Goal: Information Seeking & Learning: Learn about a topic

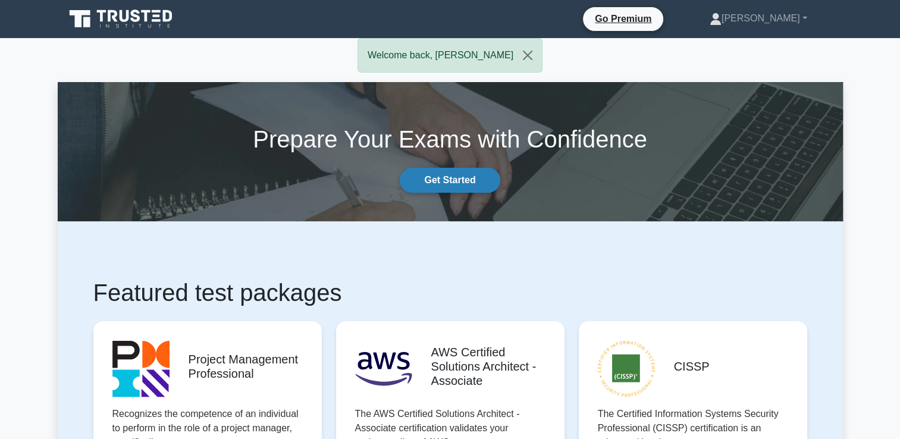
click at [434, 180] on link "Get Started" at bounding box center [450, 180] width 100 height 25
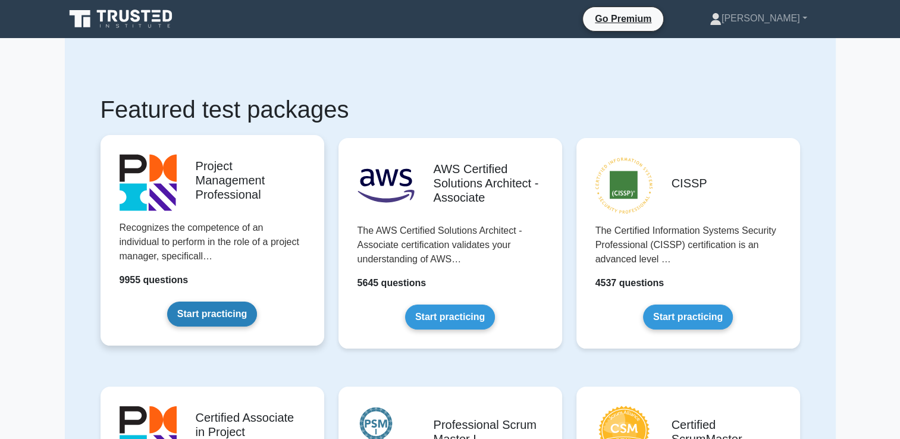
click at [196, 317] on link "Start practicing" at bounding box center [212, 314] width 90 height 25
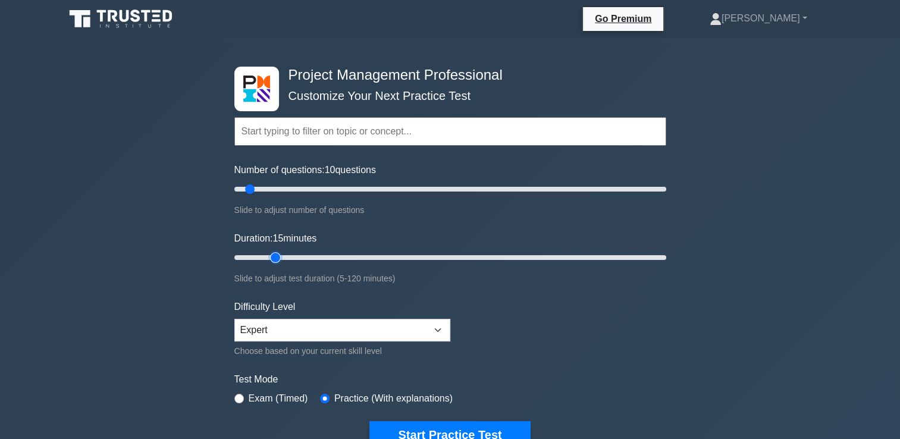
type input "15"
click at [267, 255] on input "Duration: 15 minutes" at bounding box center [450, 258] width 432 height 14
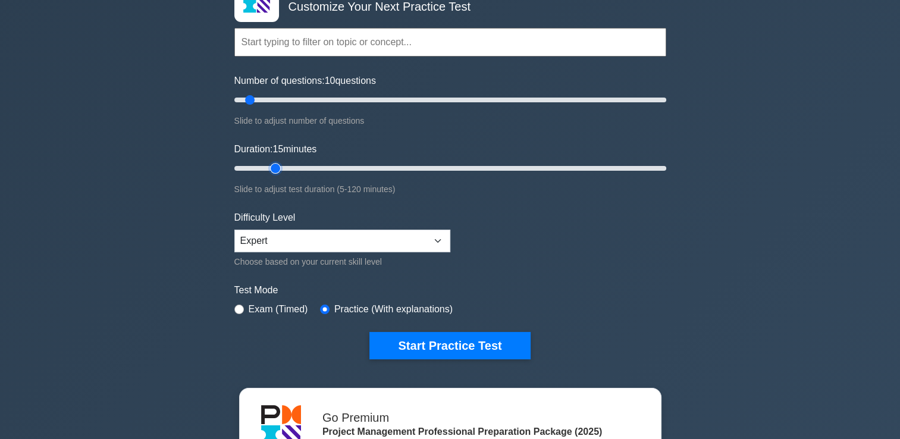
scroll to position [115, 0]
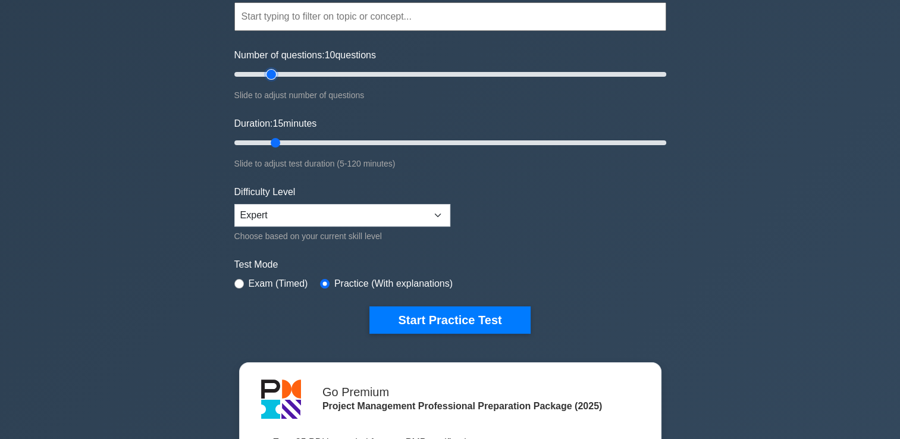
click at [267, 73] on input "Number of questions: 10 questions" at bounding box center [450, 74] width 432 height 14
type input "25"
click at [286, 73] on input "Number of questions: 25 questions" at bounding box center [450, 74] width 432 height 14
click at [314, 141] on input "Duration: 25 minutes" at bounding box center [450, 143] width 432 height 14
type input "30"
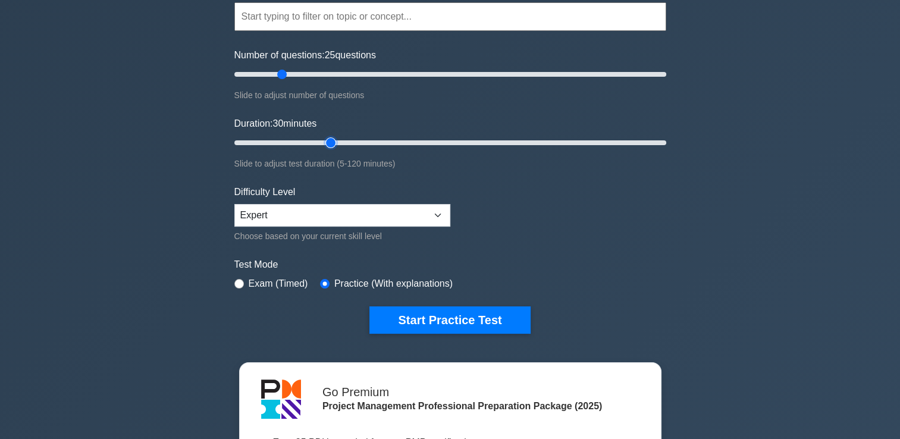
click at [328, 138] on input "Duration: 30 minutes" at bounding box center [450, 143] width 432 height 14
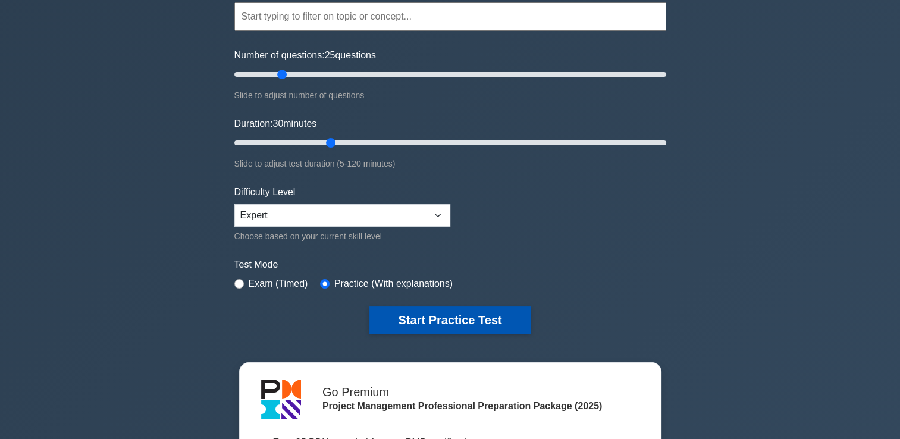
click at [446, 320] on button "Start Practice Test" at bounding box center [450, 320] width 161 height 27
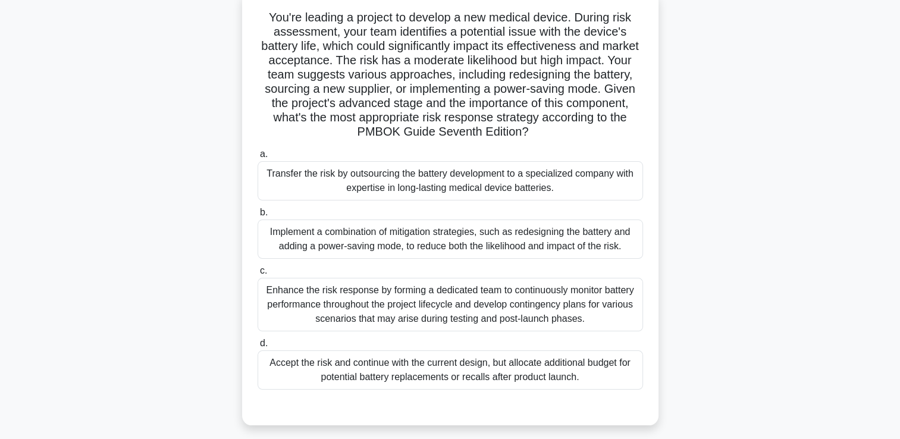
scroll to position [79, 0]
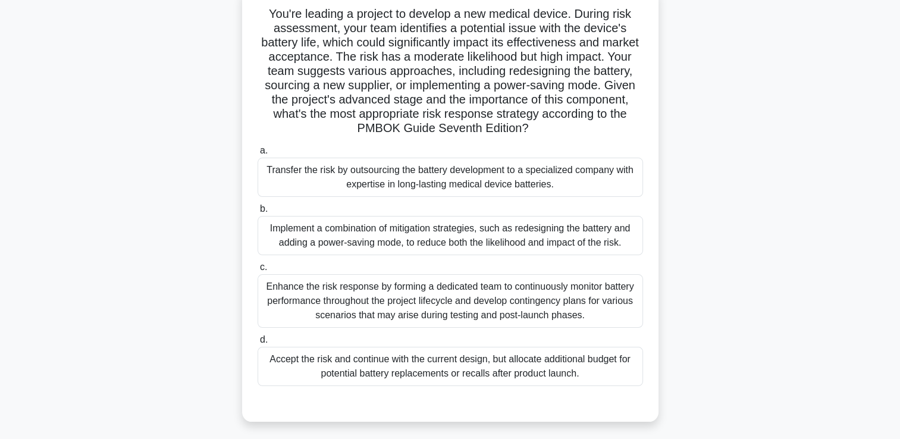
click at [334, 295] on div "Enhance the risk response by forming a dedicated team to continuously monitor b…" at bounding box center [451, 301] width 386 height 54
click at [258, 271] on input "c. Enhance the risk response by forming a dedicated team to continuously monito…" at bounding box center [258, 268] width 0 height 8
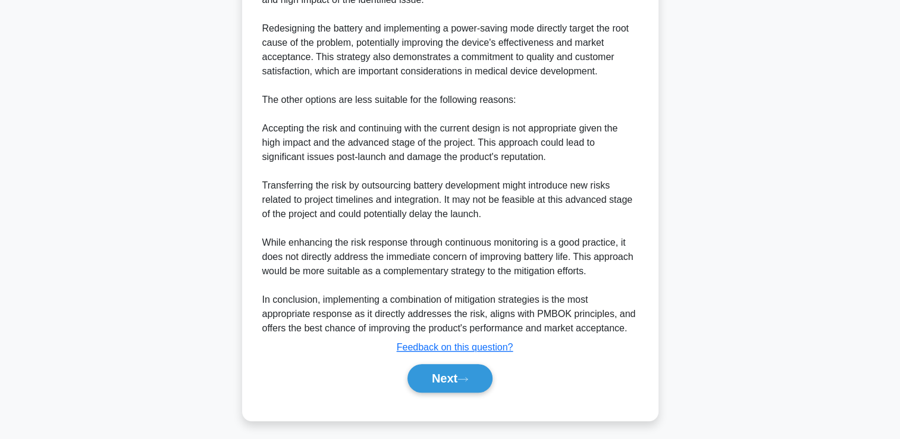
scroll to position [637, 0]
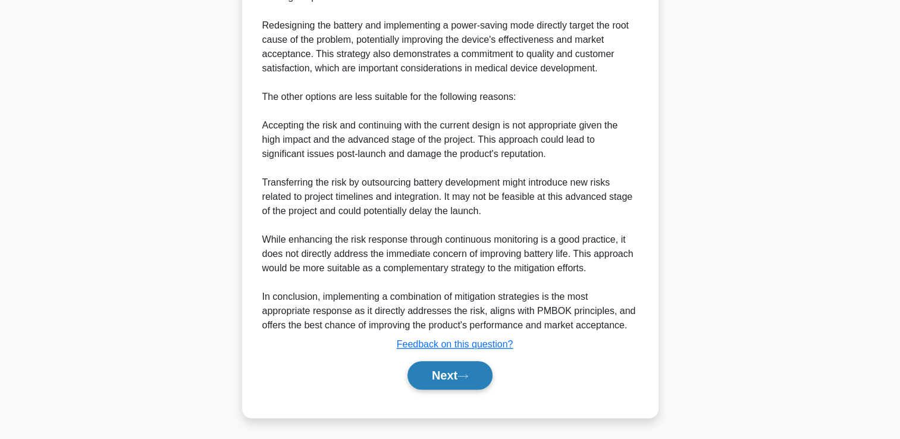
click at [471, 381] on button "Next" at bounding box center [450, 375] width 85 height 29
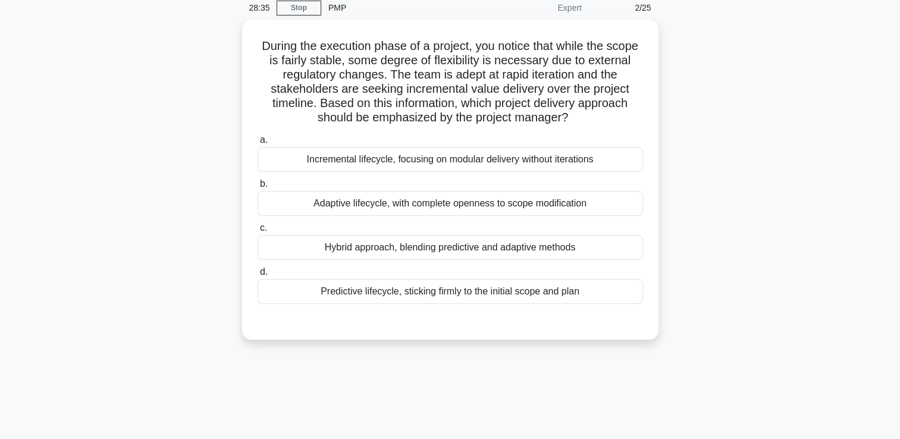
scroll to position [0, 0]
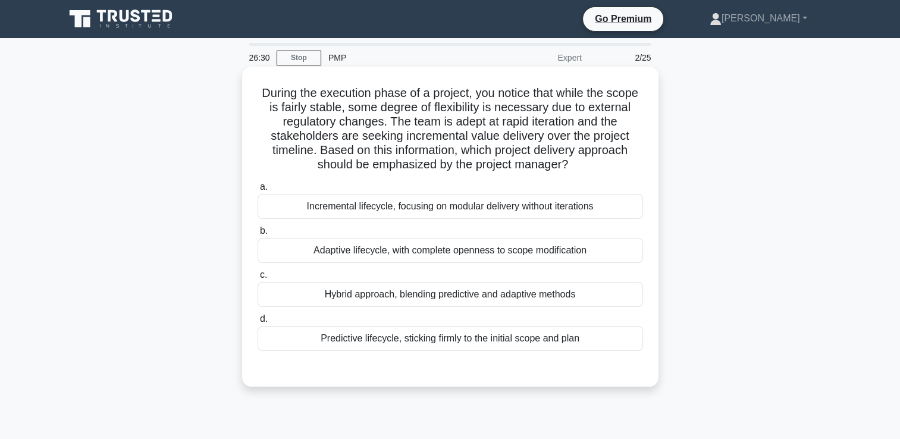
click at [369, 291] on div "Hybrid approach, blending predictive and adaptive methods" at bounding box center [451, 294] width 386 height 25
click at [258, 279] on input "c. Hybrid approach, blending predictive and adaptive methods" at bounding box center [258, 275] width 0 height 8
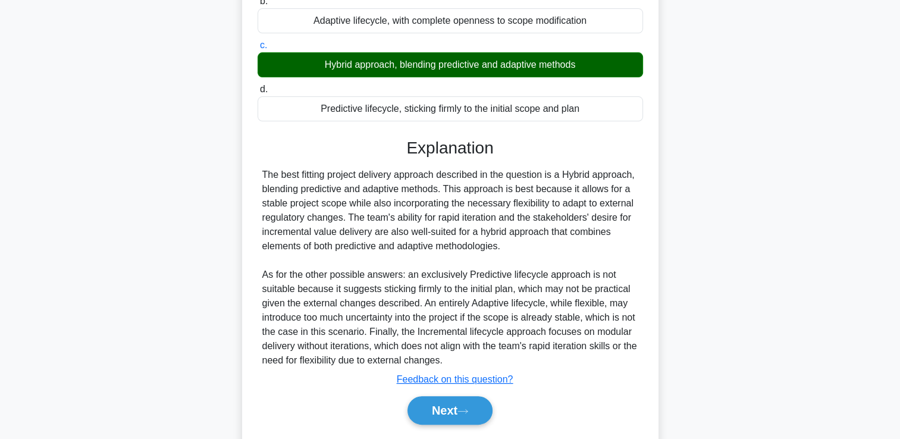
scroll to position [265, 0]
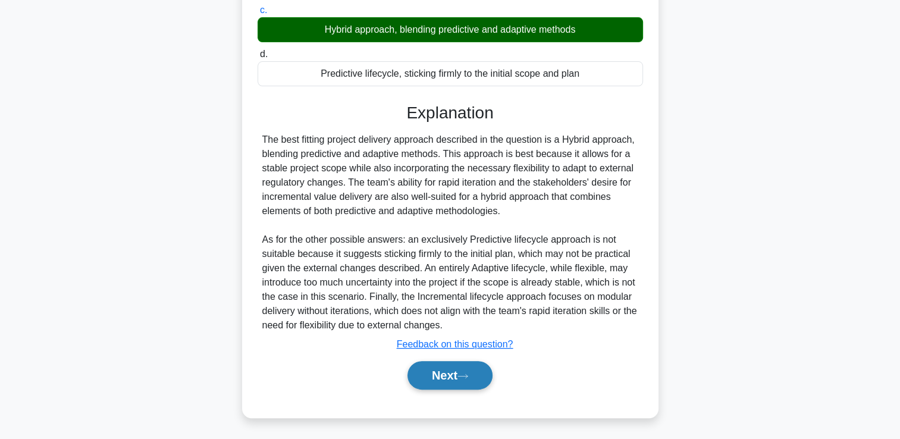
click at [453, 371] on button "Next" at bounding box center [450, 375] width 85 height 29
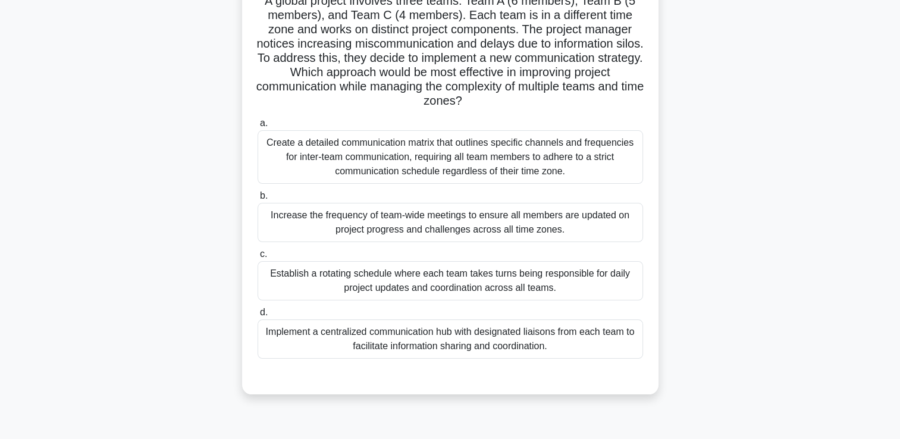
scroll to position [45, 0]
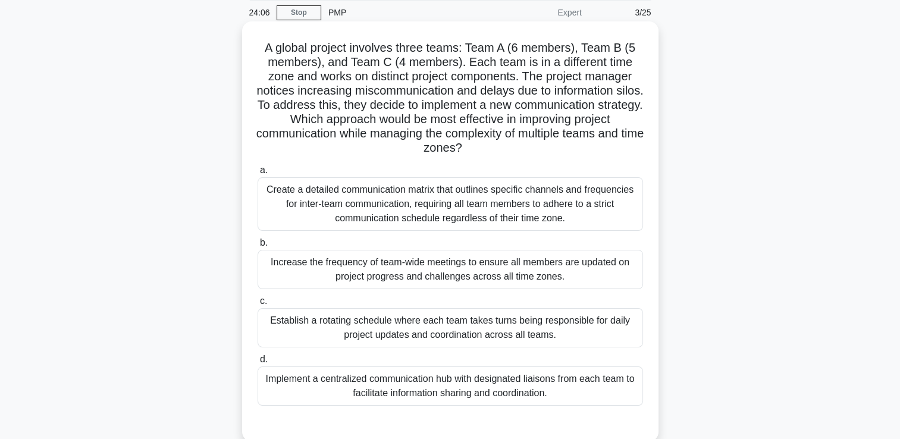
click at [396, 322] on div "Establish a rotating schedule where each team takes turns being responsible for…" at bounding box center [451, 327] width 386 height 39
click at [258, 305] on input "c. Establish a rotating schedule where each team takes turns being responsible …" at bounding box center [258, 302] width 0 height 8
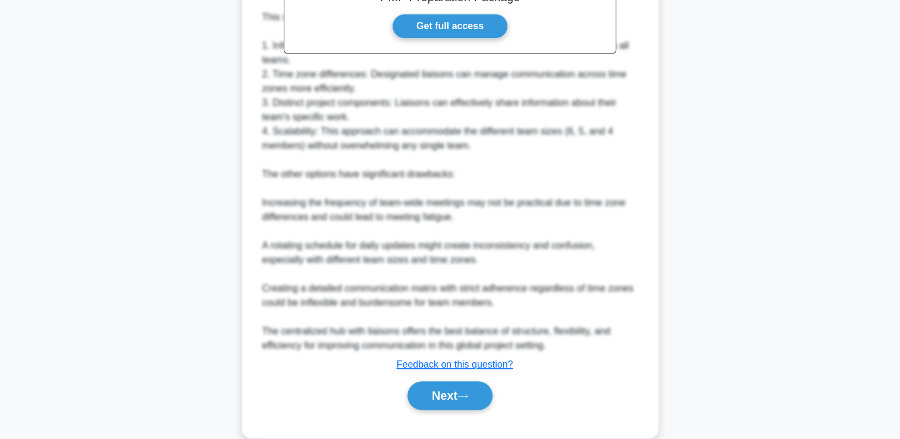
scroll to position [580, 0]
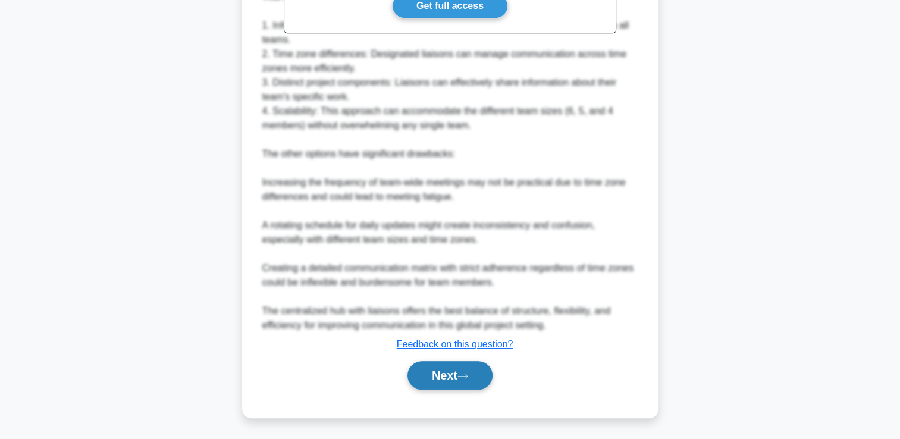
click at [454, 380] on button "Next" at bounding box center [450, 375] width 85 height 29
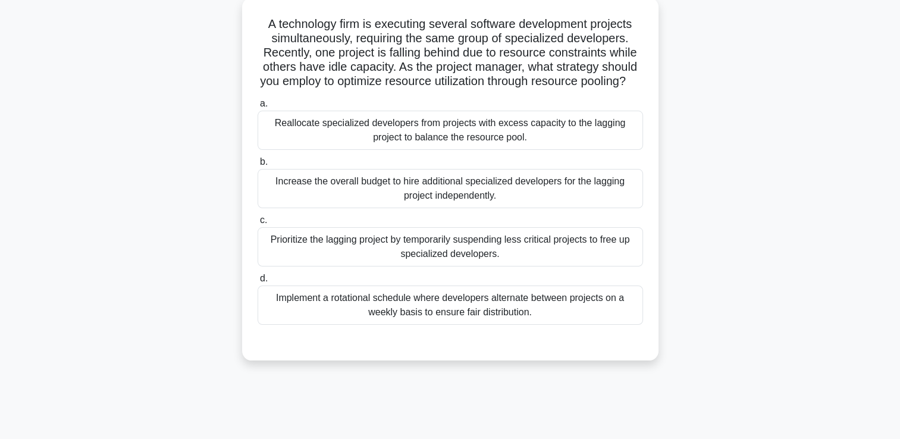
scroll to position [25, 0]
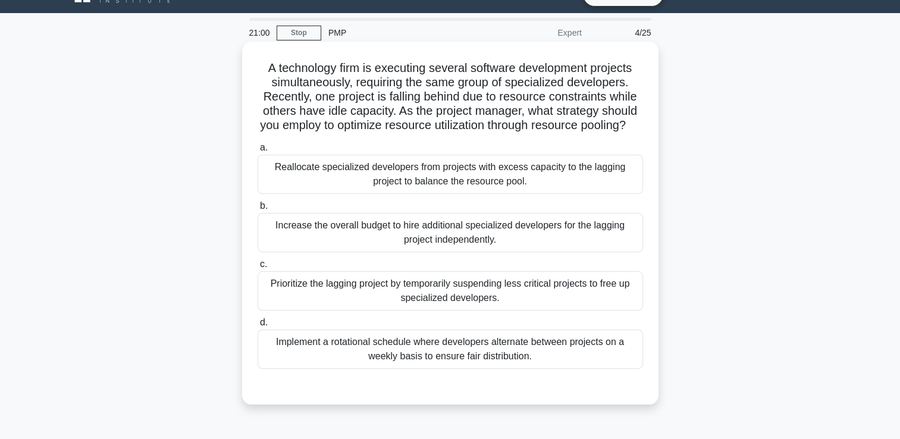
click at [352, 187] on div "Reallocate specialized developers from projects with excess capacity to the lag…" at bounding box center [451, 174] width 386 height 39
click at [258, 152] on input "a. Reallocate specialized developers from projects with excess capacity to the …" at bounding box center [258, 148] width 0 height 8
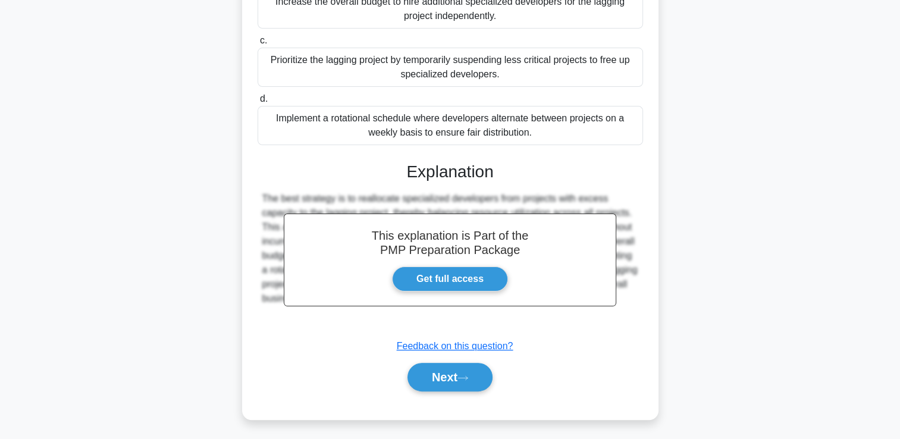
scroll to position [265, 0]
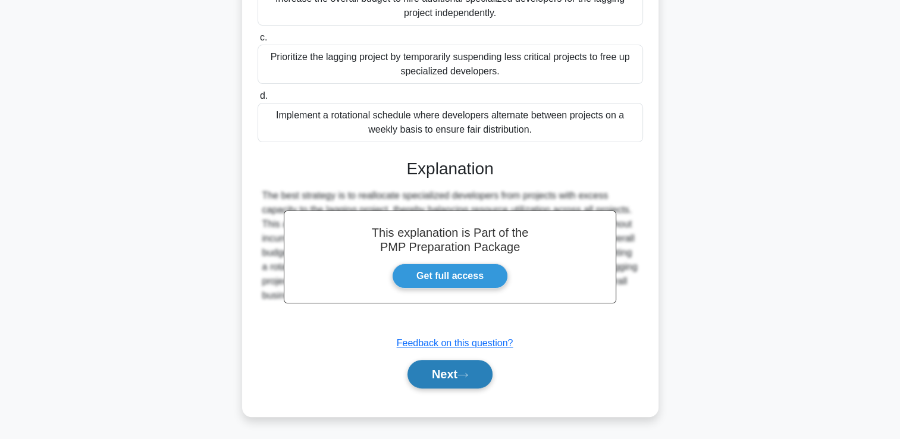
click at [431, 377] on button "Next" at bounding box center [450, 374] width 85 height 29
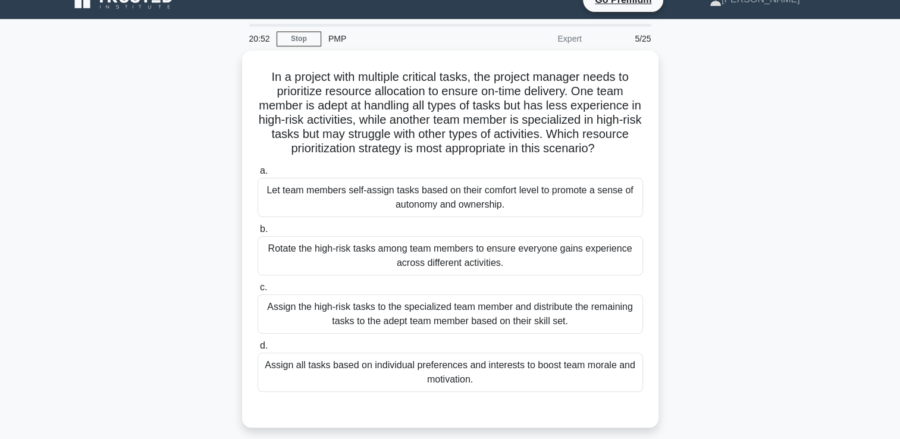
scroll to position [20, 0]
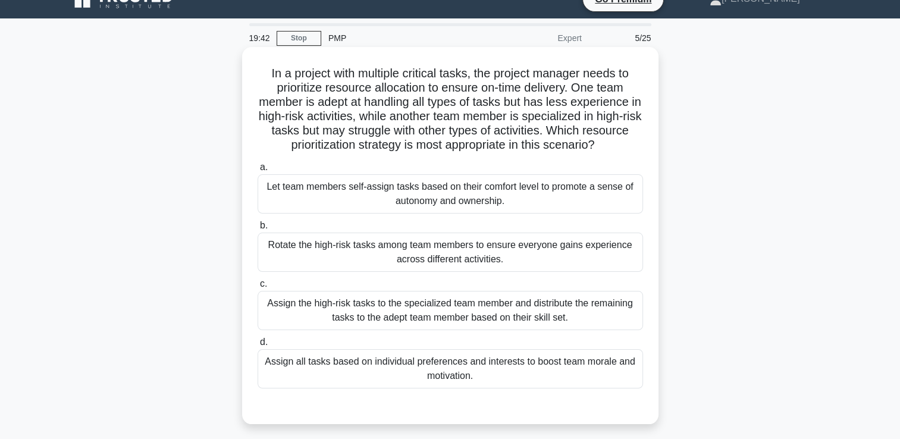
click at [364, 193] on div "Let team members self-assign tasks based on their comfort level to promote a se…" at bounding box center [451, 193] width 386 height 39
click at [258, 171] on input "a. Let team members self-assign tasks based on their comfort level to promote a…" at bounding box center [258, 168] width 0 height 8
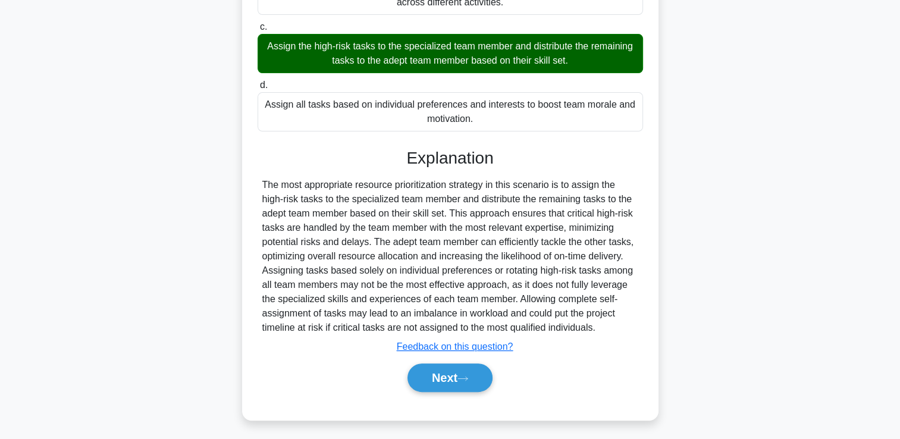
scroll to position [280, 0]
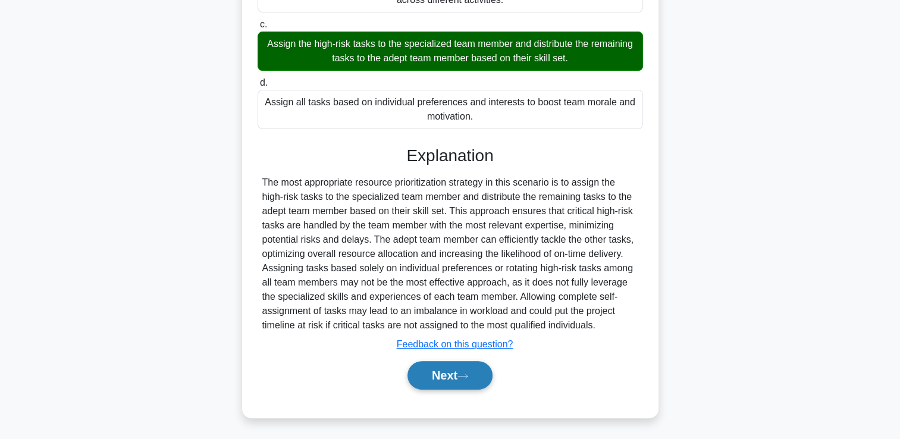
click at [450, 381] on button "Next" at bounding box center [450, 375] width 85 height 29
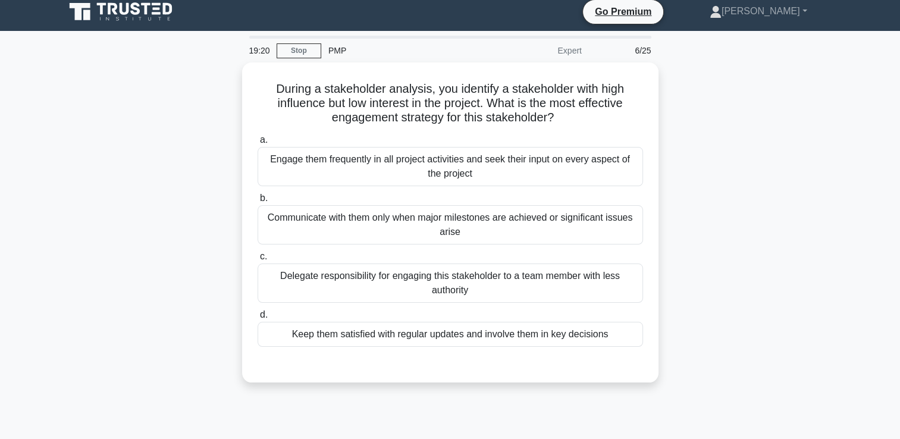
scroll to position [0, 0]
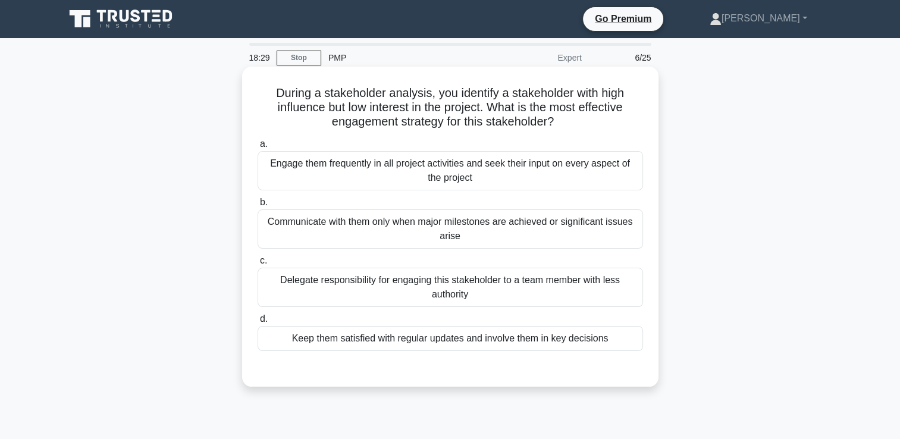
click at [359, 341] on div "Keep them satisfied with regular updates and involve them in key decisions" at bounding box center [451, 338] width 386 height 25
click at [258, 323] on input "d. Keep them satisfied with regular updates and involve them in key decisions" at bounding box center [258, 319] width 0 height 8
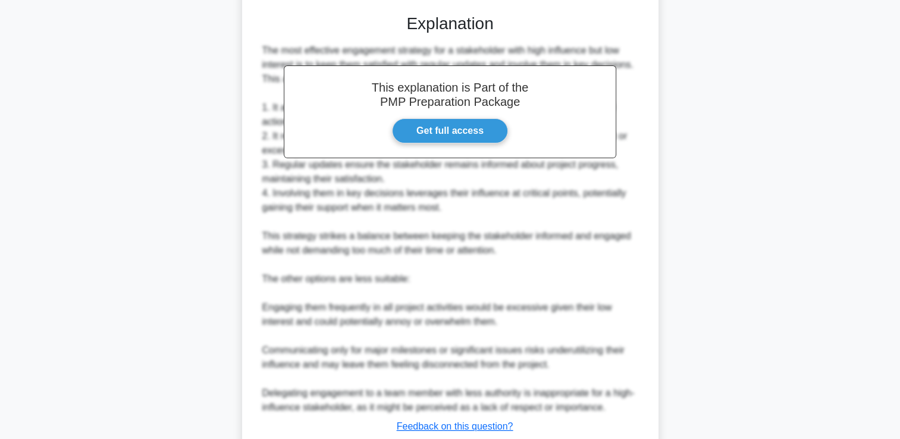
scroll to position [436, 0]
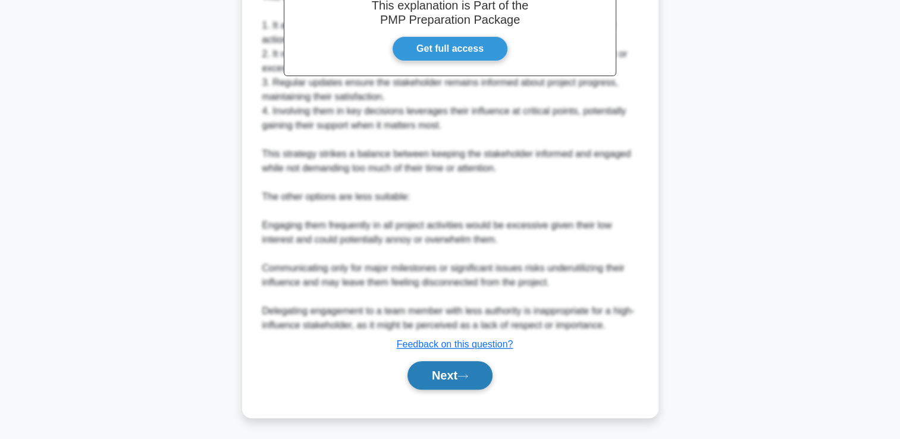
click at [424, 373] on button "Next" at bounding box center [450, 375] width 85 height 29
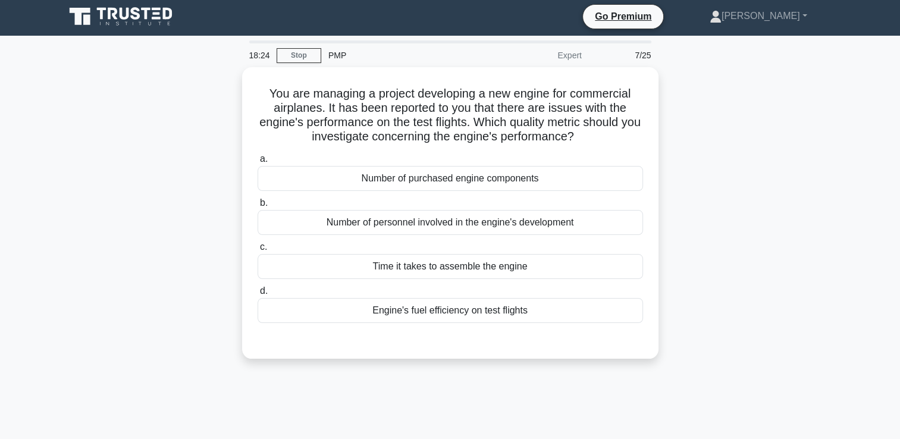
scroll to position [0, 0]
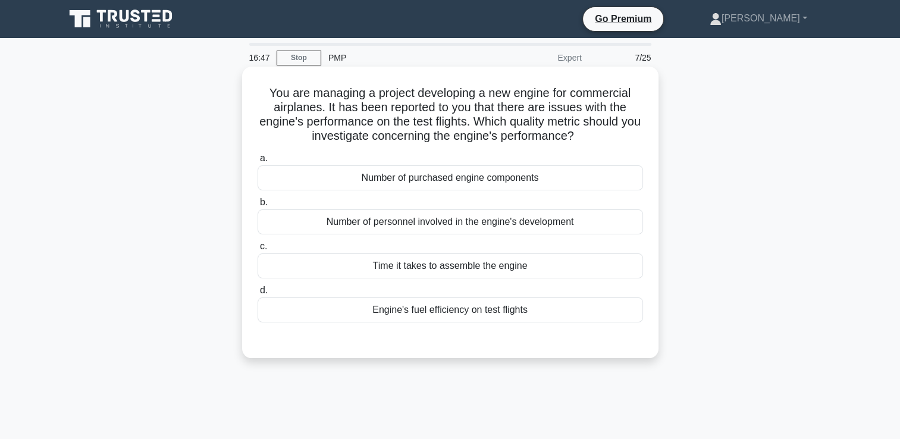
click at [471, 182] on div "Number of purchased engine components" at bounding box center [451, 177] width 386 height 25
click at [258, 162] on input "a. Number of purchased engine components" at bounding box center [258, 159] width 0 height 8
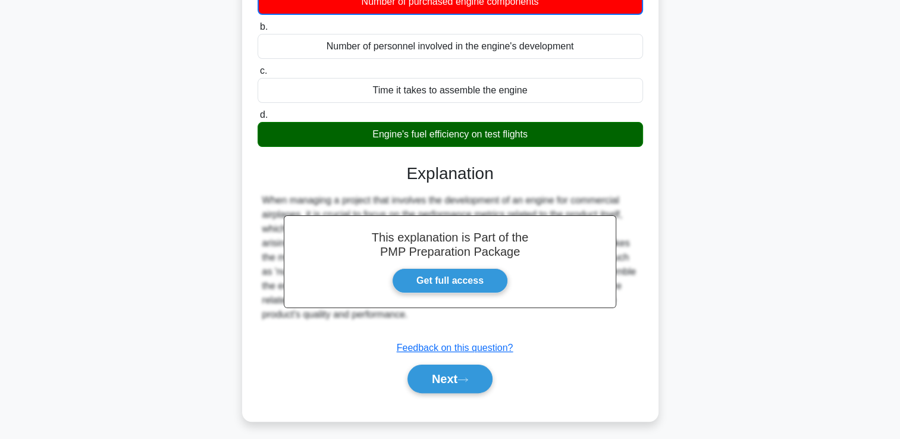
scroll to position [204, 0]
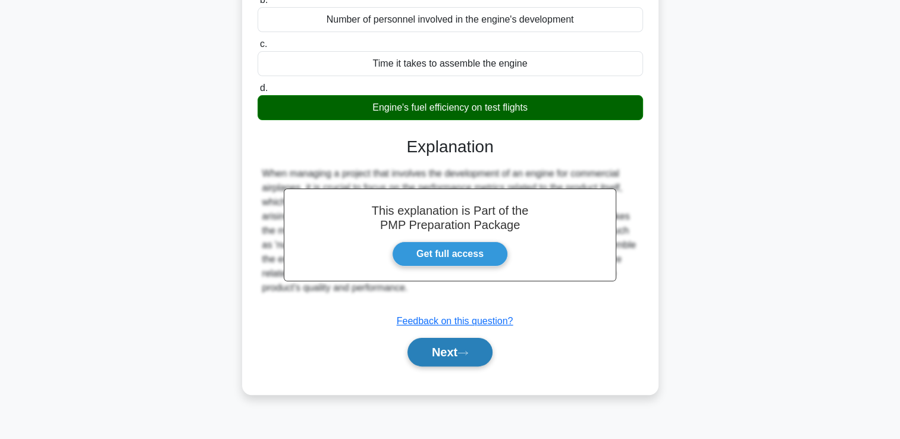
click at [427, 349] on button "Next" at bounding box center [450, 352] width 85 height 29
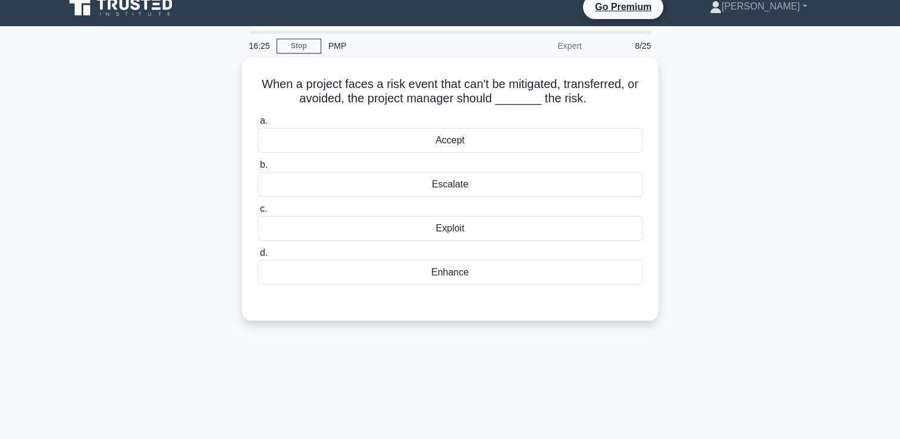
scroll to position [0, 0]
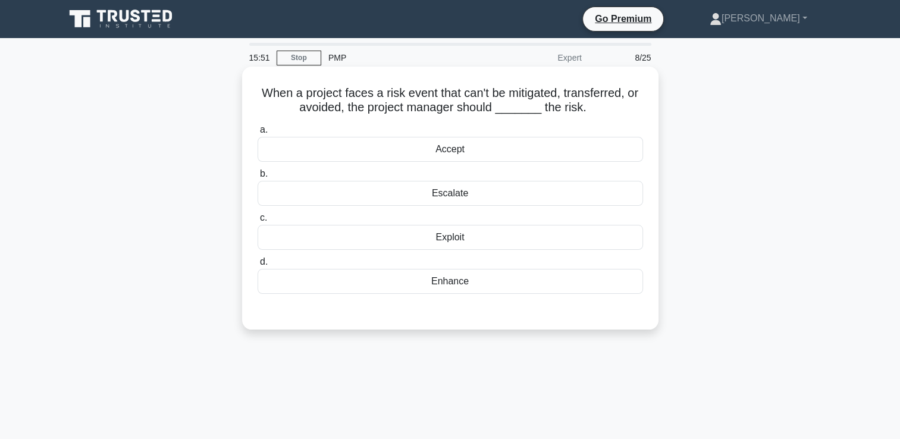
click at [381, 153] on div "Accept" at bounding box center [451, 149] width 386 height 25
click at [258, 134] on input "a. Accept" at bounding box center [258, 130] width 0 height 8
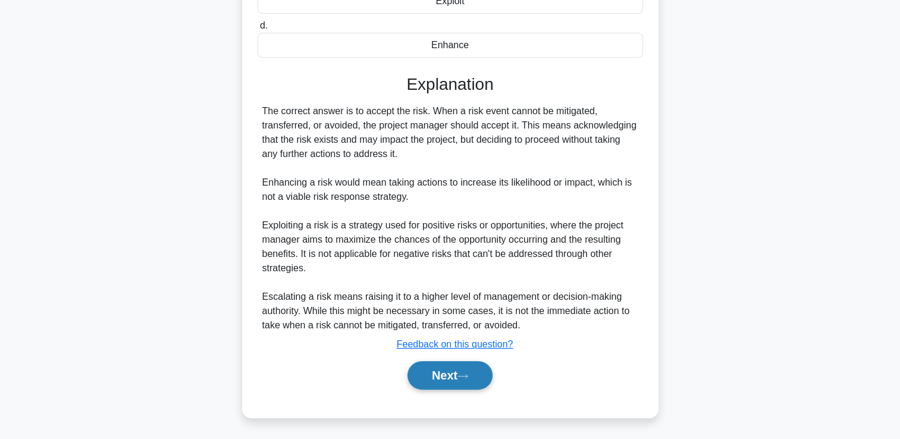
click at [438, 375] on button "Next" at bounding box center [450, 375] width 85 height 29
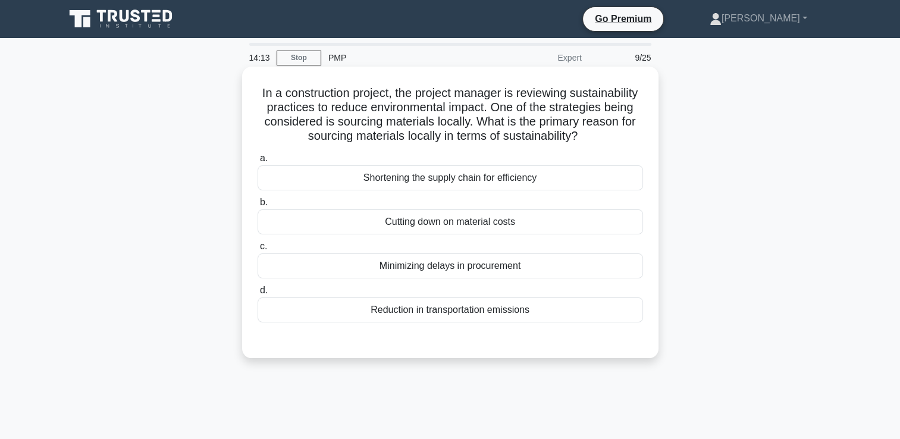
click at [426, 323] on div "Reduction in transportation emissions" at bounding box center [451, 310] width 386 height 25
click at [258, 295] on input "d. Reduction in transportation emissions" at bounding box center [258, 291] width 0 height 8
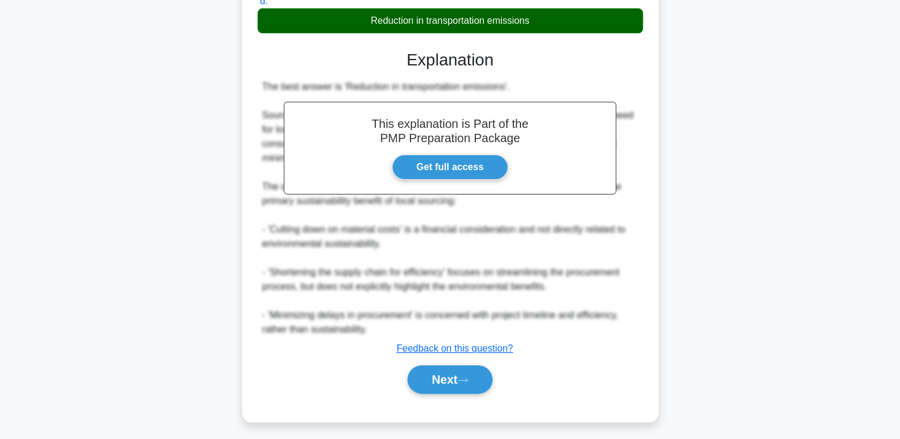
scroll to position [308, 0]
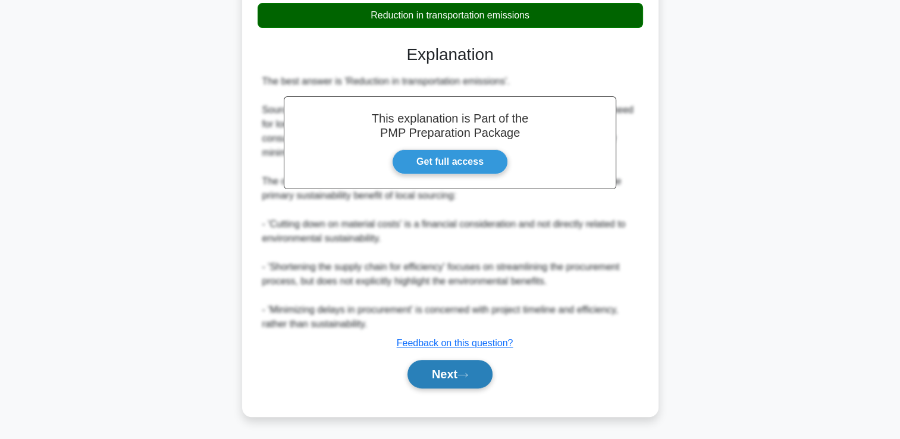
click at [443, 381] on button "Next" at bounding box center [450, 374] width 85 height 29
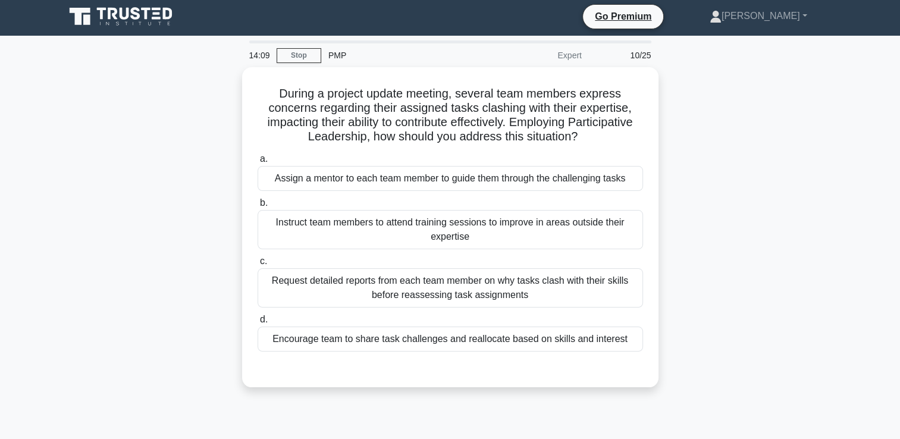
scroll to position [0, 0]
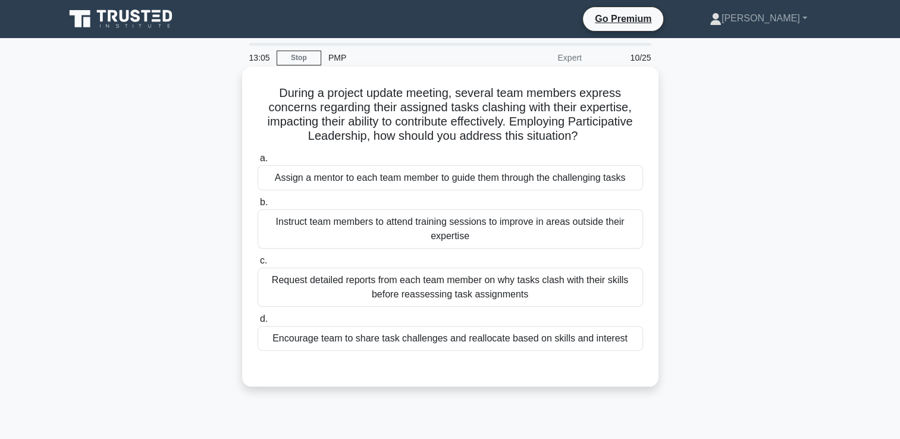
click at [348, 290] on div "Request detailed reports from each team member on why tasks clash with their sk…" at bounding box center [451, 287] width 386 height 39
click at [258, 265] on input "c. Request detailed reports from each team member on why tasks clash with their…" at bounding box center [258, 261] width 0 height 8
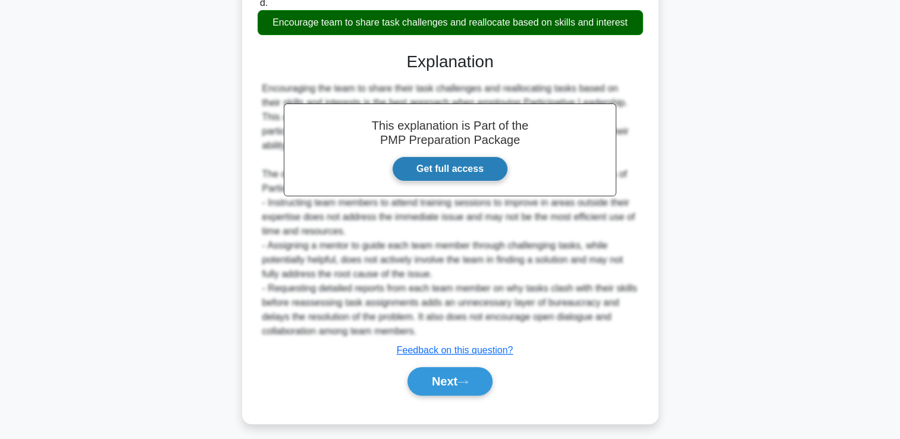
scroll to position [323, 0]
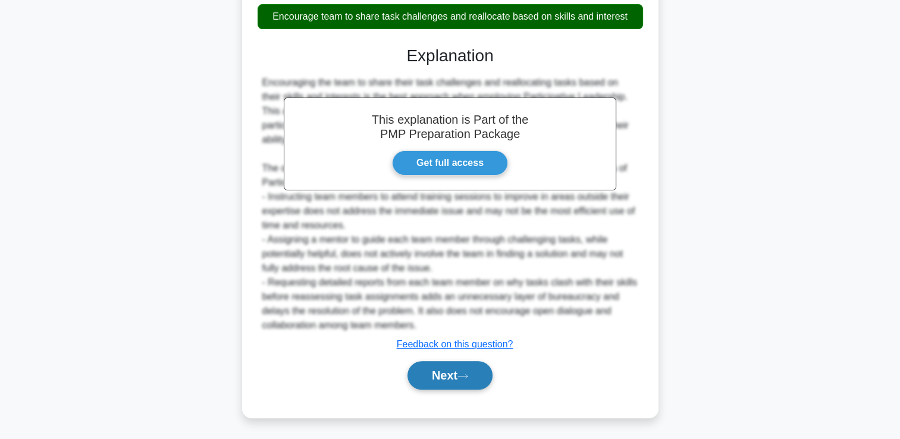
click at [427, 371] on button "Next" at bounding box center [450, 375] width 85 height 29
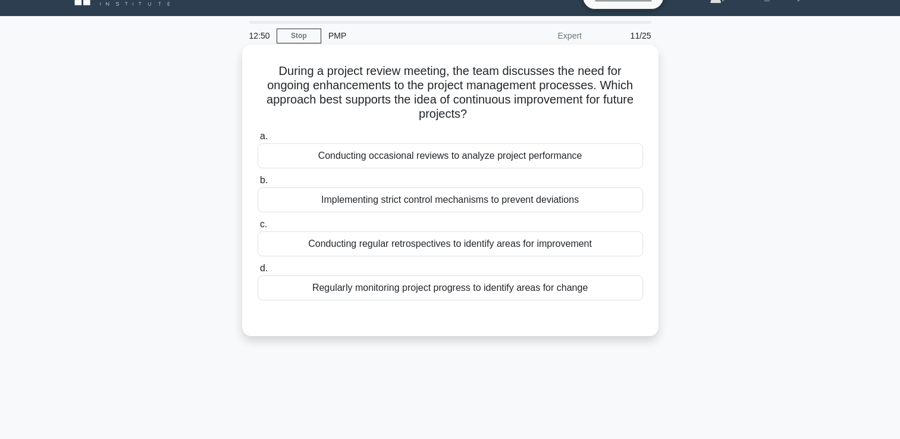
scroll to position [0, 0]
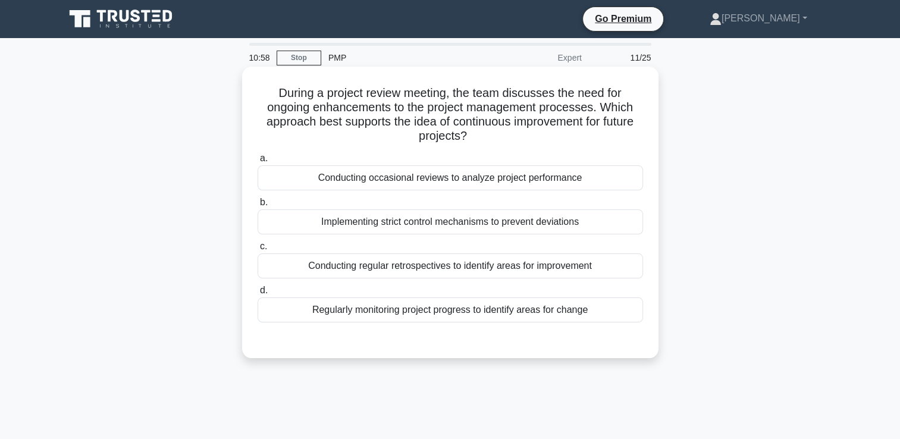
click at [374, 311] on div "Regularly monitoring project progress to identify areas for change" at bounding box center [451, 310] width 386 height 25
click at [258, 295] on input "d. Regularly monitoring project progress to identify areas for change" at bounding box center [258, 291] width 0 height 8
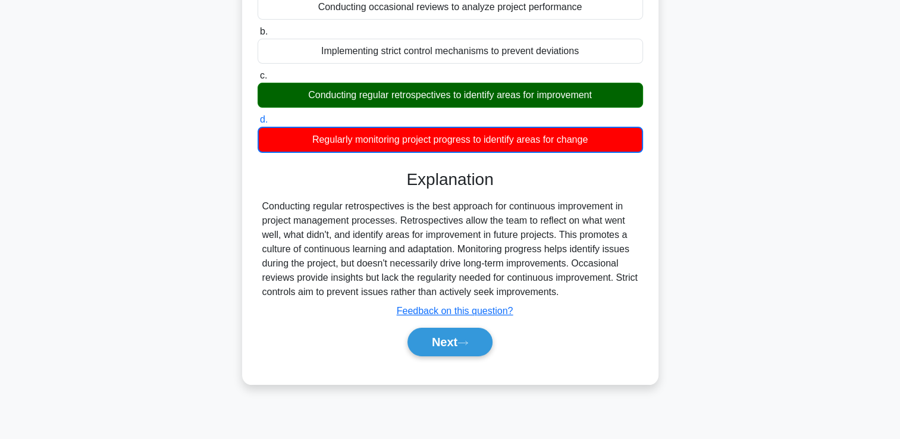
scroll to position [204, 0]
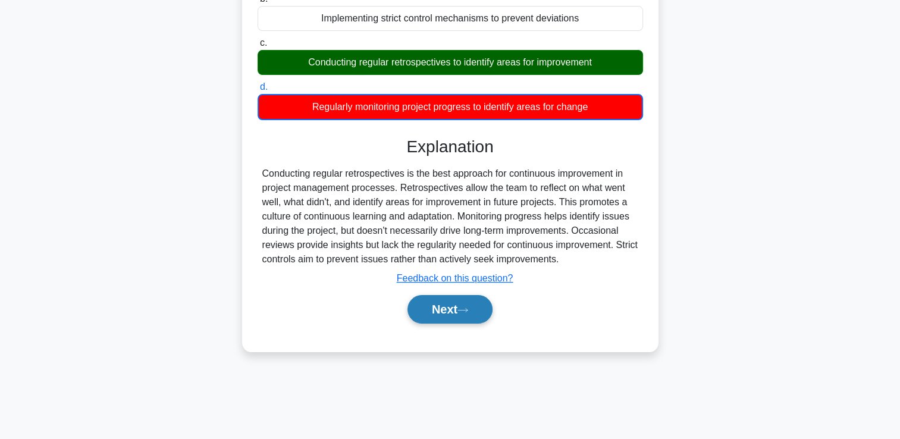
click at [426, 311] on button "Next" at bounding box center [450, 309] width 85 height 29
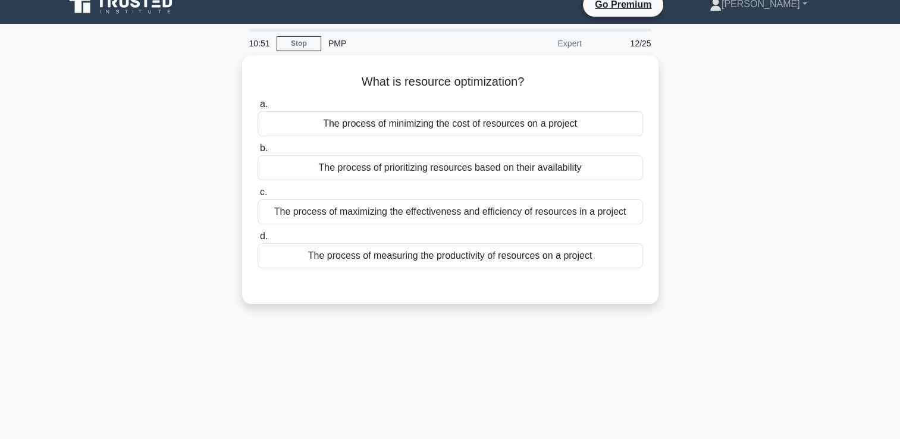
scroll to position [5, 0]
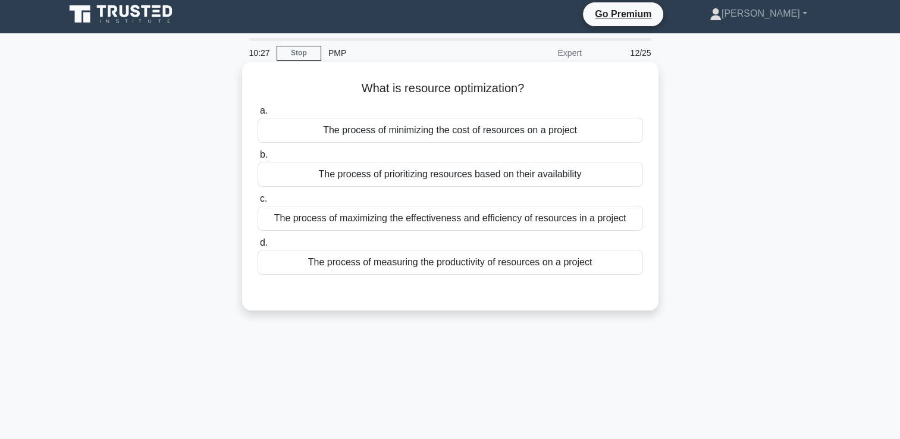
click at [326, 221] on div "The process of maximizing the effectiveness and efficiency of resources in a pr…" at bounding box center [451, 218] width 386 height 25
click at [258, 203] on input "c. The process of maximizing the effectiveness and efficiency of resources in a…" at bounding box center [258, 199] width 0 height 8
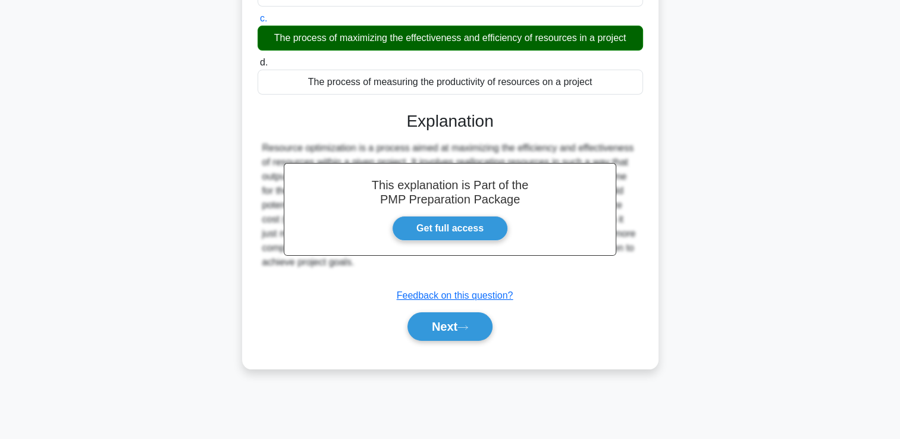
scroll to position [204, 0]
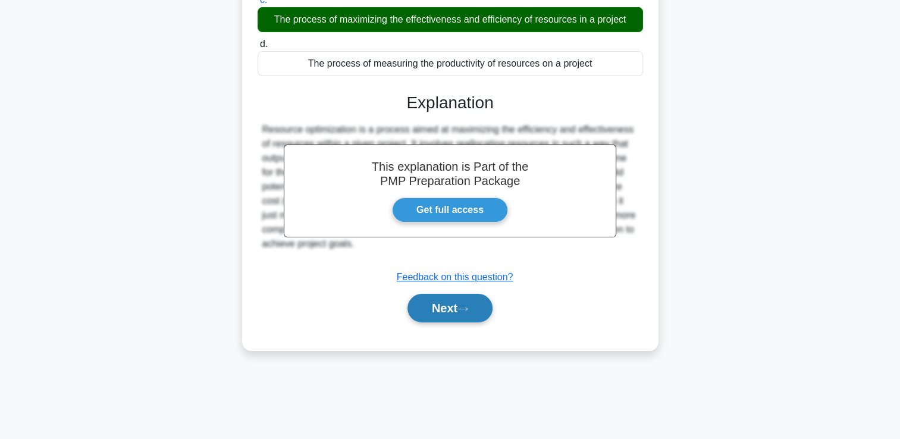
click at [437, 311] on button "Next" at bounding box center [450, 308] width 85 height 29
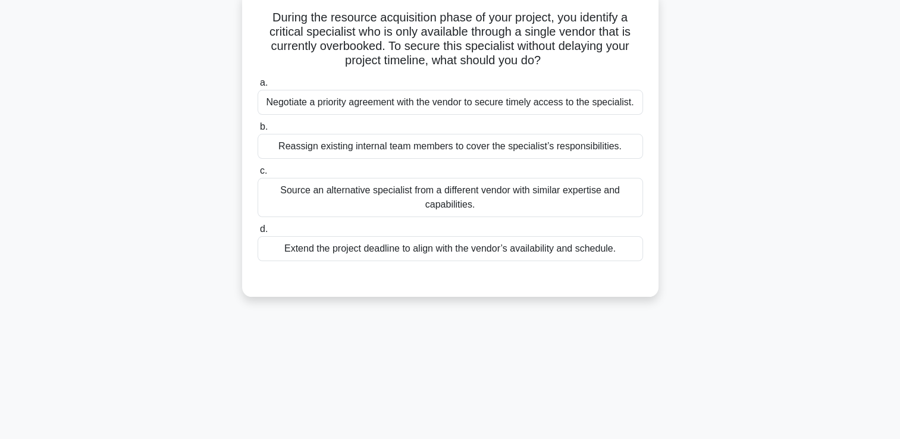
scroll to position [0, 0]
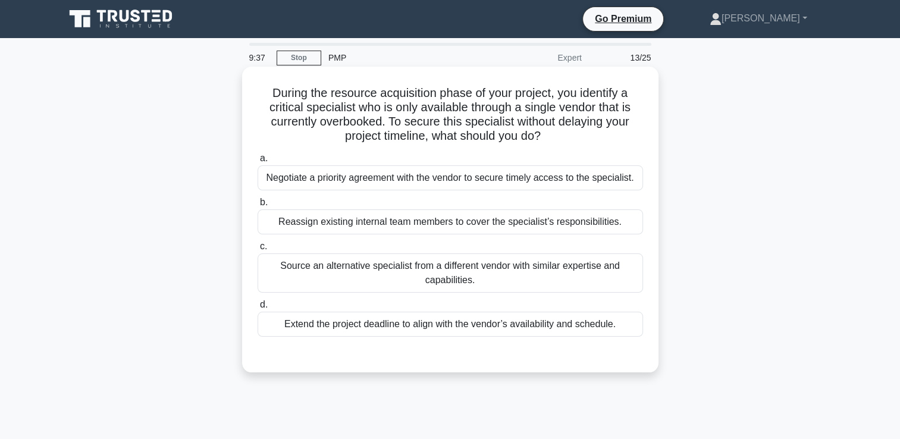
click at [333, 274] on div "Source an alternative specialist from a different vendor with similar expertise…" at bounding box center [451, 273] width 386 height 39
click at [258, 251] on input "c. Source an alternative specialist from a different vendor with similar expert…" at bounding box center [258, 247] width 0 height 8
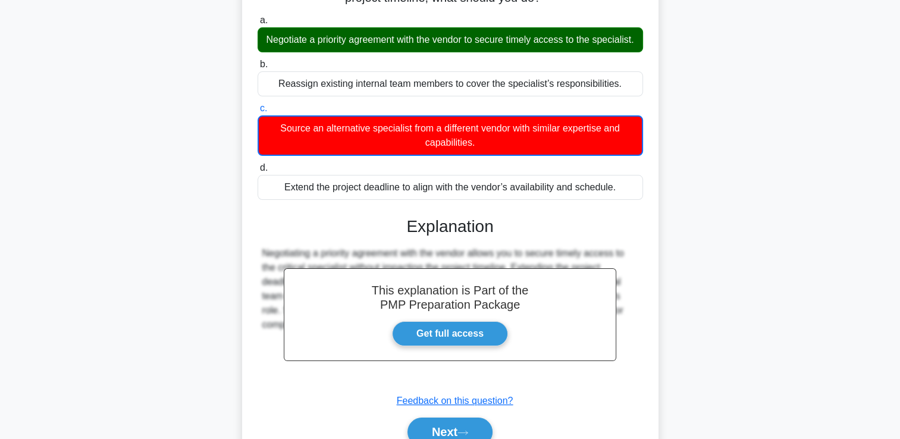
scroll to position [209, 0]
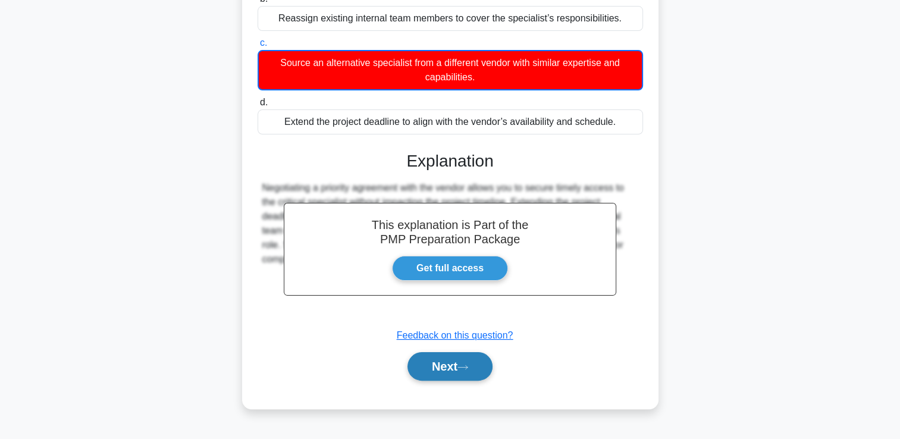
click at [465, 381] on button "Next" at bounding box center [450, 366] width 85 height 29
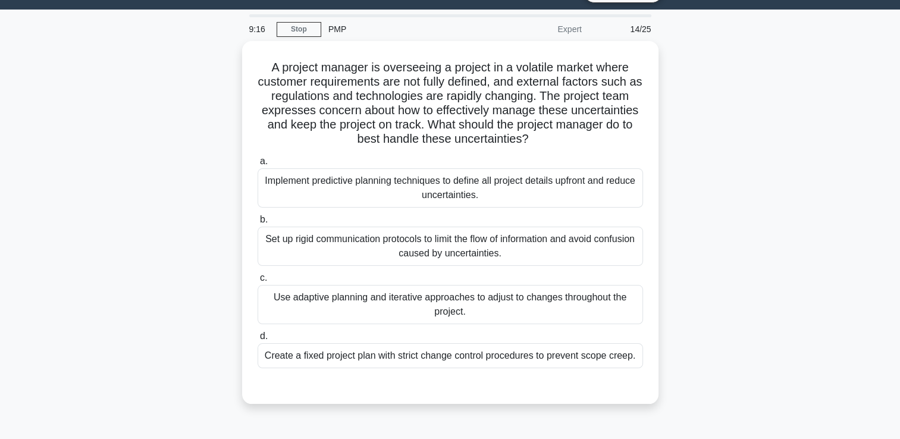
scroll to position [5, 0]
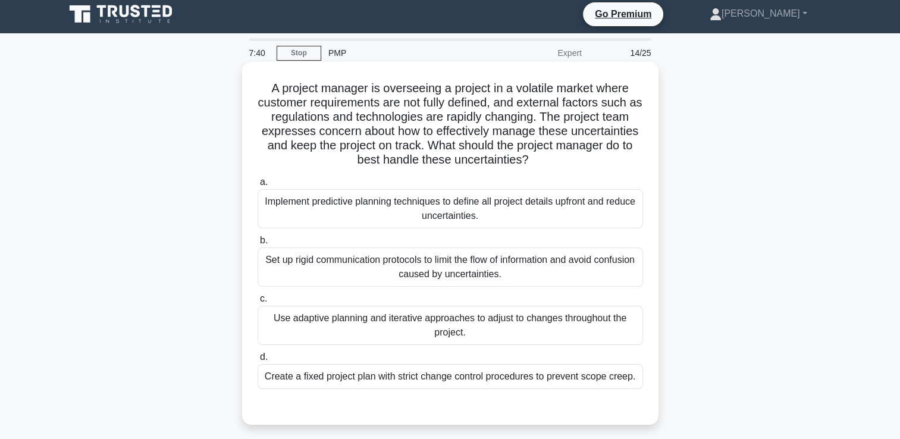
click at [386, 327] on div "Use adaptive planning and iterative approaches to adjust to changes throughout …" at bounding box center [451, 325] width 386 height 39
click at [258, 303] on input "c. Use adaptive planning and iterative approaches to adjust to changes througho…" at bounding box center [258, 299] width 0 height 8
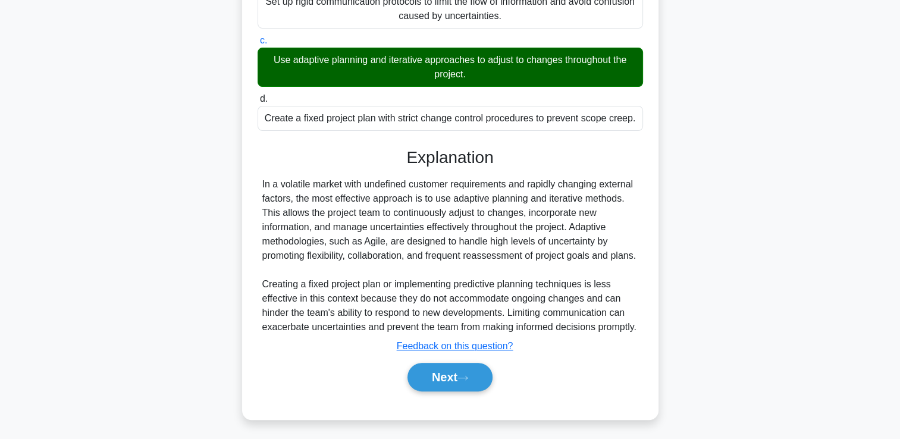
scroll to position [279, 0]
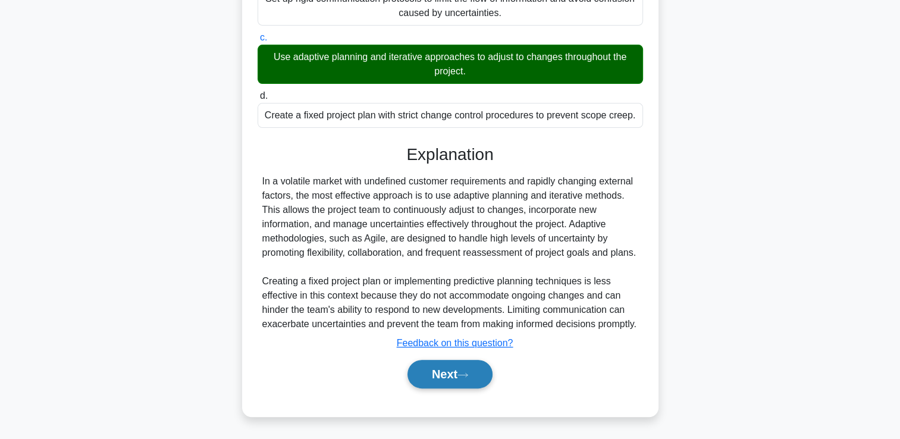
click at [415, 370] on button "Next" at bounding box center [450, 374] width 85 height 29
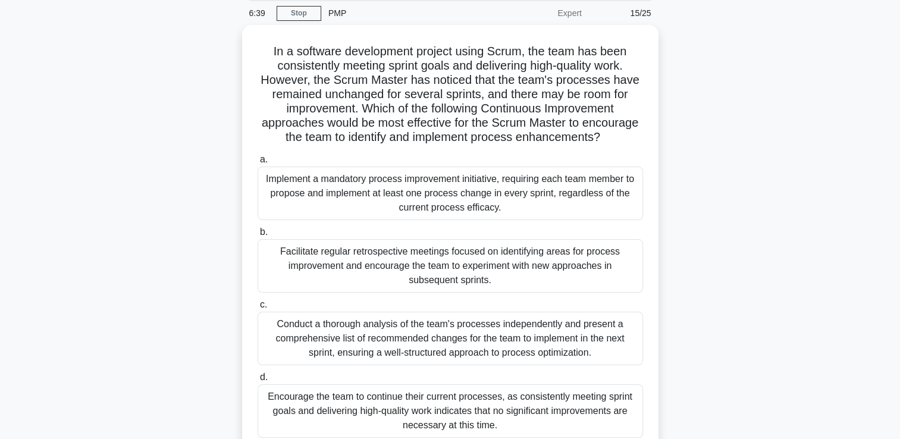
scroll to position [45, 0]
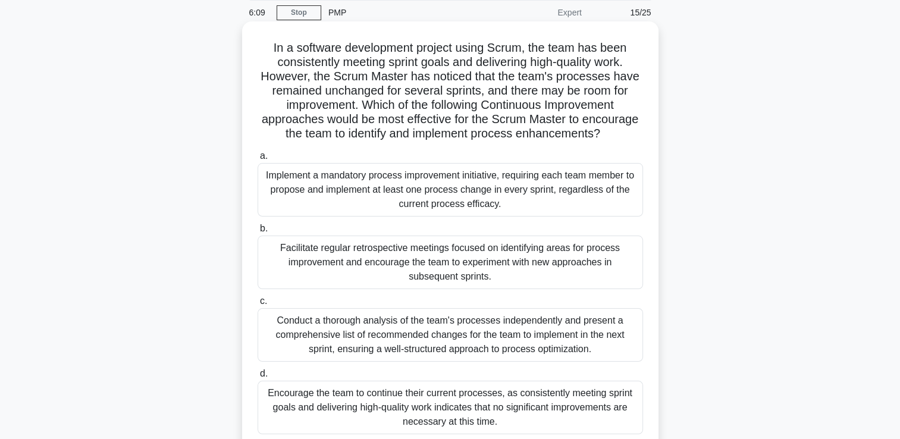
click at [459, 261] on div "Facilitate regular retrospective meetings focused on identifying areas for proc…" at bounding box center [451, 263] width 386 height 54
click at [258, 233] on input "b. Facilitate regular retrospective meetings focused on identifying areas for p…" at bounding box center [258, 229] width 0 height 8
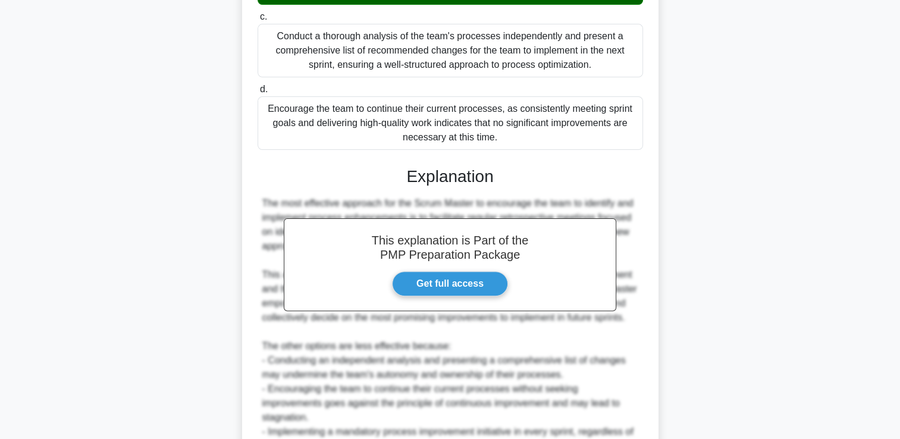
scroll to position [442, 0]
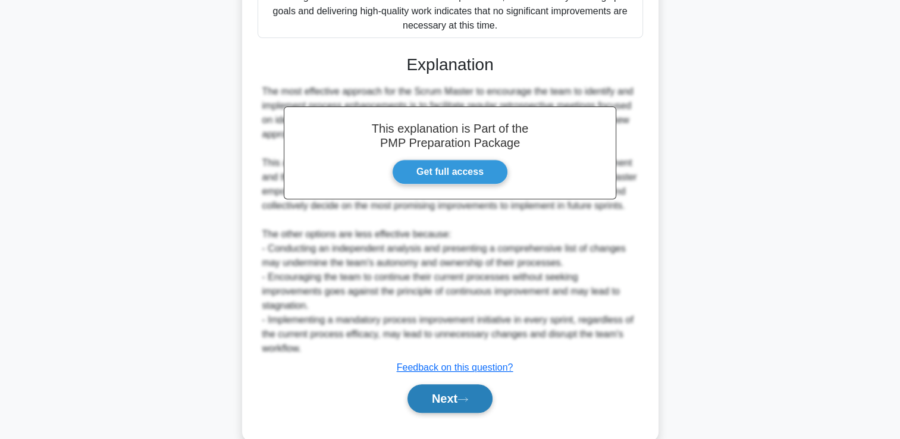
click at [468, 398] on icon at bounding box center [463, 399] width 11 height 7
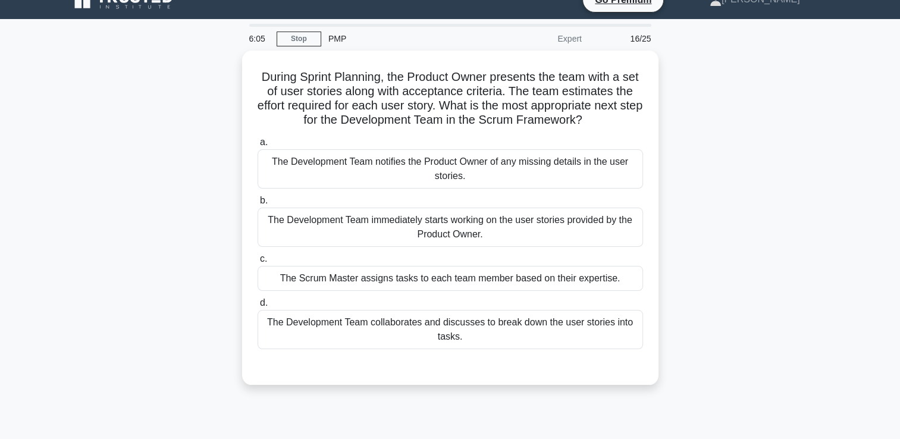
scroll to position [0, 0]
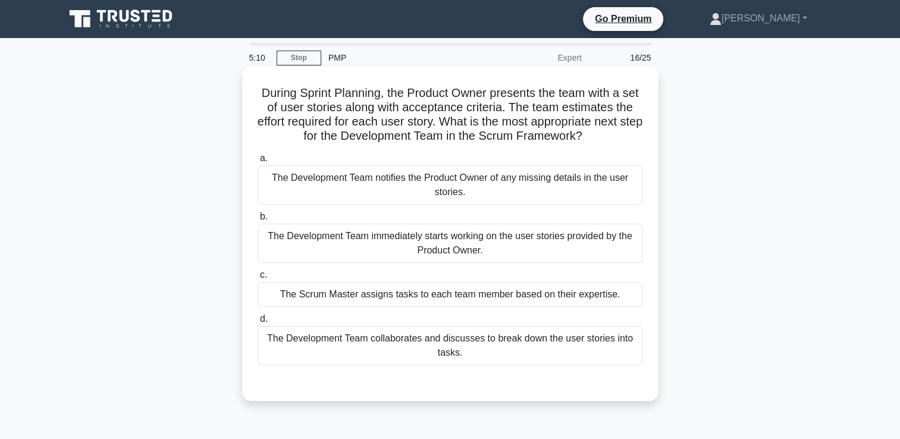
click at [434, 346] on div "The Development Team collaborates and discusses to break down the user stories …" at bounding box center [451, 345] width 386 height 39
click at [258, 323] on input "d. The Development Team collaborates and discusses to break down the user stori…" at bounding box center [258, 319] width 0 height 8
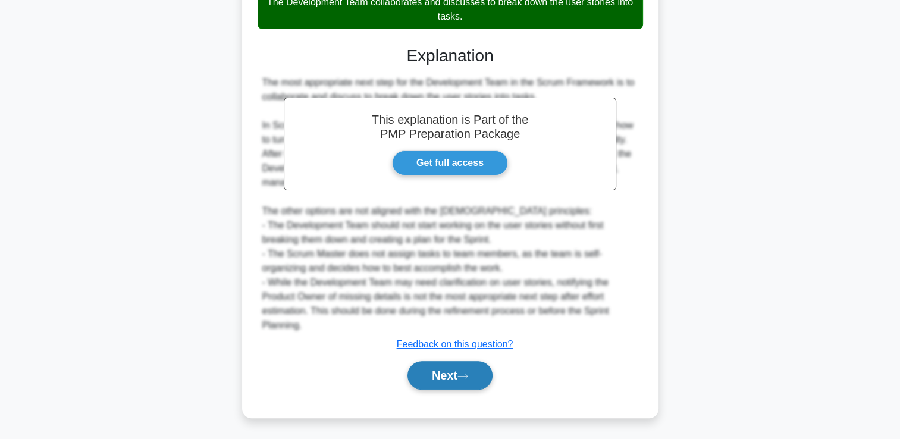
click at [452, 381] on button "Next" at bounding box center [450, 375] width 85 height 29
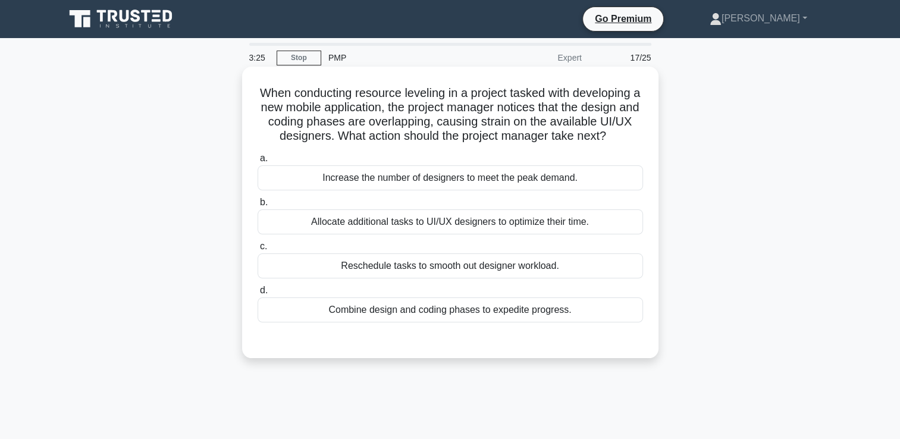
click at [490, 264] on div "Reschedule tasks to smooth out designer workload." at bounding box center [451, 266] width 386 height 25
click at [258, 251] on input "c. Reschedule tasks to smooth out designer workload." at bounding box center [258, 247] width 0 height 8
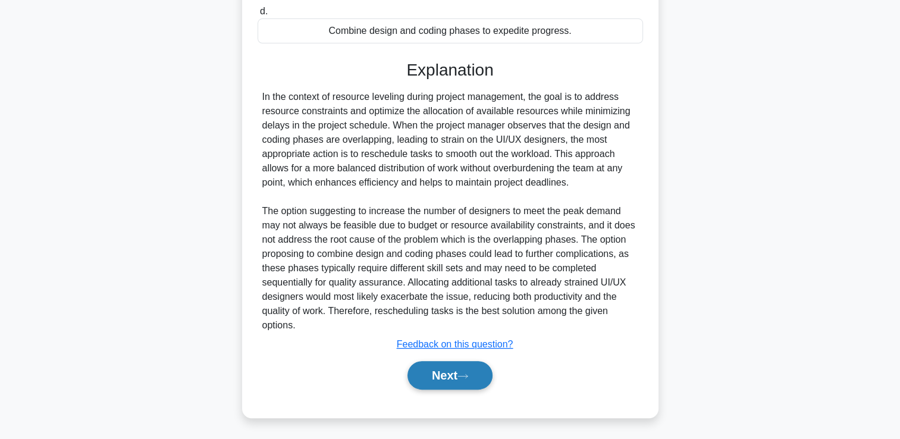
click at [455, 377] on button "Next" at bounding box center [450, 375] width 85 height 29
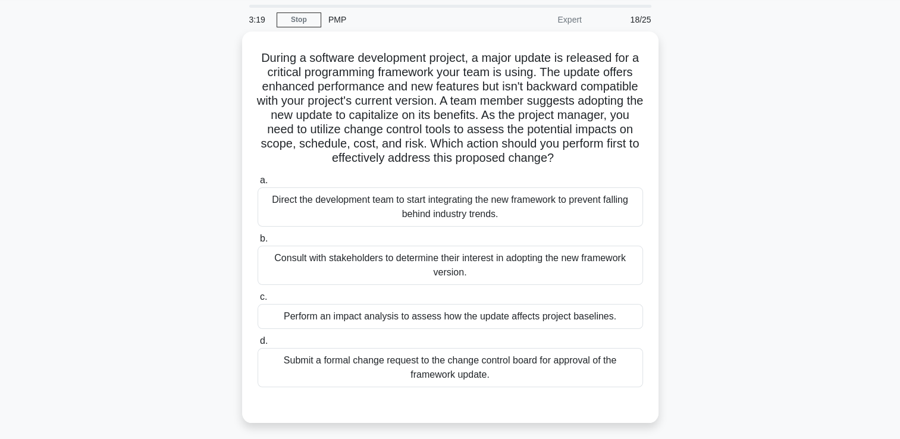
scroll to position [39, 0]
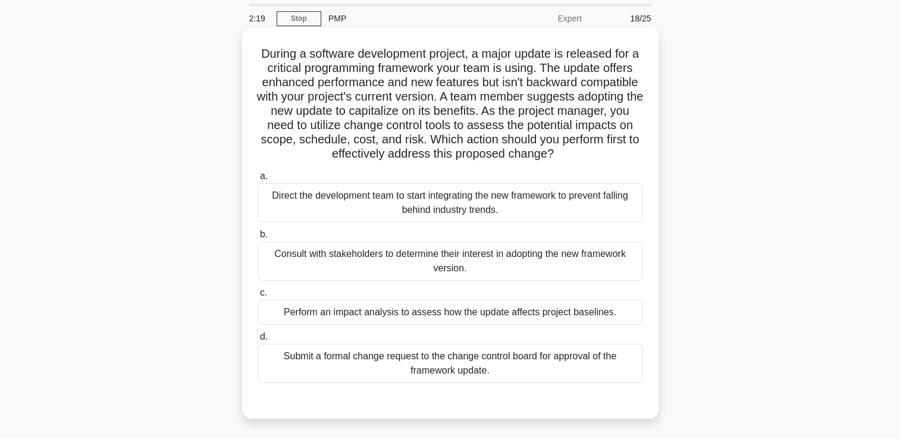
click at [318, 324] on div "Perform an impact analysis to assess how the update affects project baselines." at bounding box center [451, 312] width 386 height 25
click at [258, 297] on input "c. Perform an impact analysis to assess how the update affects project baseline…" at bounding box center [258, 293] width 0 height 8
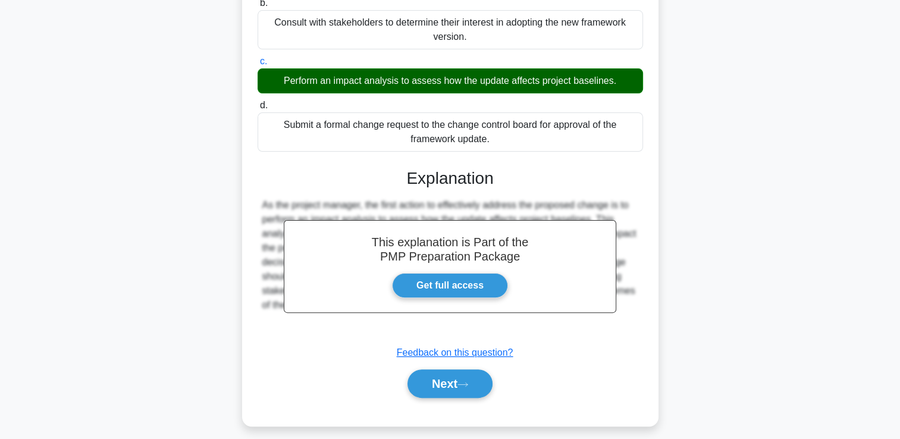
scroll to position [293, 0]
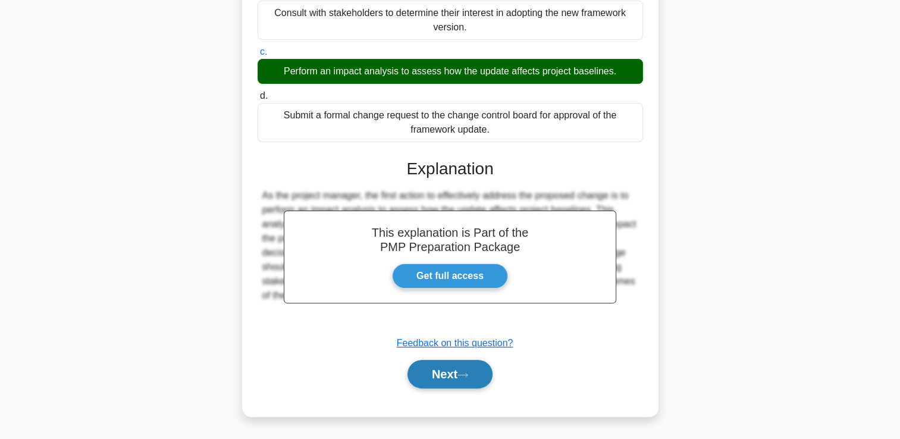
click at [440, 371] on button "Next" at bounding box center [450, 374] width 85 height 29
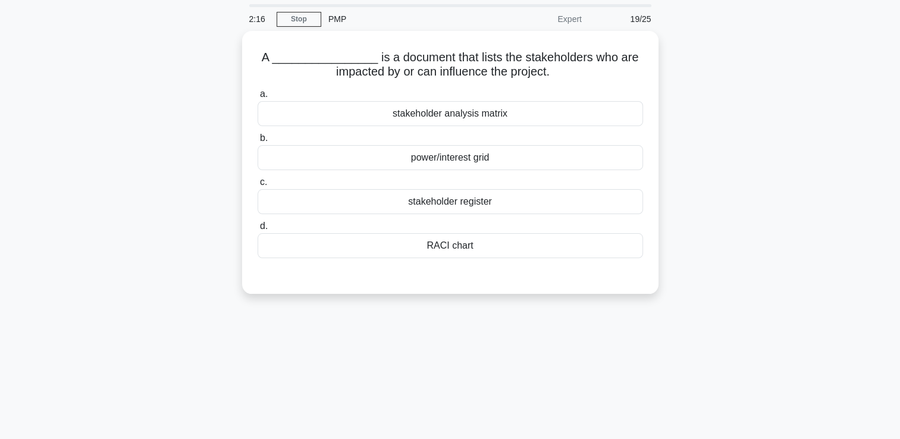
scroll to position [0, 0]
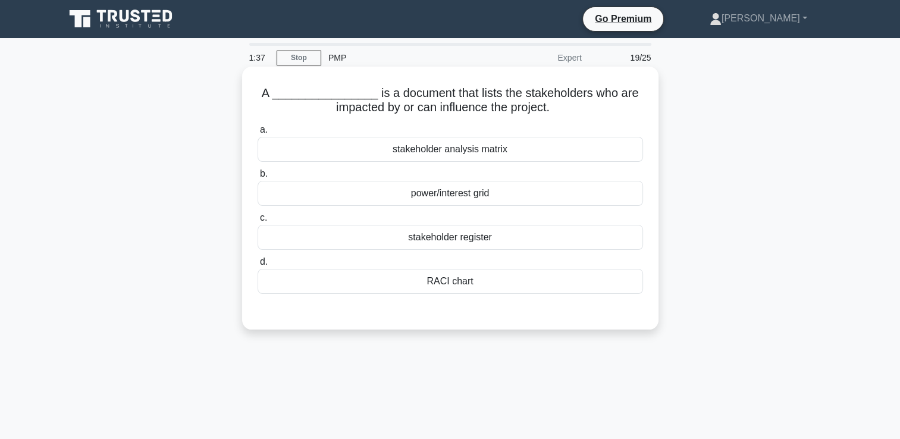
click at [429, 239] on div "stakeholder register" at bounding box center [451, 237] width 386 height 25
click at [258, 222] on input "c. stakeholder register" at bounding box center [258, 218] width 0 height 8
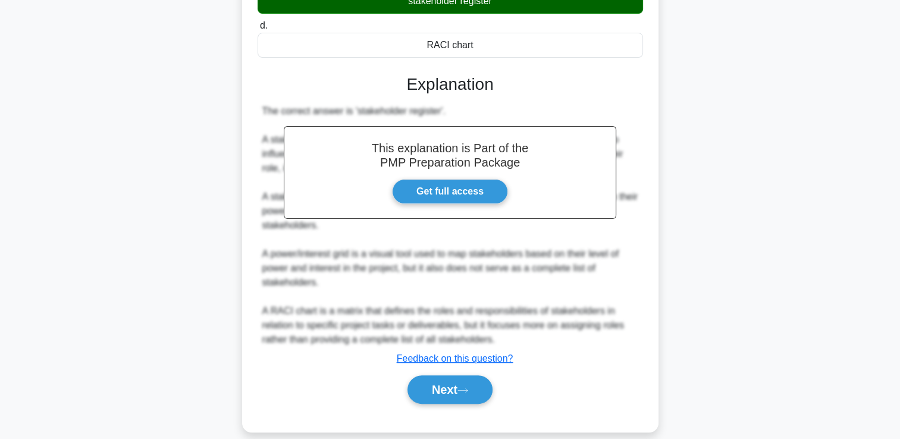
scroll to position [251, 0]
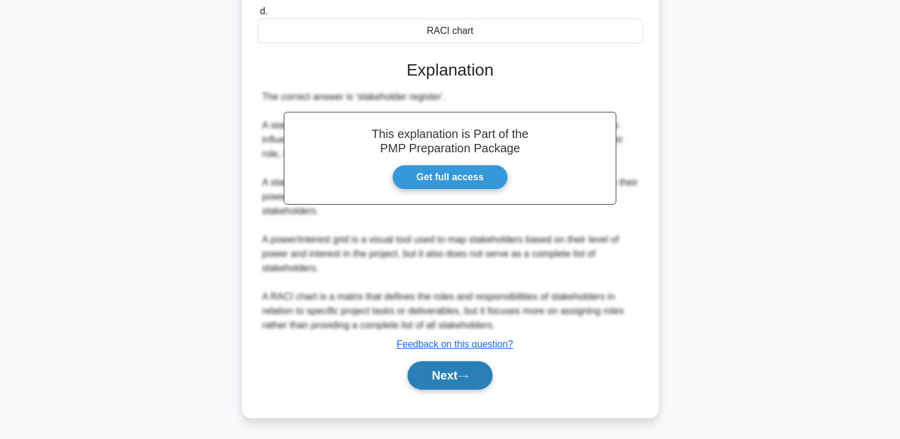
click at [478, 383] on button "Next" at bounding box center [450, 375] width 85 height 29
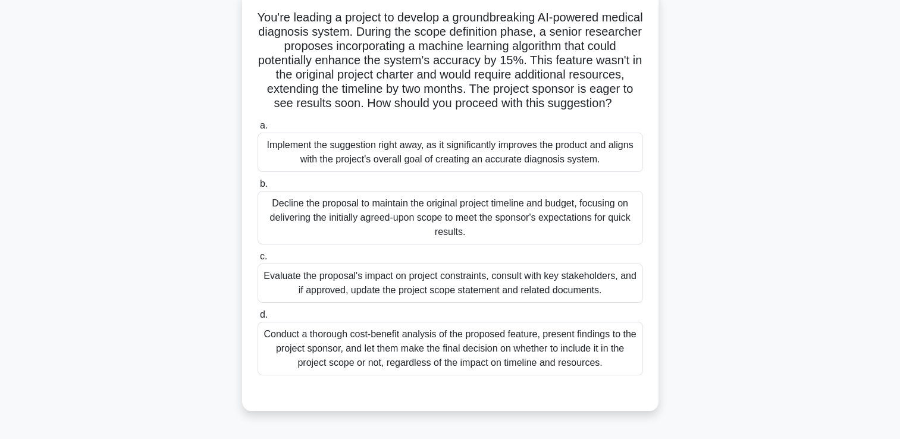
scroll to position [79, 0]
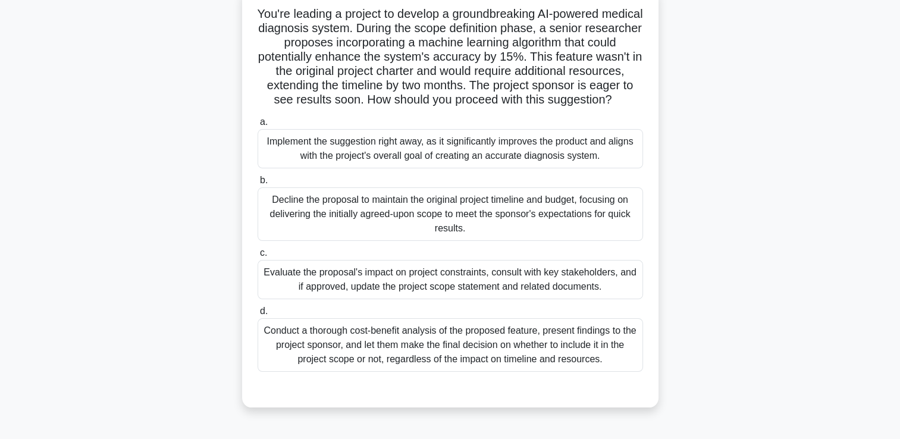
click at [301, 293] on div "Evaluate the proposal's impact on project constraints, consult with key stakeho…" at bounding box center [451, 279] width 386 height 39
click at [258, 257] on input "c. Evaluate the proposal's impact on project constraints, consult with key stak…" at bounding box center [258, 253] width 0 height 8
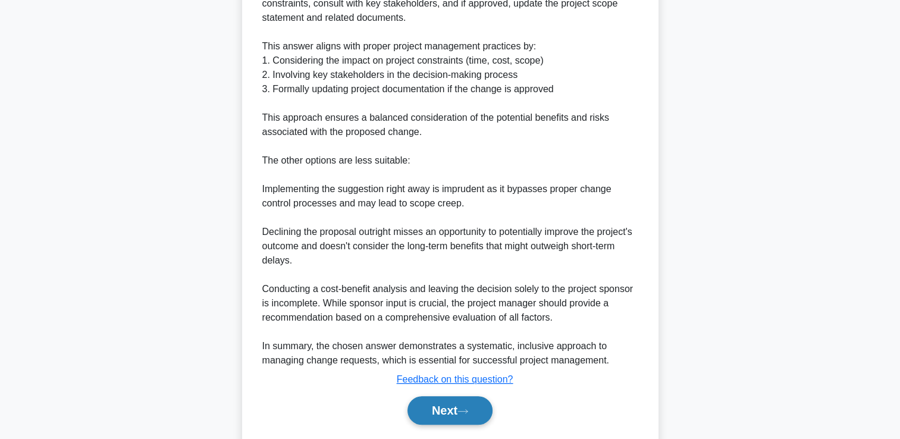
click at [483, 418] on button "Next" at bounding box center [450, 410] width 85 height 29
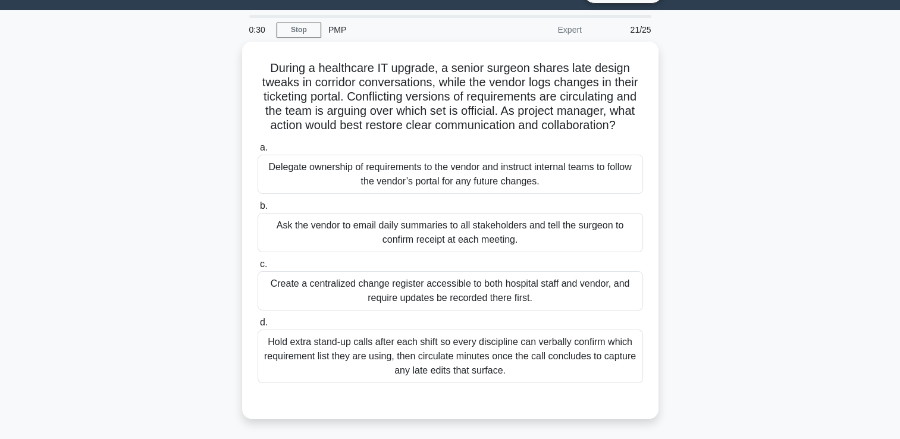
scroll to position [20, 0]
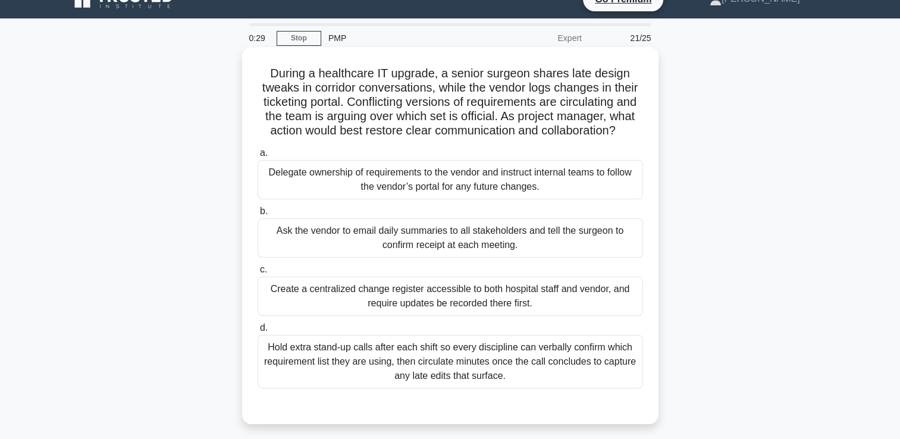
click at [349, 300] on div "Create a centralized change register accessible to both hospital staff and vend…" at bounding box center [451, 296] width 386 height 39
click at [258, 274] on input "c. Create a centralized change register accessible to both hospital staff and v…" at bounding box center [258, 270] width 0 height 8
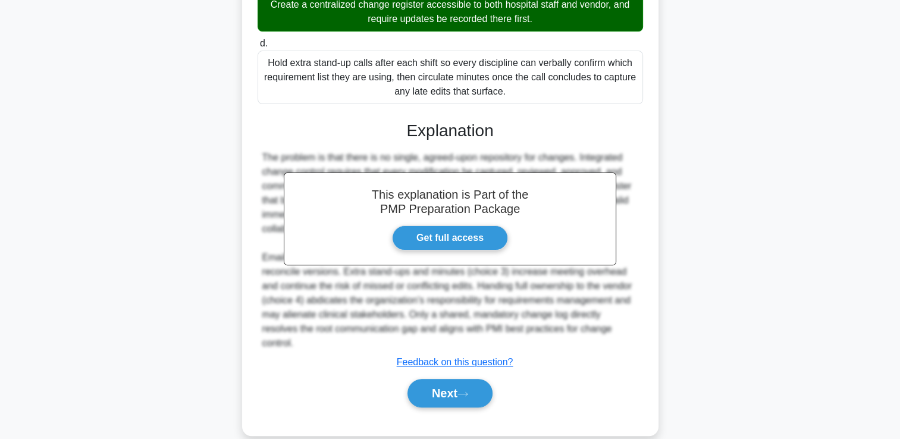
scroll to position [308, 0]
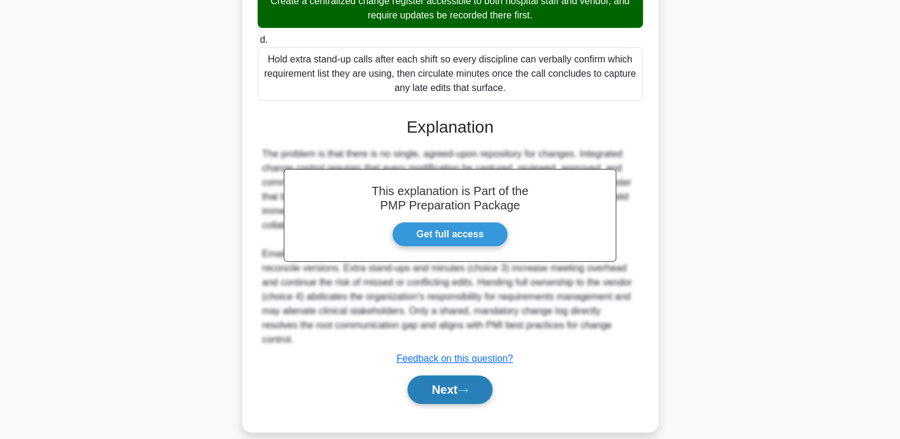
click at [485, 379] on button "Next" at bounding box center [450, 390] width 85 height 29
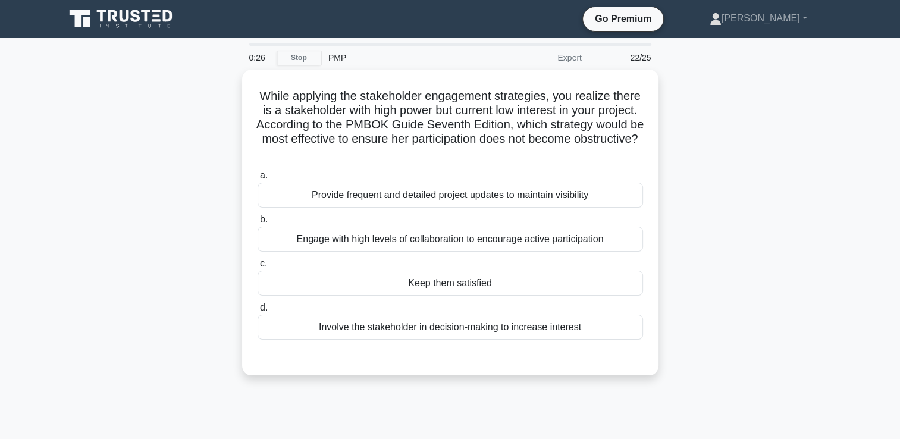
scroll to position [0, 0]
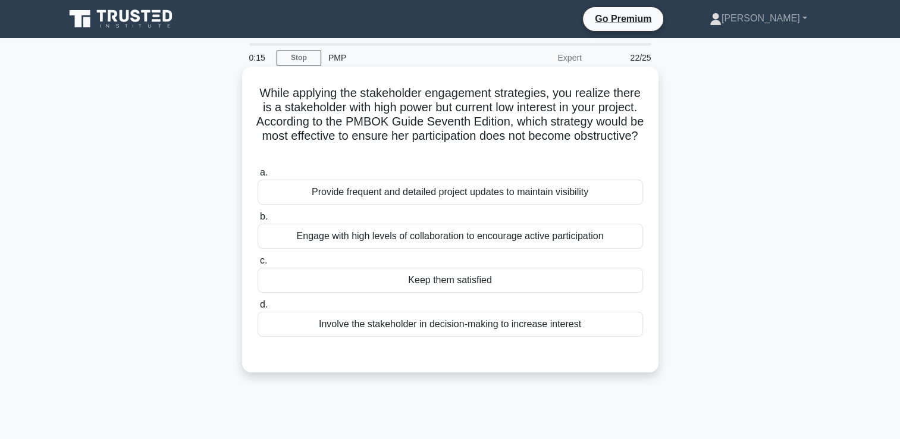
click at [477, 327] on div "Involve the stakeholder in decision-making to increase interest" at bounding box center [451, 324] width 386 height 25
click at [258, 309] on input "d. Involve the stakeholder in decision-making to increase interest" at bounding box center [258, 305] width 0 height 8
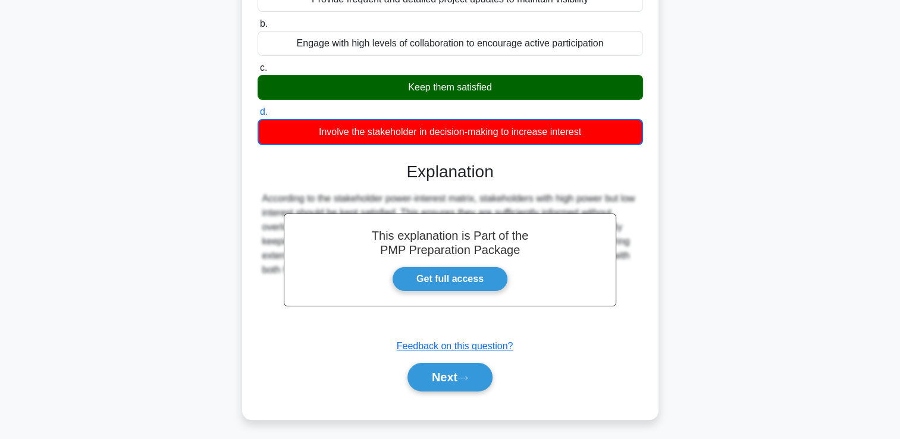
scroll to position [204, 0]
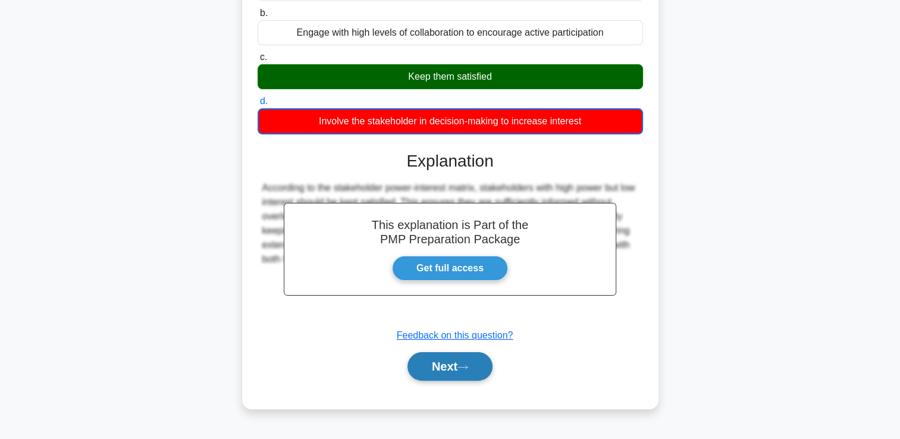
drag, startPoint x: 436, startPoint y: 374, endPoint x: 413, endPoint y: 364, distance: 25.6
click at [436, 373] on button "Next" at bounding box center [450, 366] width 85 height 29
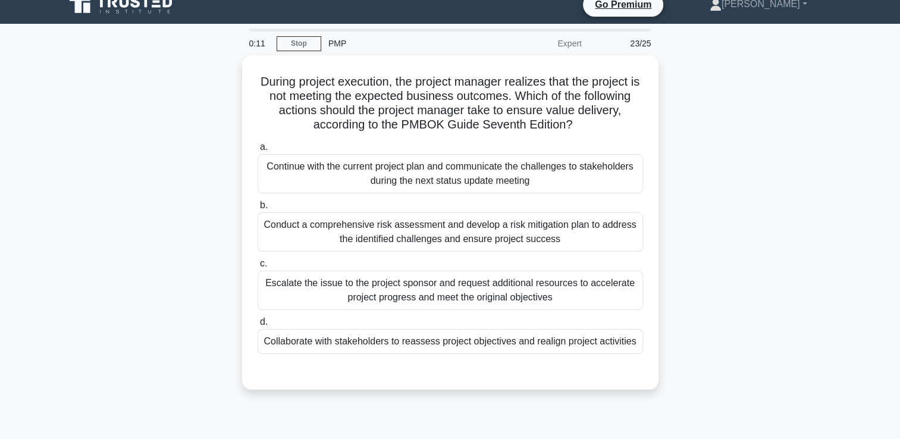
scroll to position [0, 0]
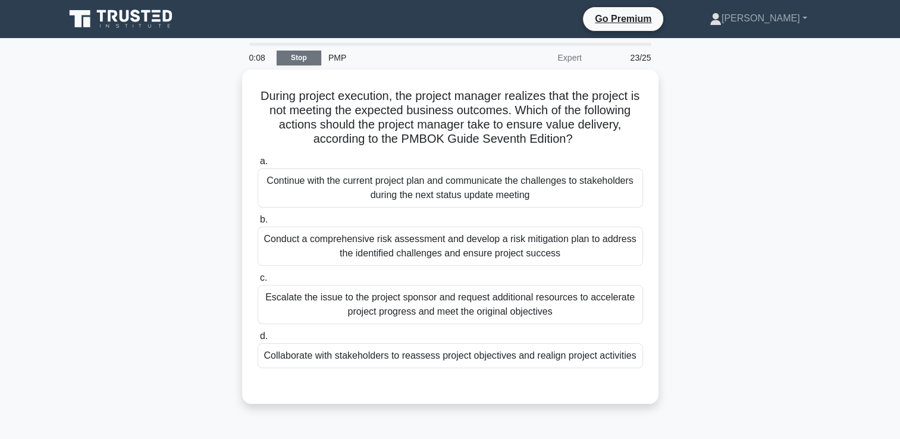
click at [299, 58] on link "Stop" at bounding box center [299, 58] width 45 height 15
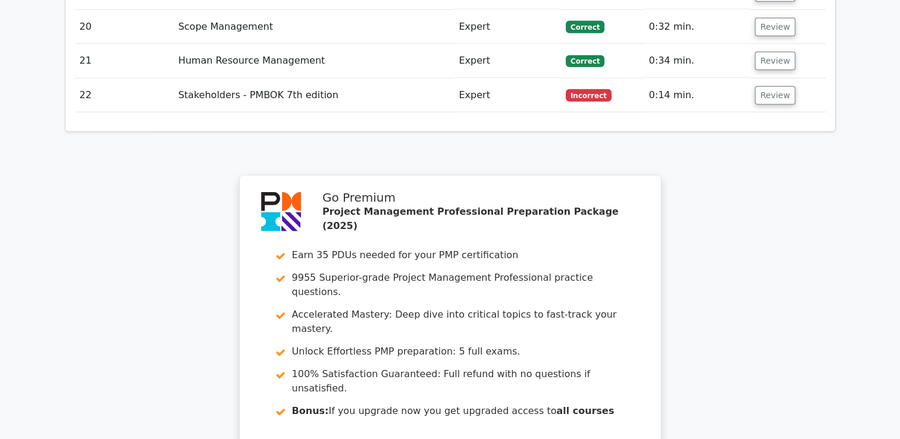
scroll to position [3142, 0]
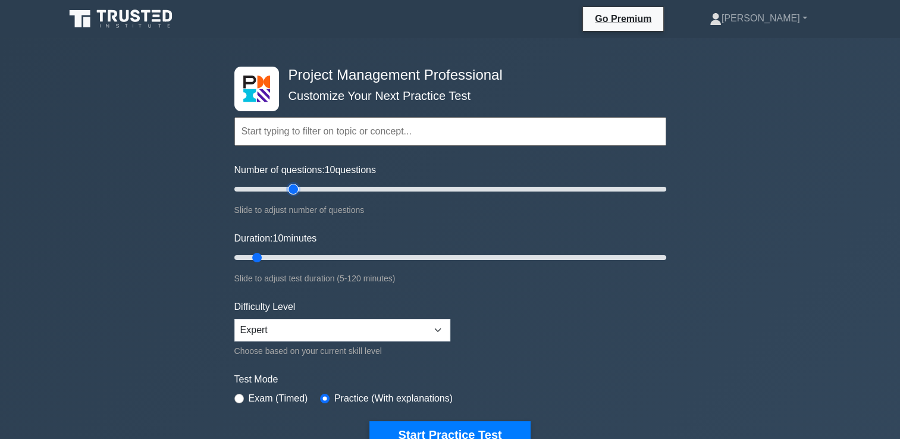
click at [295, 189] on input "Number of questions: 10 questions" at bounding box center [450, 189] width 432 height 14
type input "25"
click at [283, 190] on input "Number of questions: 25 questions" at bounding box center [450, 189] width 432 height 14
click at [319, 254] on input "Duration: 25 minutes" at bounding box center [450, 258] width 432 height 14
click at [326, 254] on input "Duration: 25 minutes" at bounding box center [450, 258] width 432 height 14
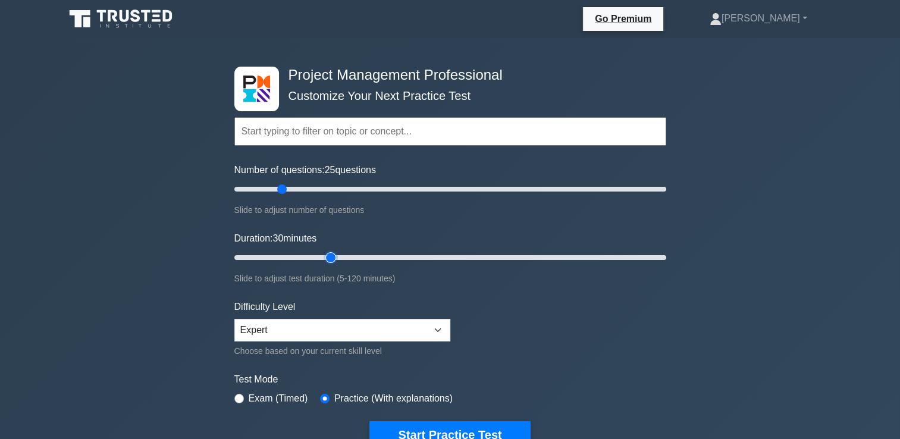
click at [338, 255] on input "Duration: 30 minutes" at bounding box center [450, 258] width 432 height 14
click at [344, 255] on input "Duration: 35 minutes" at bounding box center [450, 258] width 432 height 14
click at [343, 256] on input "Duration: 35 minutes" at bounding box center [450, 258] width 432 height 14
click at [340, 257] on input "Duration: 35 minutes" at bounding box center [450, 258] width 432 height 14
click at [336, 257] on input "Duration: 30 minutes" at bounding box center [450, 258] width 432 height 14
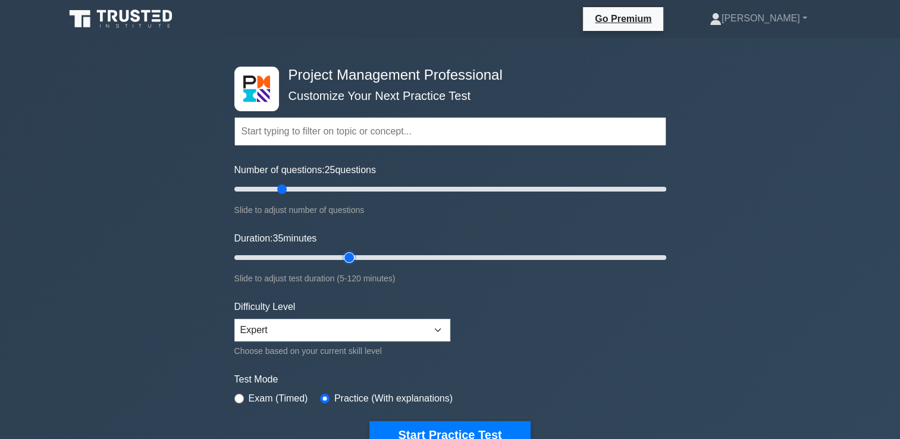
type input "35"
click at [340, 257] on input "Duration: 35 minutes" at bounding box center [450, 258] width 432 height 14
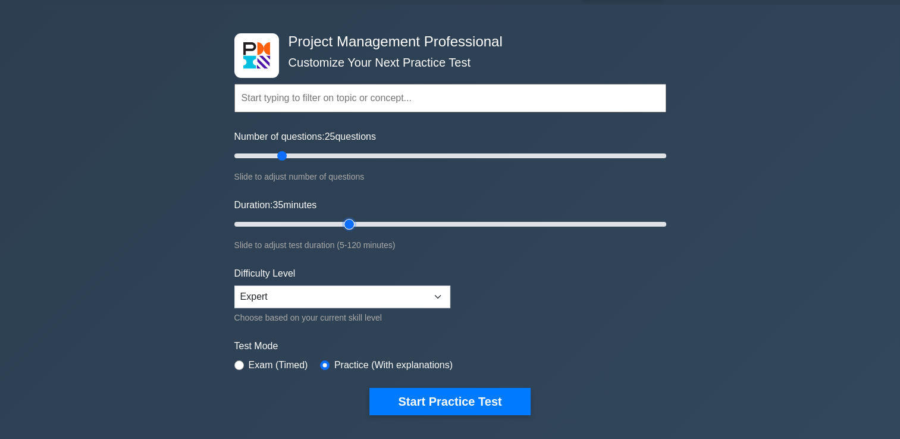
scroll to position [79, 0]
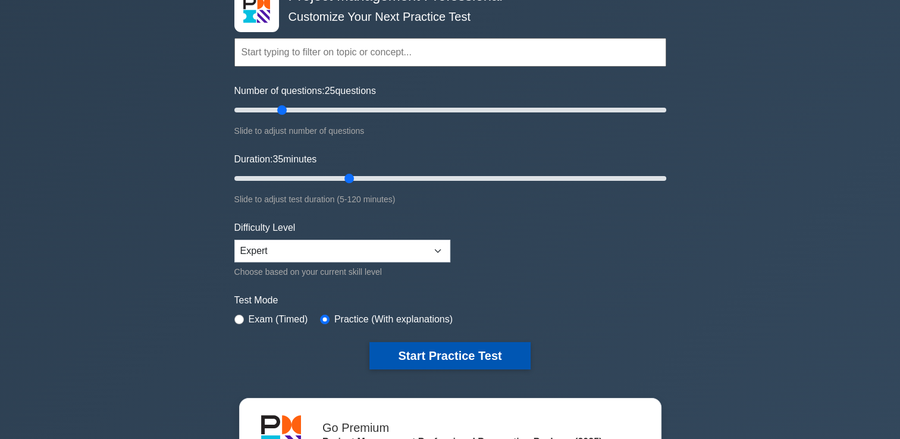
click at [437, 359] on button "Start Practice Test" at bounding box center [450, 355] width 161 height 27
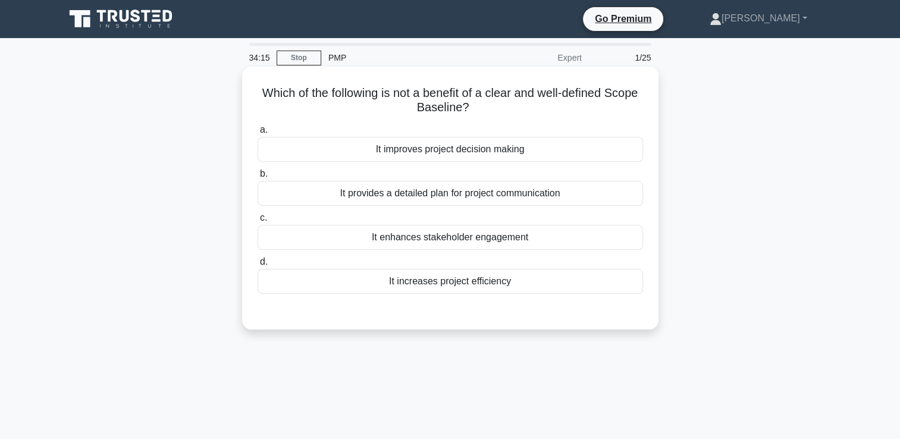
click at [477, 240] on div "It enhances stakeholder engagement" at bounding box center [451, 237] width 386 height 25
click at [258, 222] on input "c. It enhances stakeholder engagement" at bounding box center [258, 218] width 0 height 8
click at [392, 192] on div "It provides a detailed plan for project communication" at bounding box center [451, 193] width 386 height 25
click at [258, 178] on input "b. It provides a detailed plan for project communication" at bounding box center [258, 174] width 0 height 8
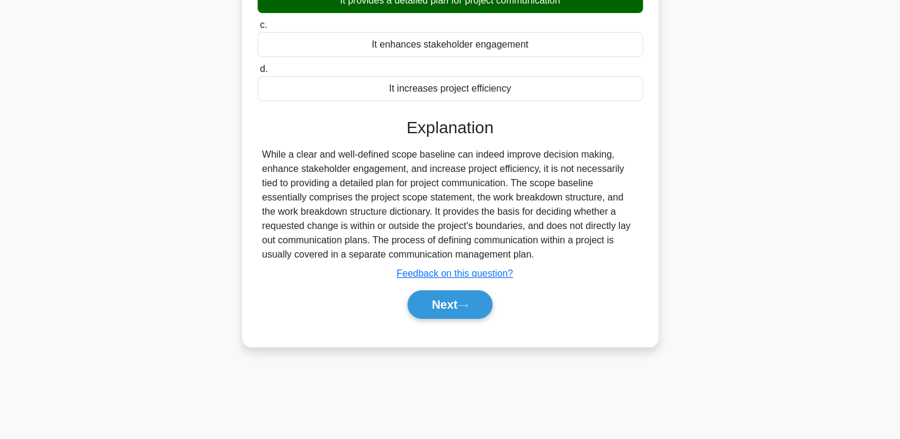
scroll to position [204, 0]
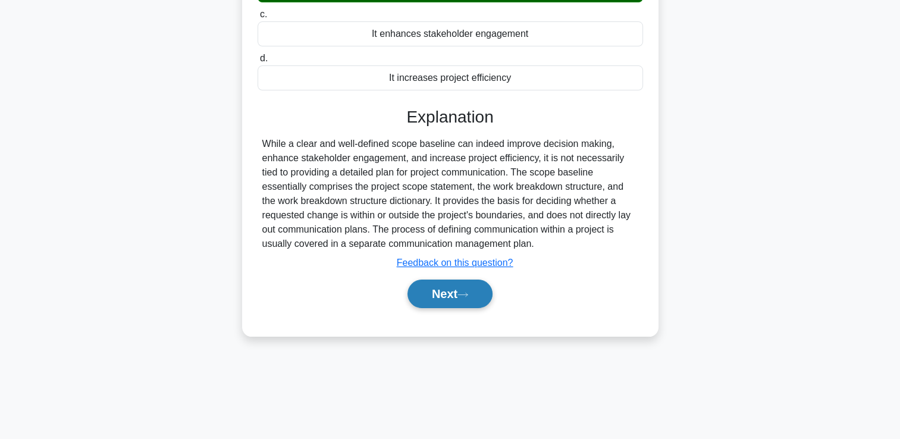
click at [455, 296] on button "Next" at bounding box center [450, 294] width 85 height 29
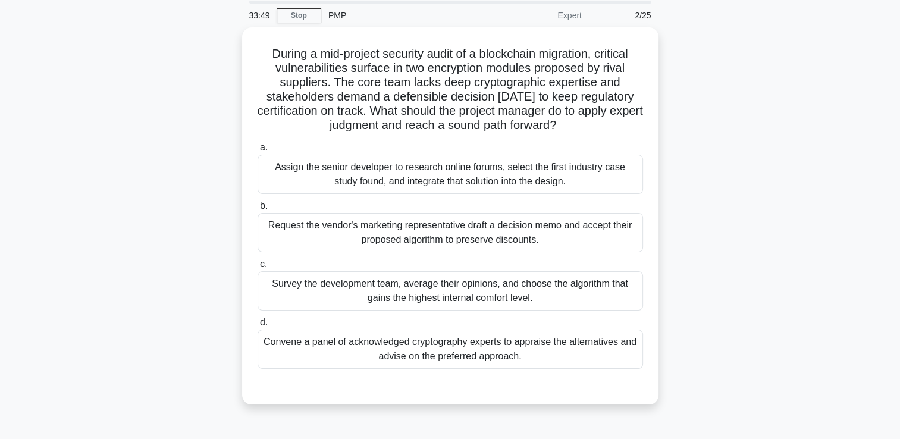
scroll to position [25, 0]
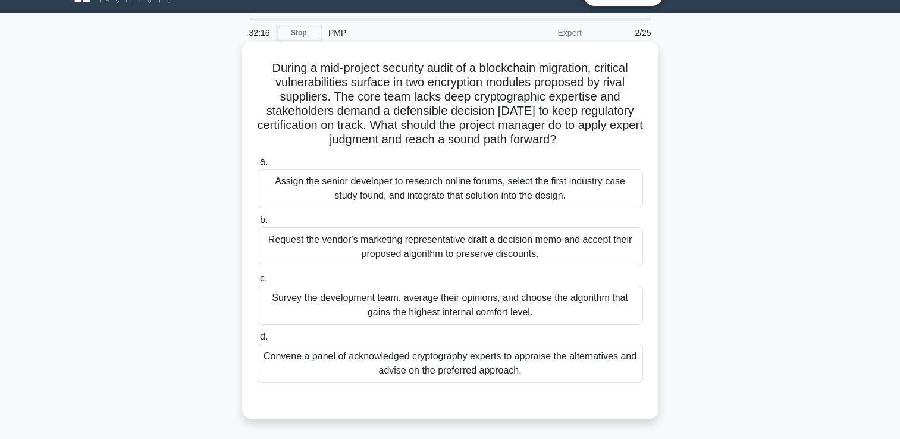
click at [470, 370] on div "Convene a panel of acknowledged cryptography experts to appraise the alternativ…" at bounding box center [451, 363] width 386 height 39
click at [258, 341] on input "d. Convene a panel of acknowledged cryptography experts to appraise the alterna…" at bounding box center [258, 337] width 0 height 8
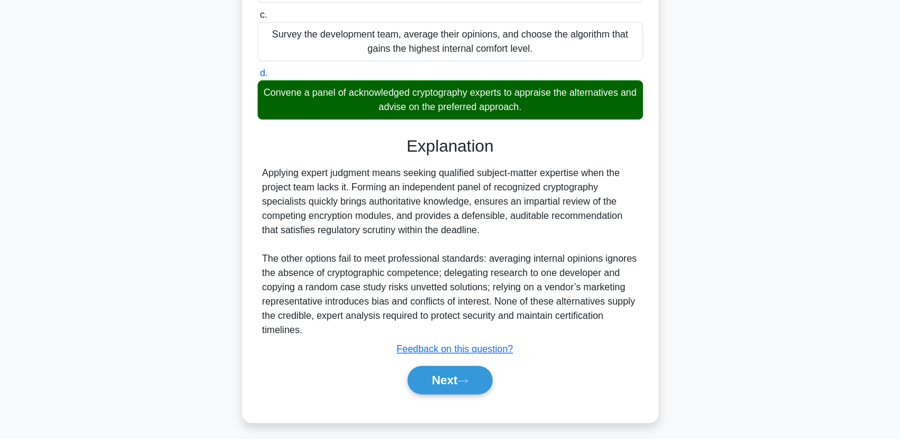
scroll to position [293, 0]
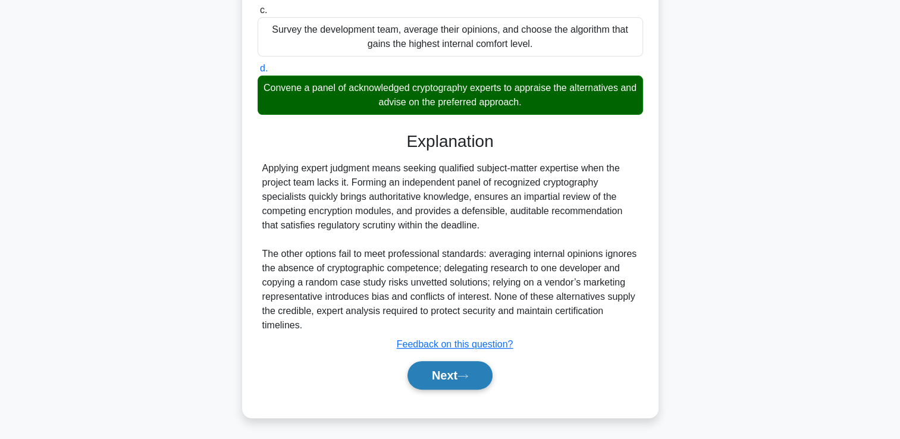
click at [428, 370] on button "Next" at bounding box center [450, 375] width 85 height 29
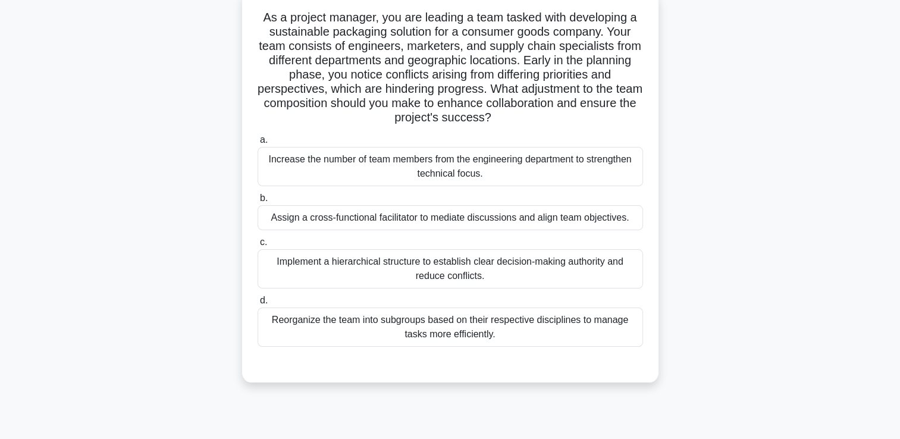
scroll to position [79, 0]
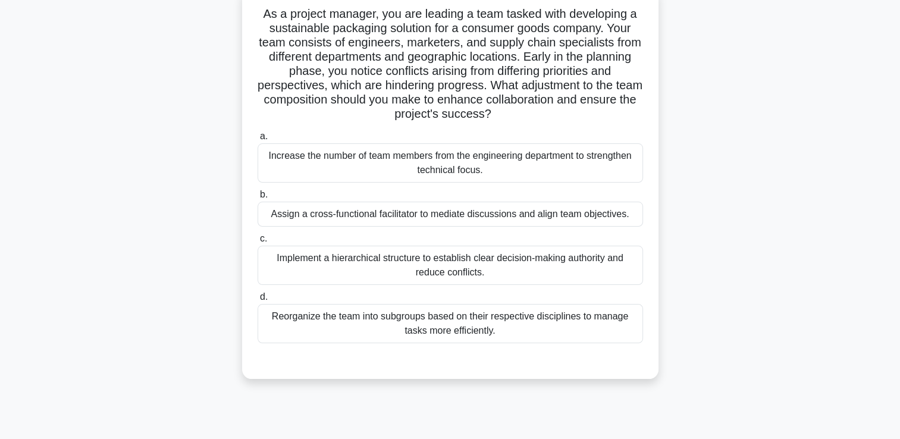
click at [298, 268] on div "Implement a hierarchical structure to establish clear decision-making authority…" at bounding box center [451, 265] width 386 height 39
click at [258, 243] on input "c. Implement a hierarchical structure to establish clear decision-making author…" at bounding box center [258, 239] width 0 height 8
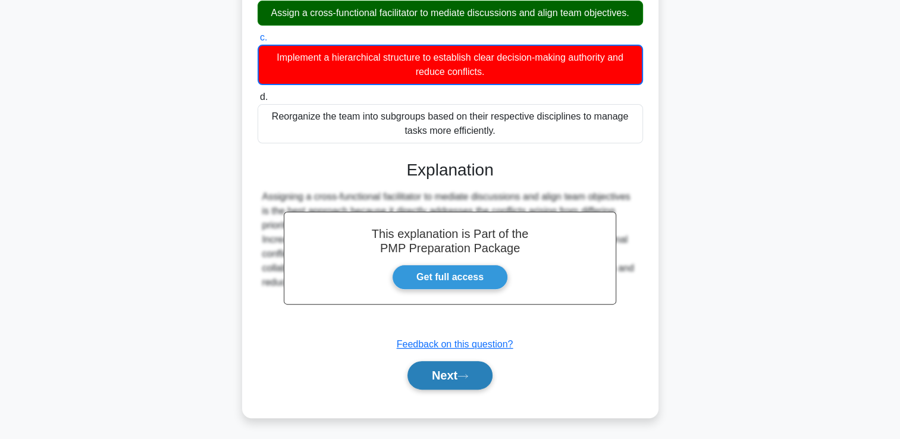
click at [420, 374] on button "Next" at bounding box center [450, 375] width 85 height 29
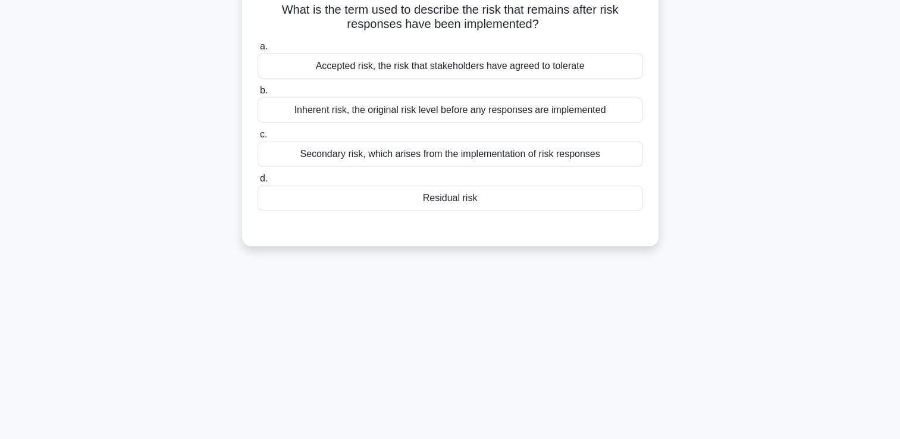
scroll to position [0, 0]
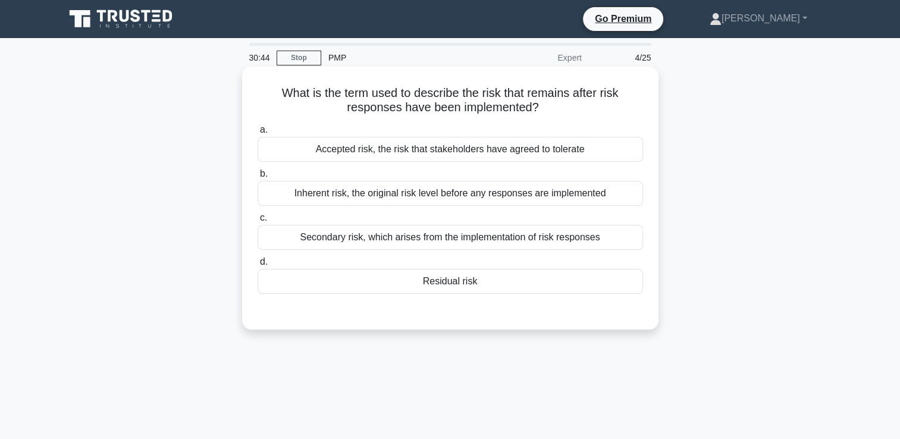
click at [331, 277] on div "Residual risk" at bounding box center [451, 281] width 386 height 25
click at [258, 266] on input "d. Residual risk" at bounding box center [258, 262] width 0 height 8
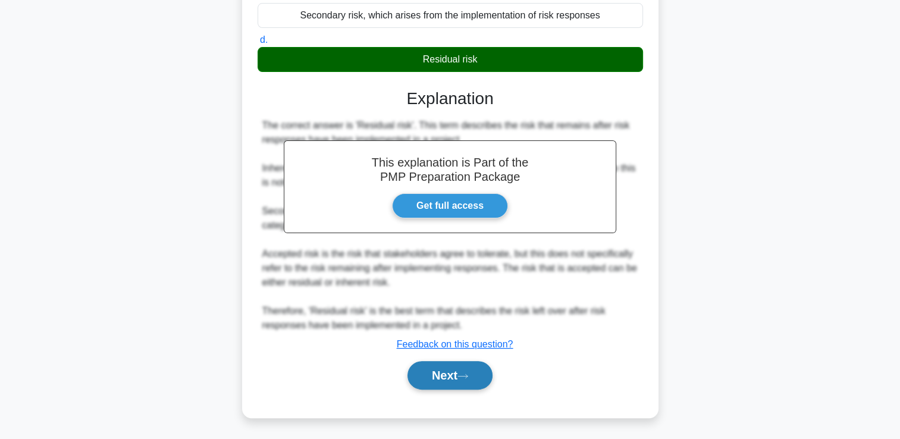
click at [428, 379] on button "Next" at bounding box center [450, 375] width 85 height 29
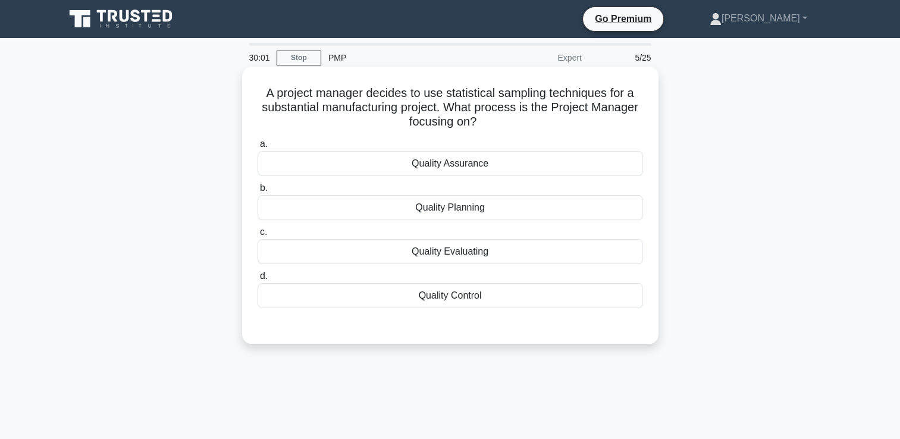
click at [488, 300] on div "Quality Control" at bounding box center [451, 295] width 386 height 25
click at [258, 280] on input "d. Quality Control" at bounding box center [258, 277] width 0 height 8
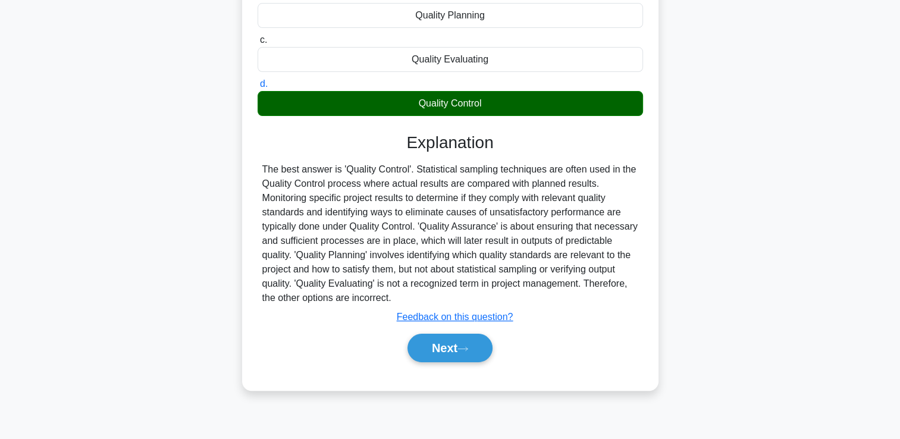
scroll to position [204, 0]
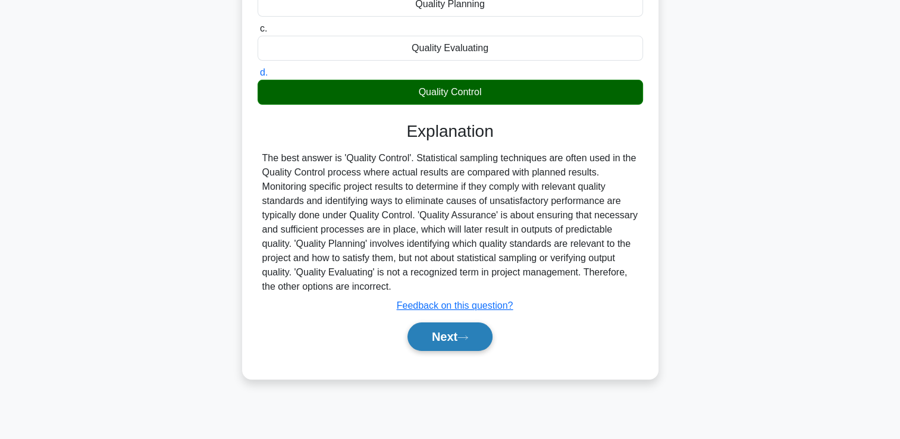
click at [440, 337] on button "Next" at bounding box center [450, 337] width 85 height 29
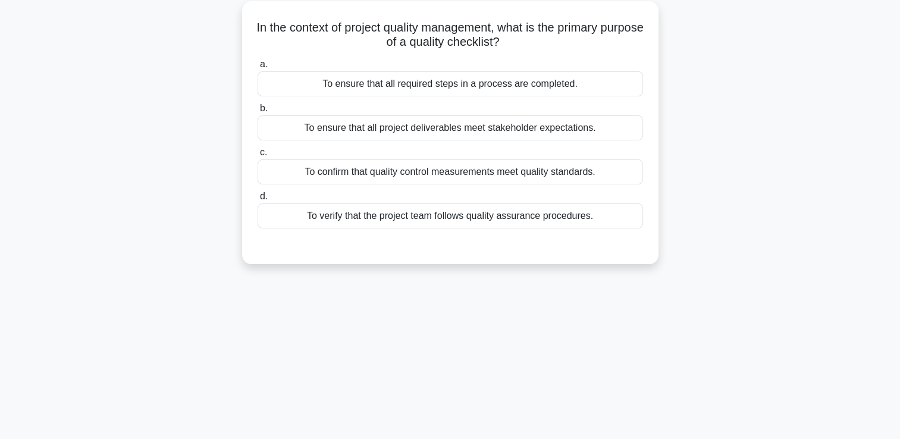
scroll to position [0, 0]
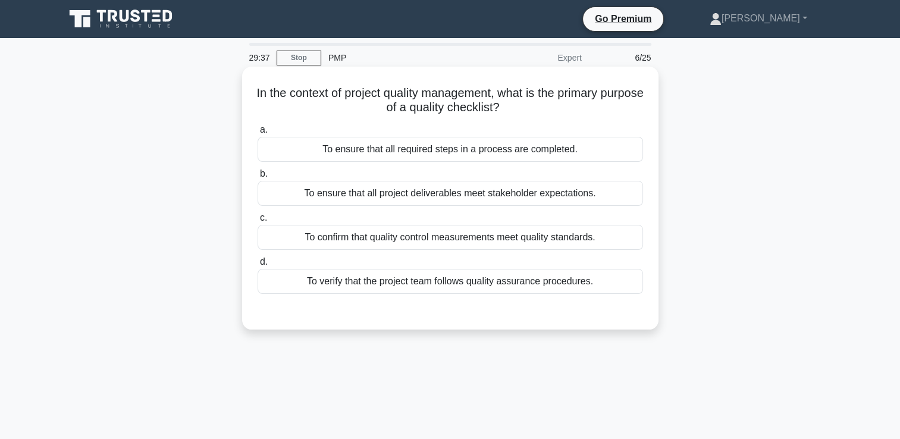
click at [355, 235] on div "To confirm that quality control measurements meet quality standards." at bounding box center [451, 237] width 386 height 25
click at [258, 222] on input "c. To confirm that quality control measurements meet quality standards." at bounding box center [258, 218] width 0 height 8
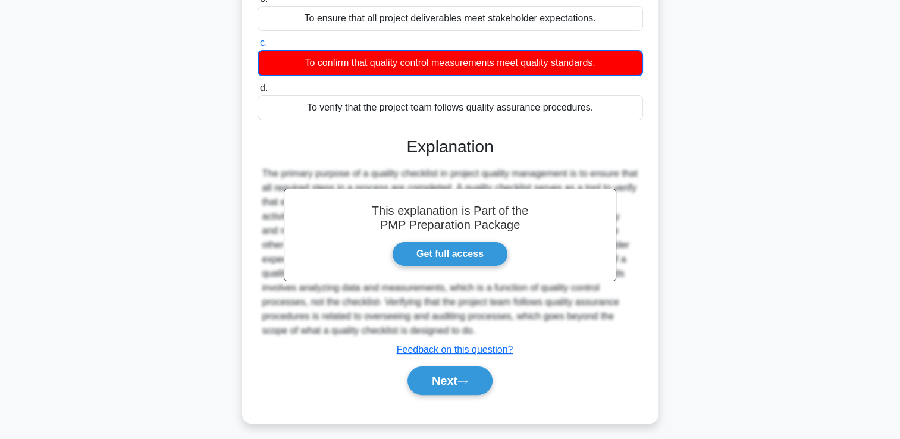
scroll to position [204, 0]
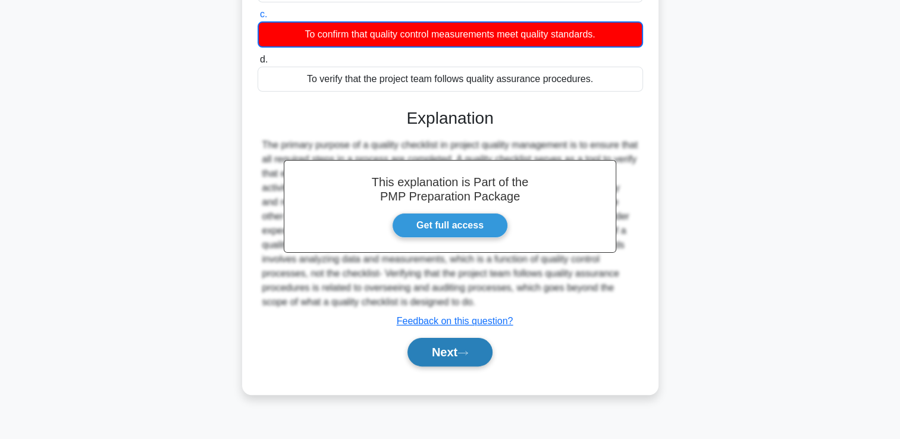
click at [443, 352] on button "Next" at bounding box center [450, 352] width 85 height 29
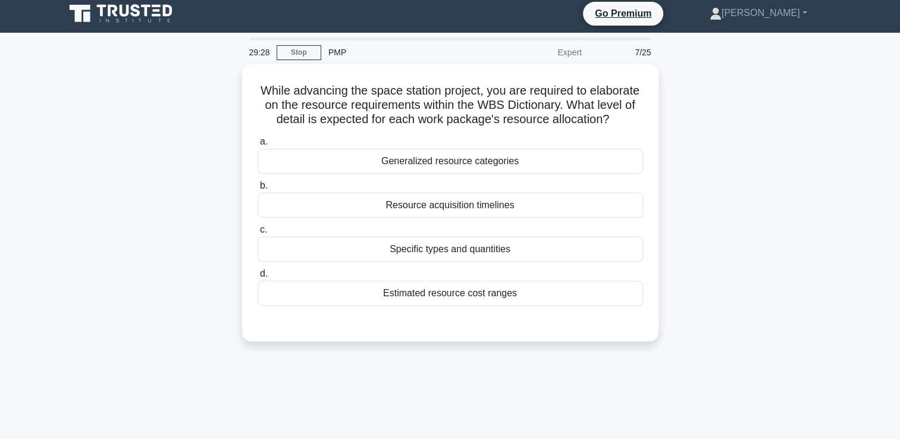
scroll to position [0, 0]
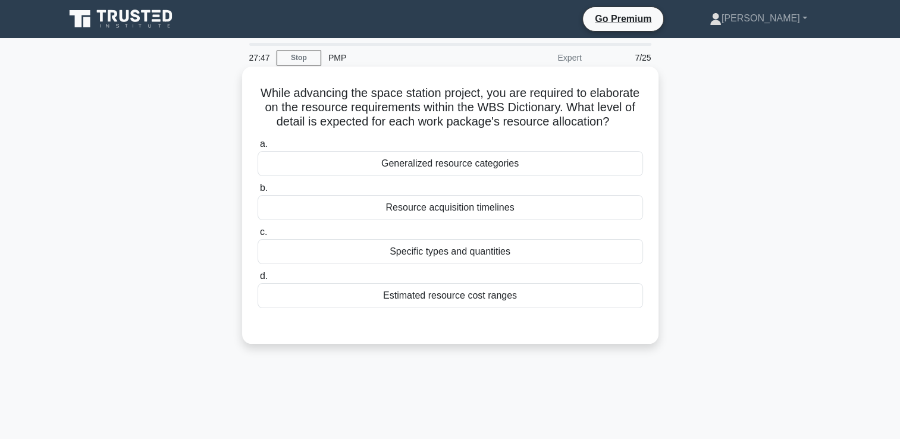
click at [462, 264] on div "Specific types and quantities" at bounding box center [451, 251] width 386 height 25
click at [258, 236] on input "c. Specific types and quantities" at bounding box center [258, 233] width 0 height 8
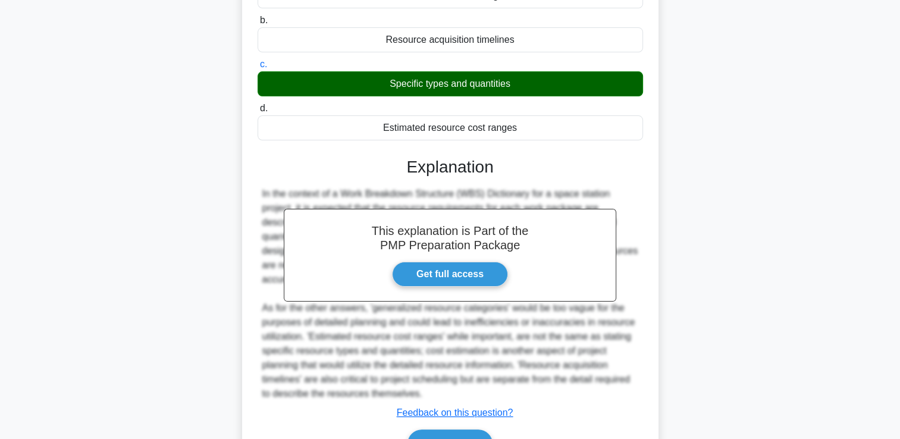
scroll to position [251, 0]
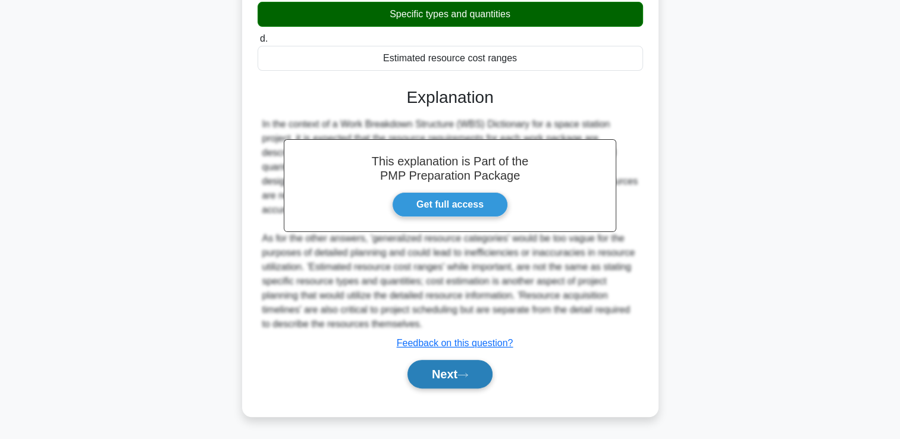
click at [477, 382] on button "Next" at bounding box center [450, 374] width 85 height 29
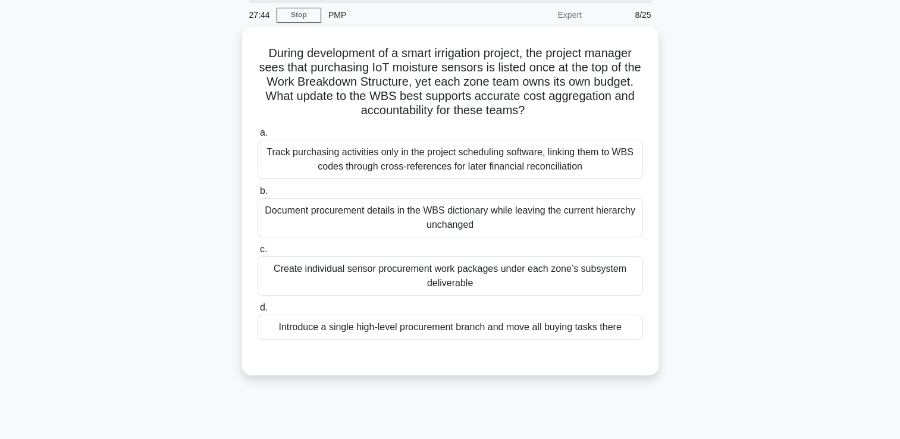
scroll to position [0, 0]
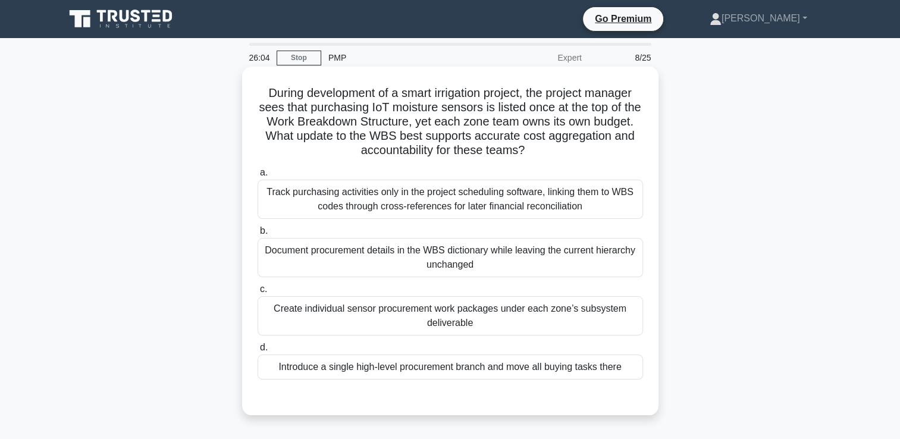
click at [474, 323] on div "Create individual sensor procurement work packages under each zone’s subsystem …" at bounding box center [451, 315] width 386 height 39
click at [258, 293] on input "c. Create individual sensor procurement work packages under each zone’s subsyst…" at bounding box center [258, 290] width 0 height 8
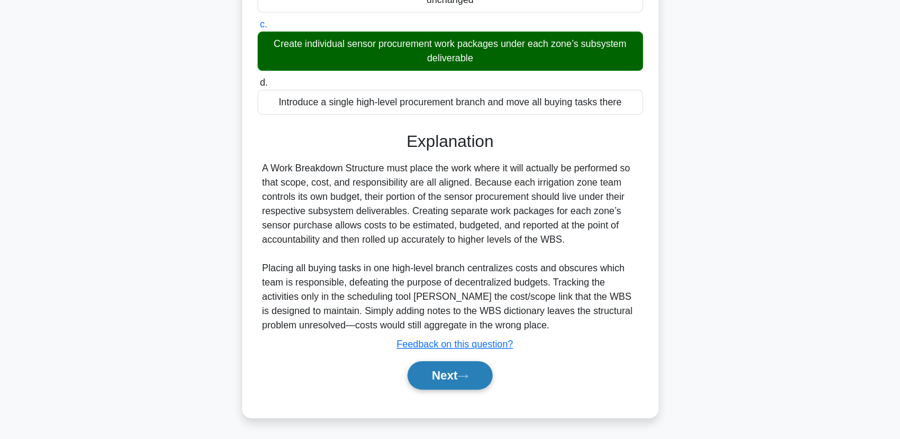
click at [459, 370] on button "Next" at bounding box center [450, 375] width 85 height 29
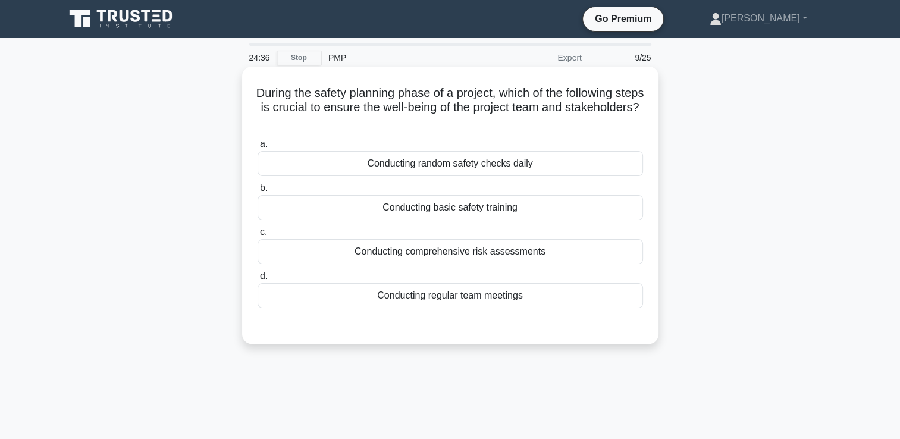
click at [427, 208] on div "Conducting basic safety training" at bounding box center [451, 207] width 386 height 25
click at [258, 192] on input "b. Conducting basic safety training" at bounding box center [258, 188] width 0 height 8
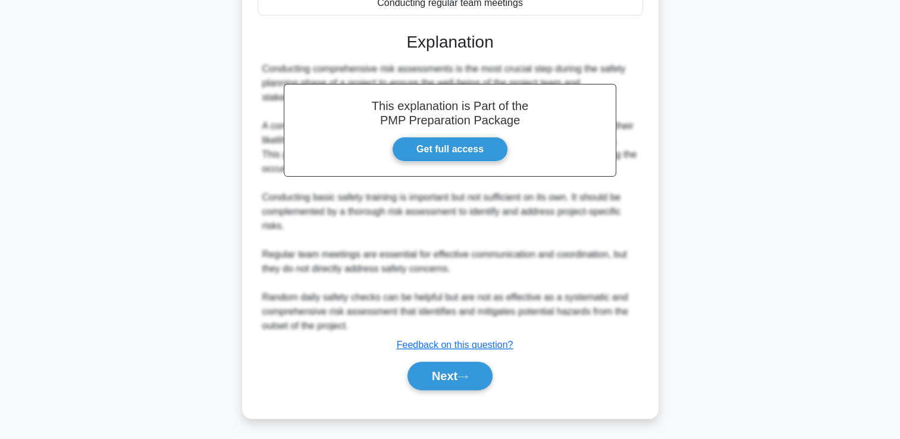
scroll to position [295, 0]
click at [431, 377] on button "Next" at bounding box center [450, 375] width 85 height 29
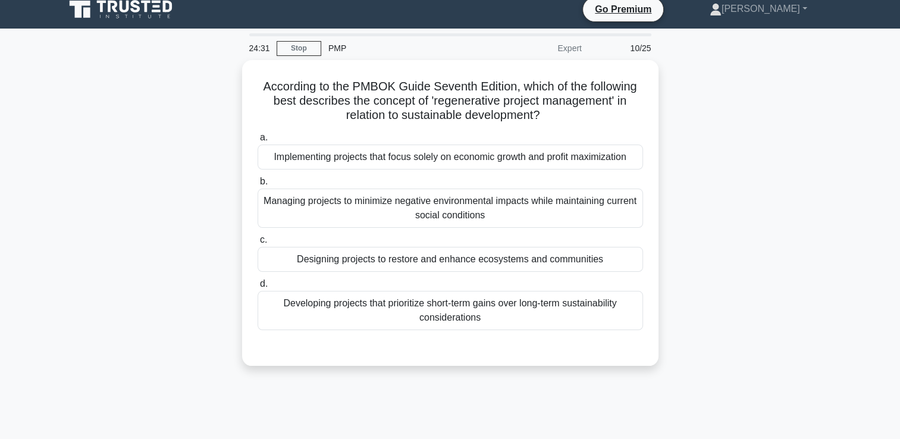
scroll to position [0, 0]
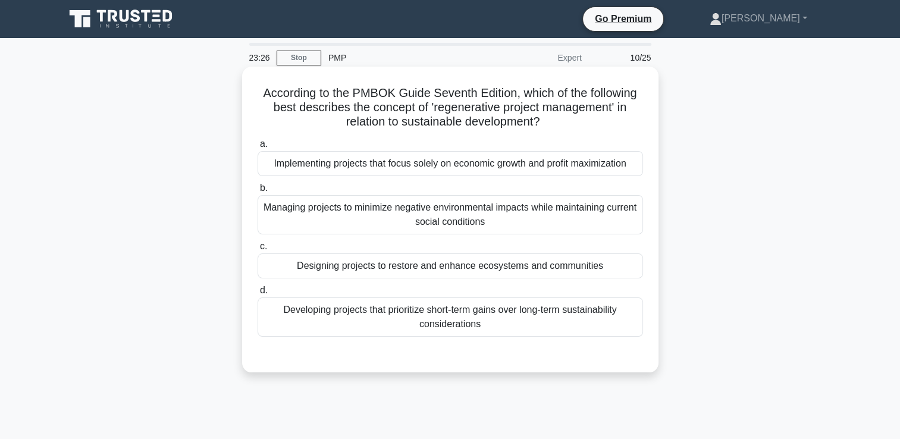
click at [437, 215] on div "Managing projects to minimize negative environmental impacts while maintaining …" at bounding box center [451, 214] width 386 height 39
click at [258, 192] on input "b. Managing projects to minimize negative environmental impacts while maintaini…" at bounding box center [258, 188] width 0 height 8
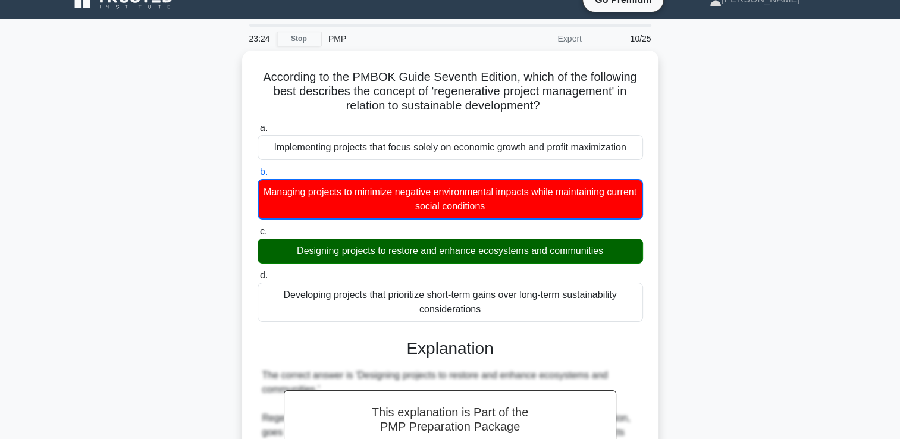
scroll to position [20, 0]
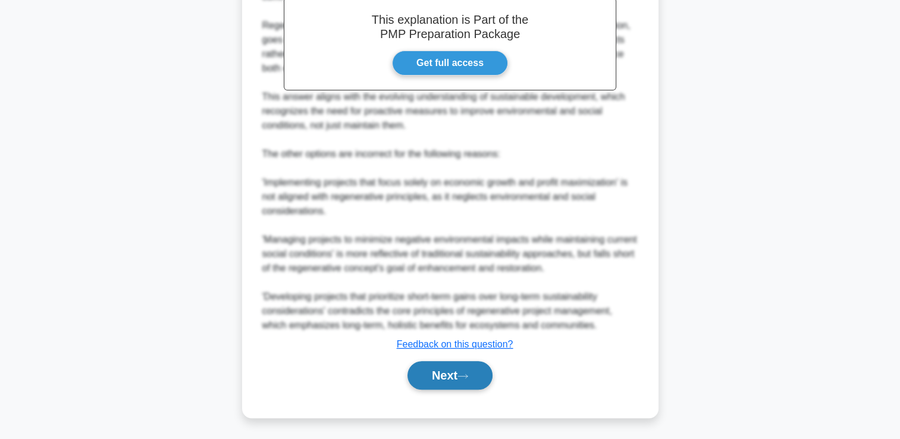
click at [421, 371] on button "Next" at bounding box center [450, 375] width 85 height 29
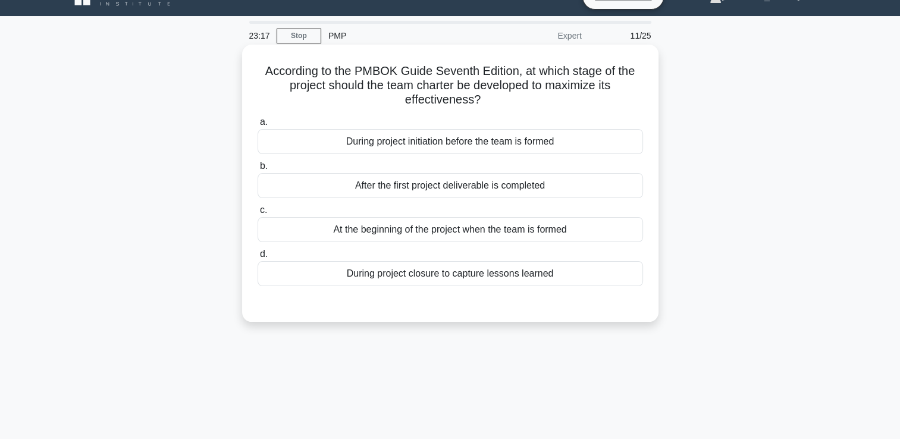
scroll to position [5, 0]
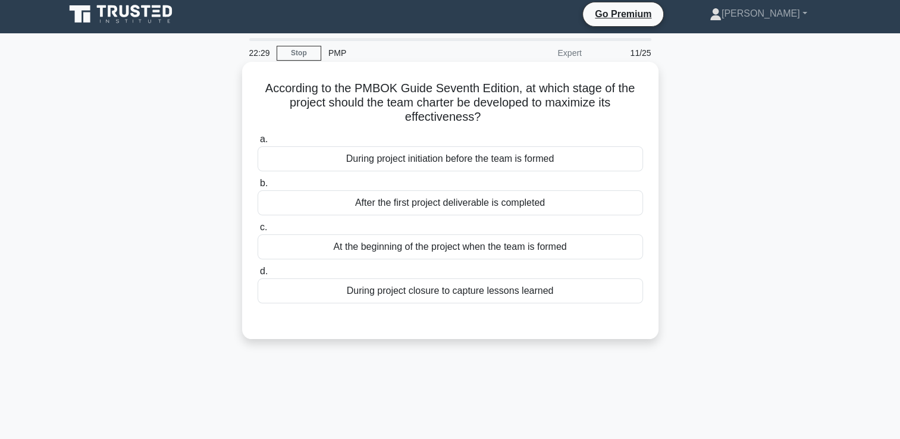
click at [519, 248] on div "At the beginning of the project when the team is formed" at bounding box center [451, 246] width 386 height 25
click at [258, 232] on input "c. At the beginning of the project when the team is formed" at bounding box center [258, 228] width 0 height 8
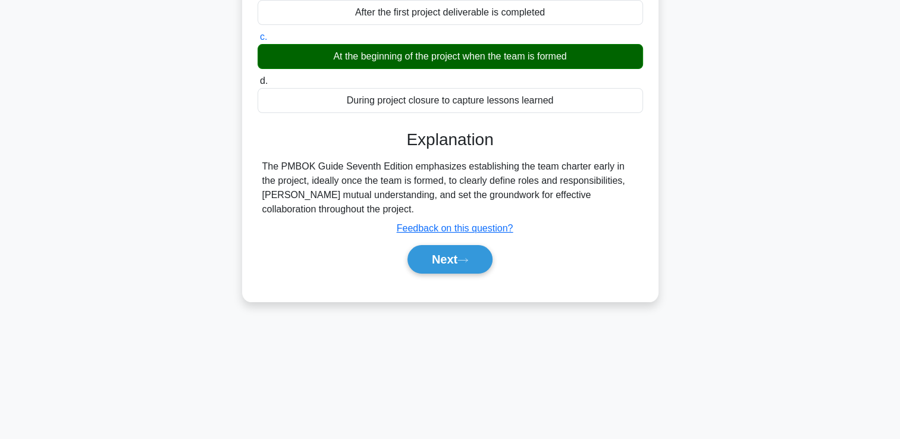
scroll to position [204, 0]
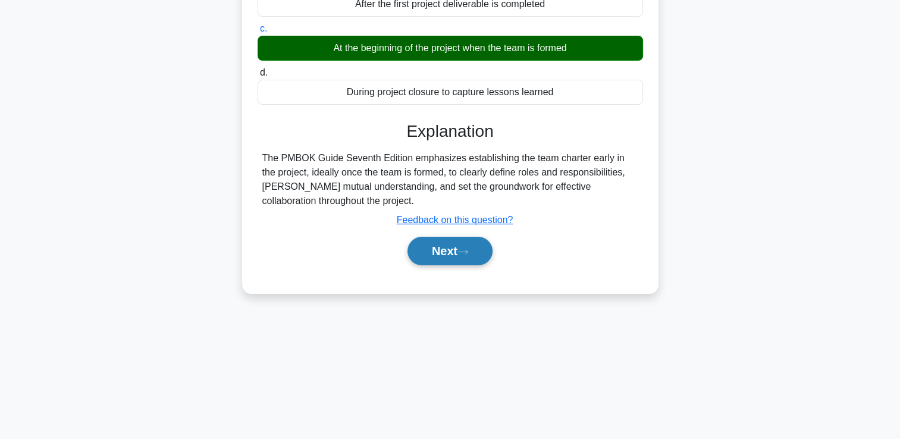
click at [435, 258] on button "Next" at bounding box center [450, 251] width 85 height 29
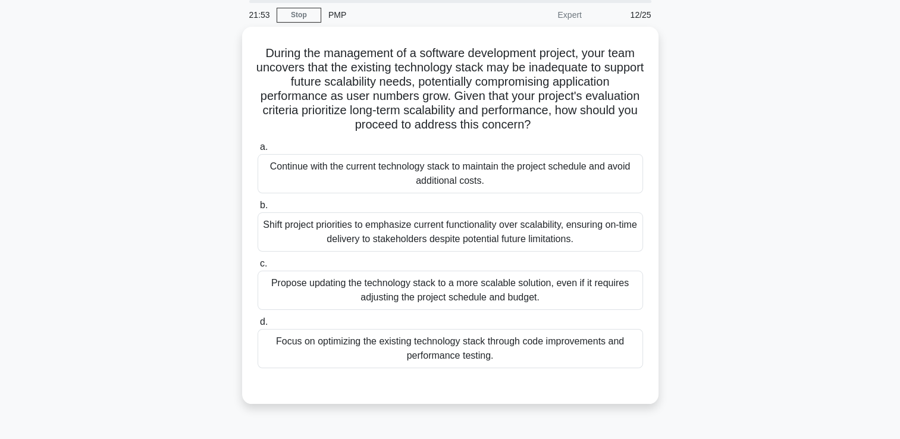
scroll to position [45, 0]
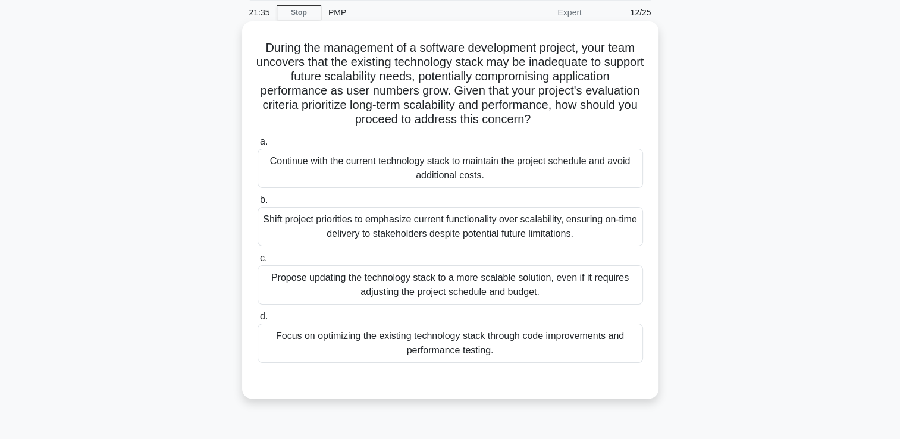
click at [391, 346] on div "Focus on optimizing the existing technology stack through code improvements and…" at bounding box center [451, 343] width 386 height 39
click at [258, 321] on input "d. Focus on optimizing the existing technology stack through code improvements …" at bounding box center [258, 317] width 0 height 8
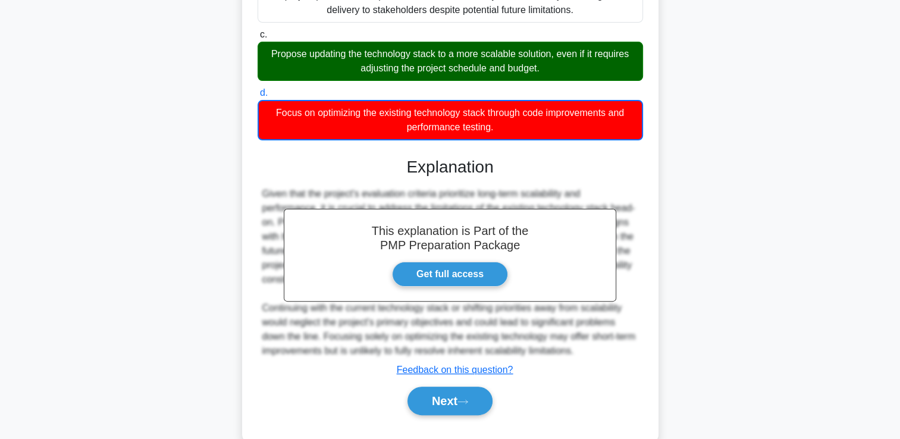
scroll to position [283, 0]
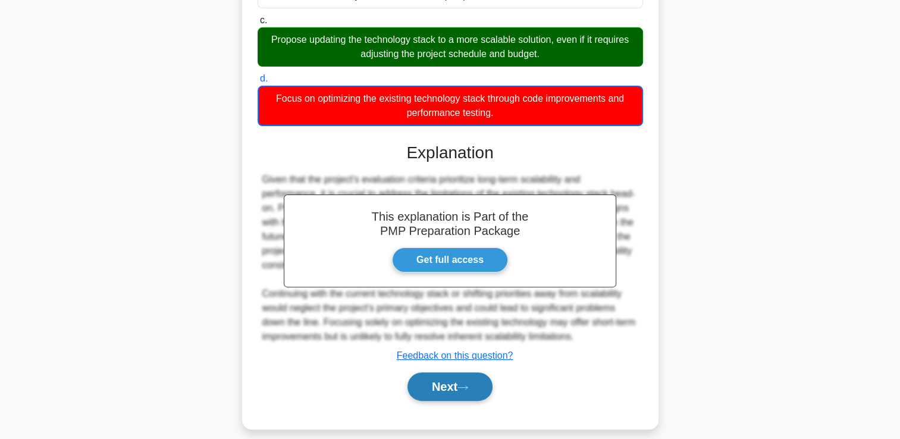
click at [449, 384] on button "Next" at bounding box center [450, 387] width 85 height 29
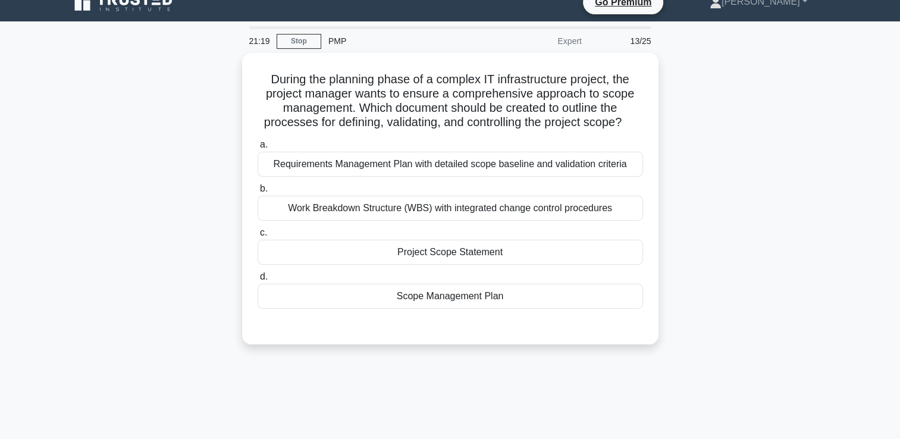
scroll to position [0, 0]
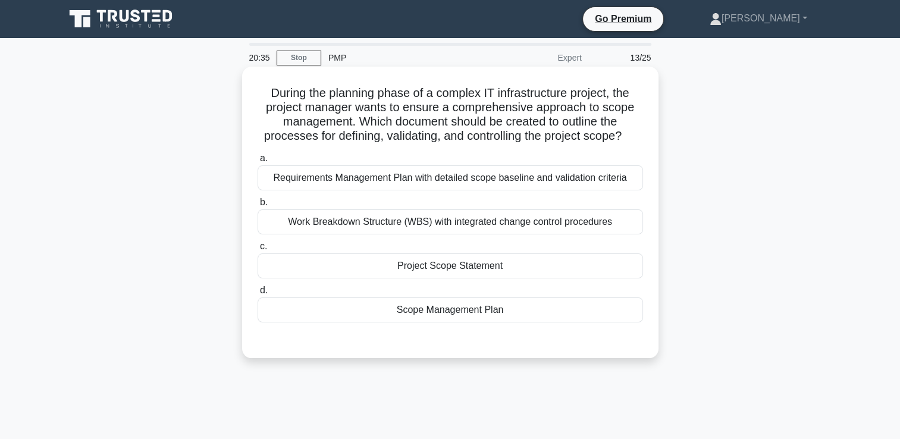
click at [424, 314] on div "Scope Management Plan" at bounding box center [451, 310] width 386 height 25
click at [258, 295] on input "d. Scope Management Plan" at bounding box center [258, 291] width 0 height 8
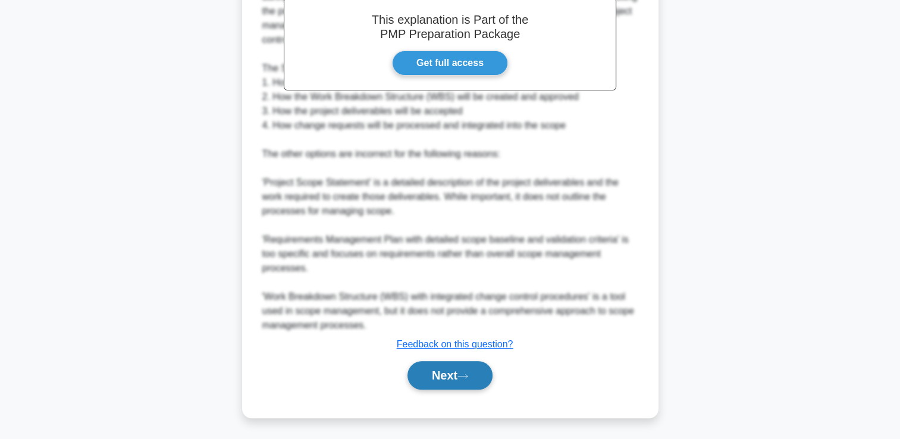
click at [443, 371] on button "Next" at bounding box center [450, 375] width 85 height 29
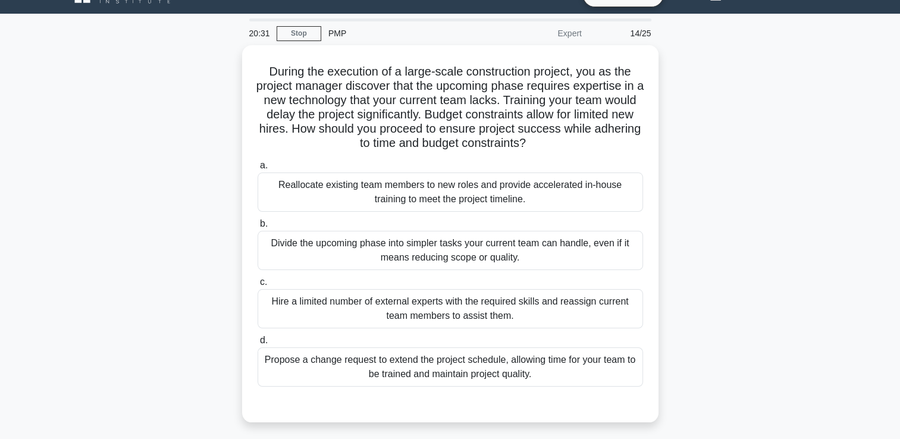
scroll to position [25, 0]
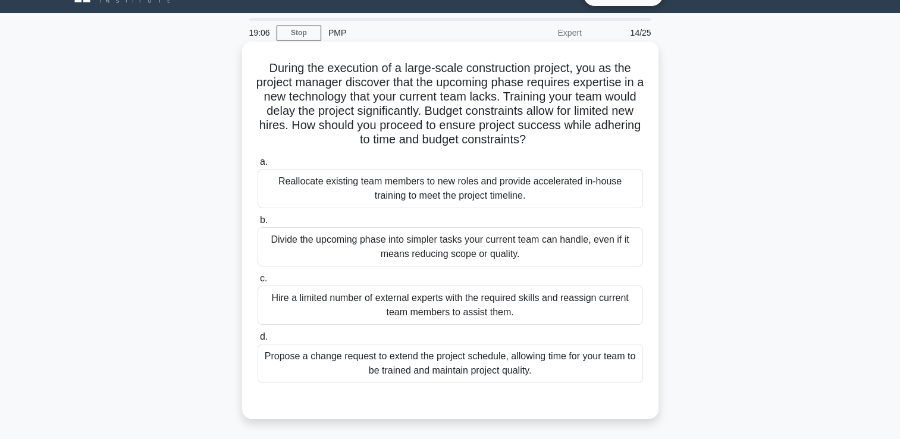
click at [583, 308] on div "Hire a limited number of external experts with the required skills and reassign…" at bounding box center [451, 305] width 386 height 39
click at [258, 283] on input "c. Hire a limited number of external experts with the required skills and reass…" at bounding box center [258, 279] width 0 height 8
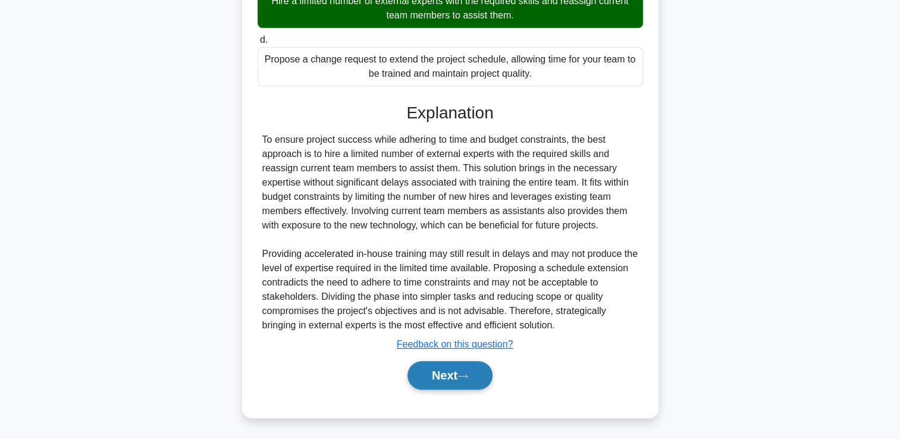
click at [436, 374] on button "Next" at bounding box center [450, 375] width 85 height 29
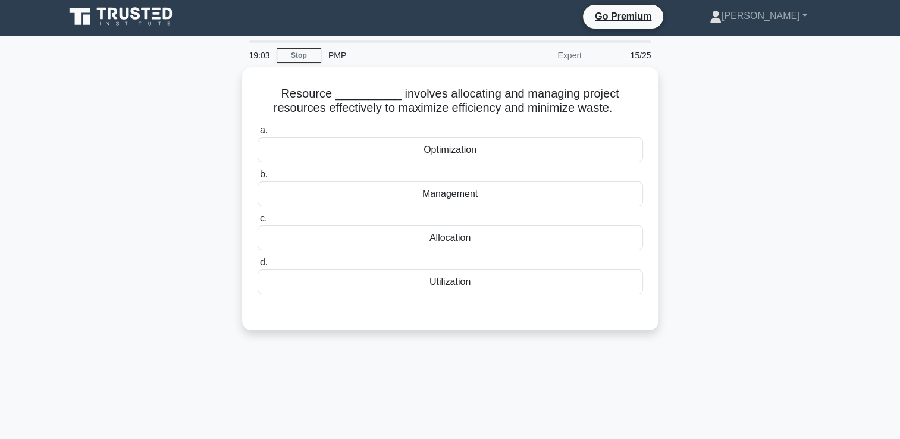
scroll to position [0, 0]
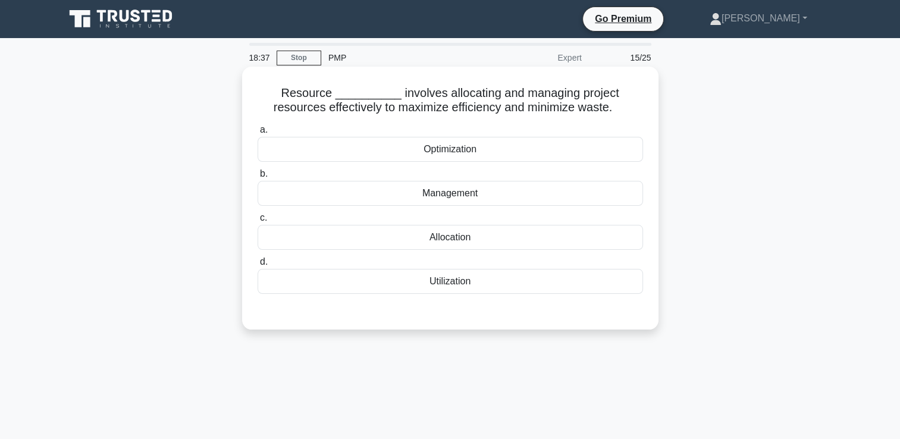
click at [515, 150] on div "Optimization" at bounding box center [451, 149] width 386 height 25
click at [258, 134] on input "a. Optimization" at bounding box center [258, 130] width 0 height 8
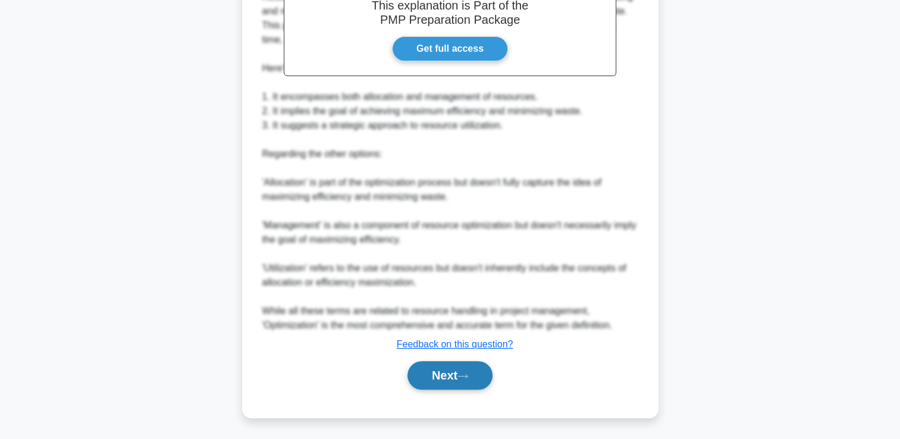
click at [431, 376] on button "Next" at bounding box center [450, 375] width 85 height 29
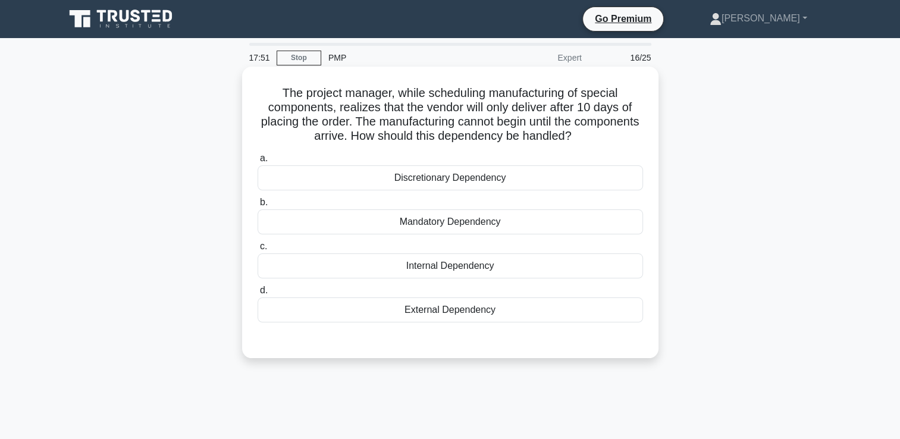
click at [419, 226] on div "Mandatory Dependency" at bounding box center [451, 221] width 386 height 25
click at [258, 207] on input "b. Mandatory Dependency" at bounding box center [258, 203] width 0 height 8
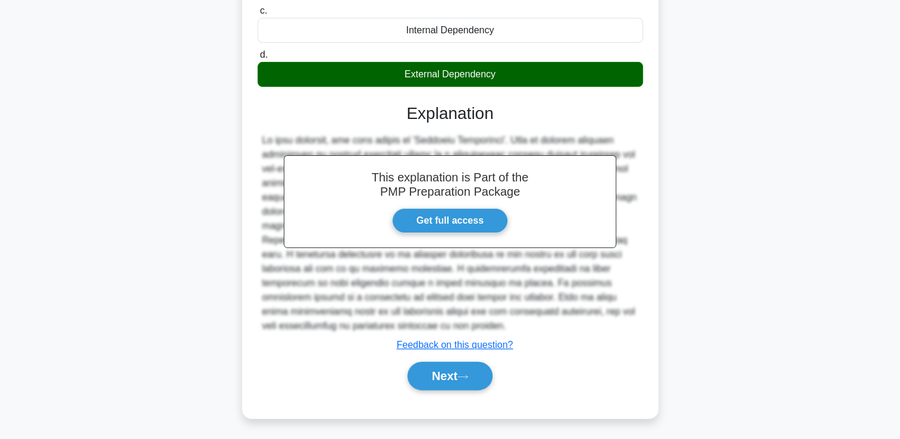
scroll to position [237, 0]
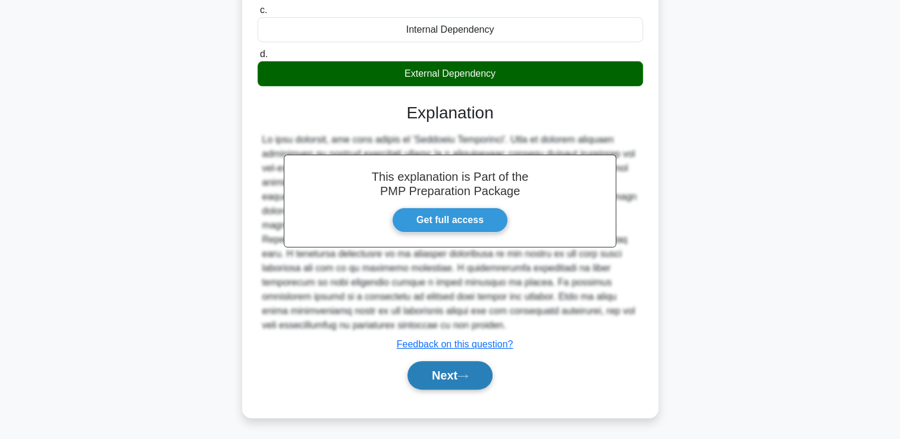
click at [447, 380] on button "Next" at bounding box center [450, 375] width 85 height 29
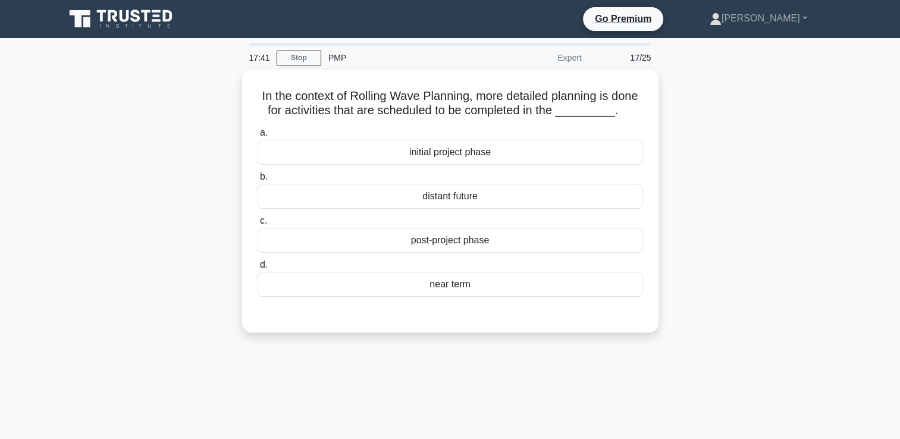
scroll to position [0, 0]
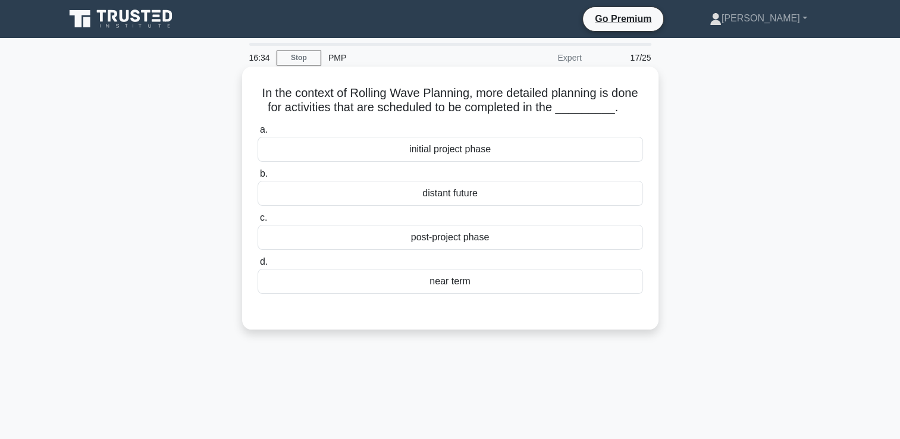
click at [387, 162] on div "initial project phase" at bounding box center [451, 149] width 386 height 25
click at [258, 134] on input "a. initial project phase" at bounding box center [258, 130] width 0 height 8
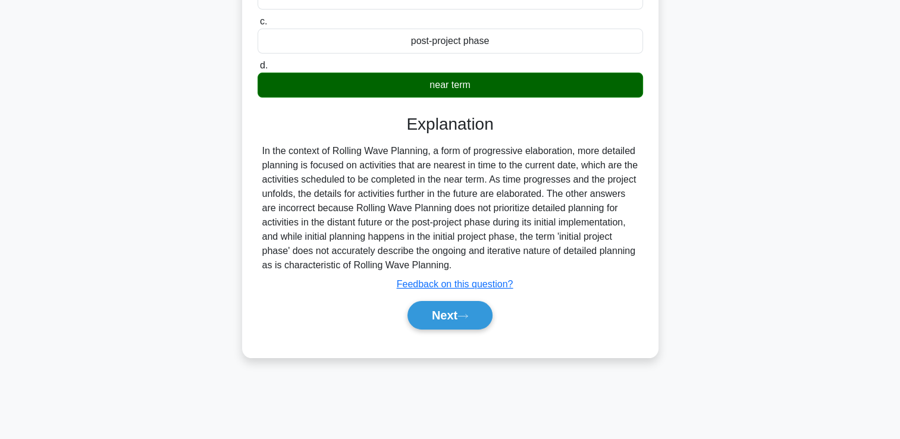
scroll to position [204, 0]
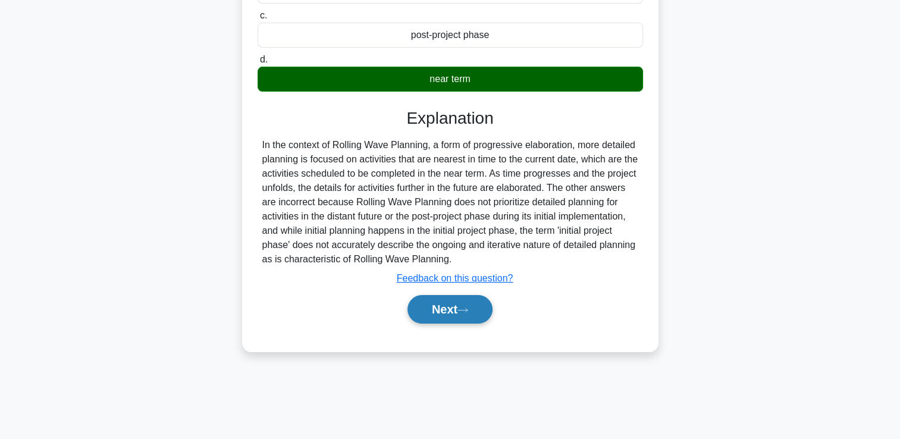
click at [445, 324] on button "Next" at bounding box center [450, 309] width 85 height 29
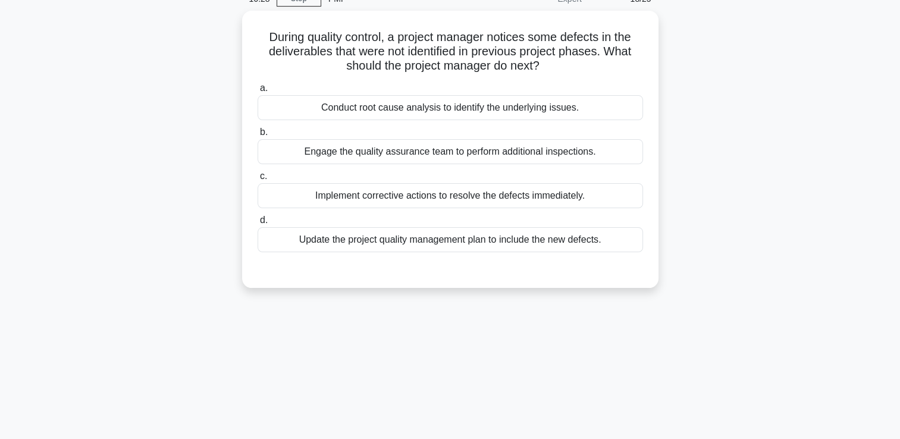
scroll to position [0, 0]
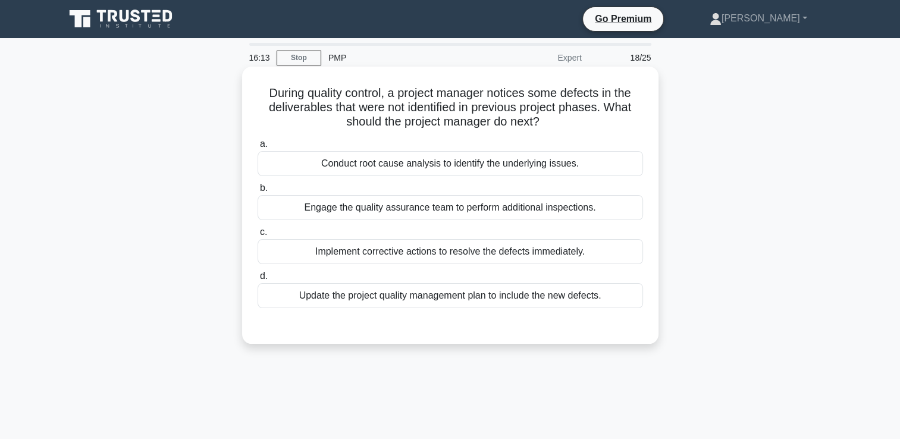
click at [401, 165] on div "Conduct root cause analysis to identify the underlying issues." at bounding box center [451, 163] width 386 height 25
click at [258, 148] on input "a. Conduct root cause analysis to identify the underlying issues." at bounding box center [258, 144] width 0 height 8
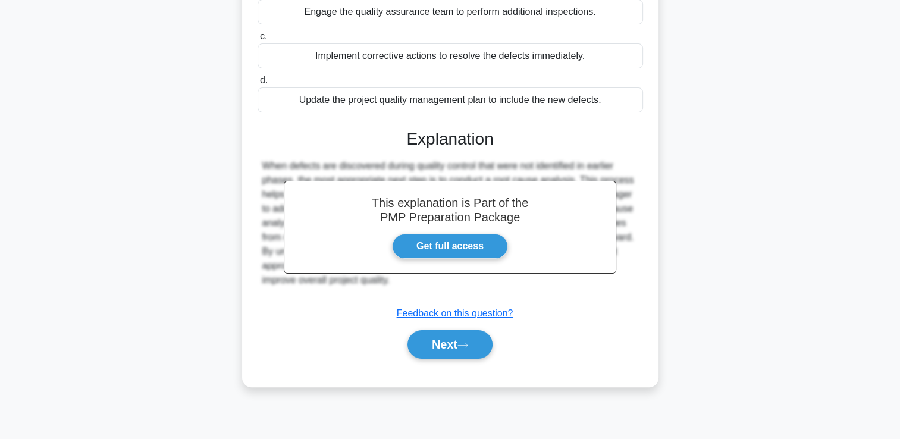
scroll to position [204, 0]
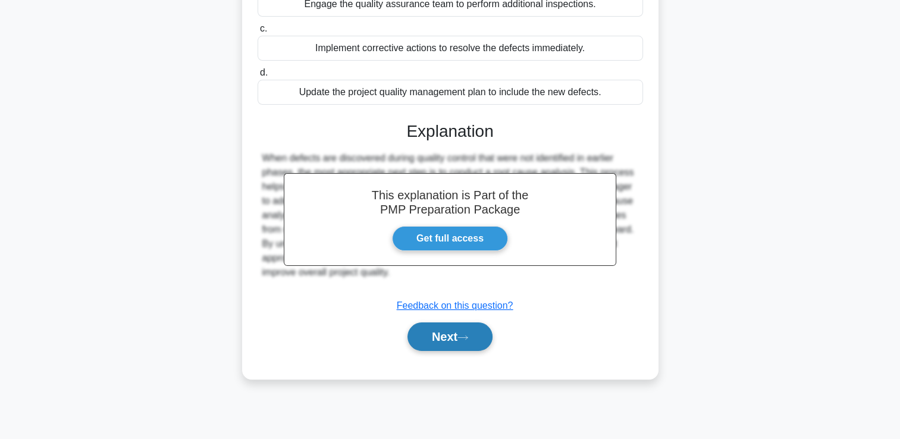
click at [417, 338] on button "Next" at bounding box center [450, 337] width 85 height 29
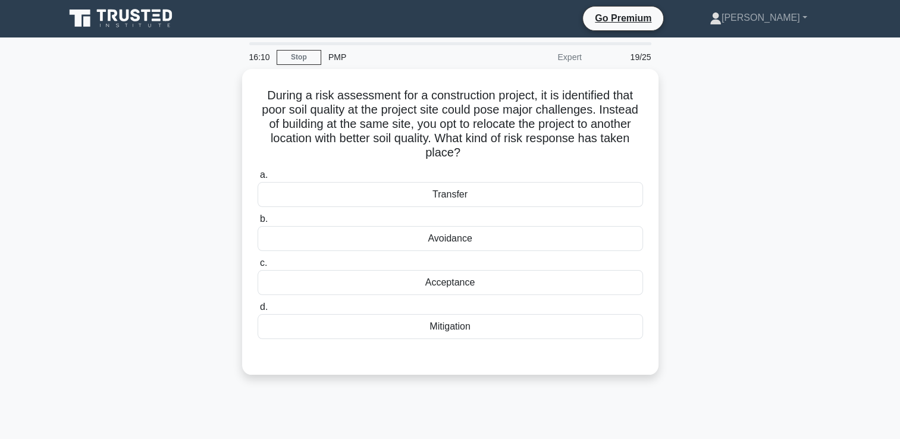
scroll to position [0, 0]
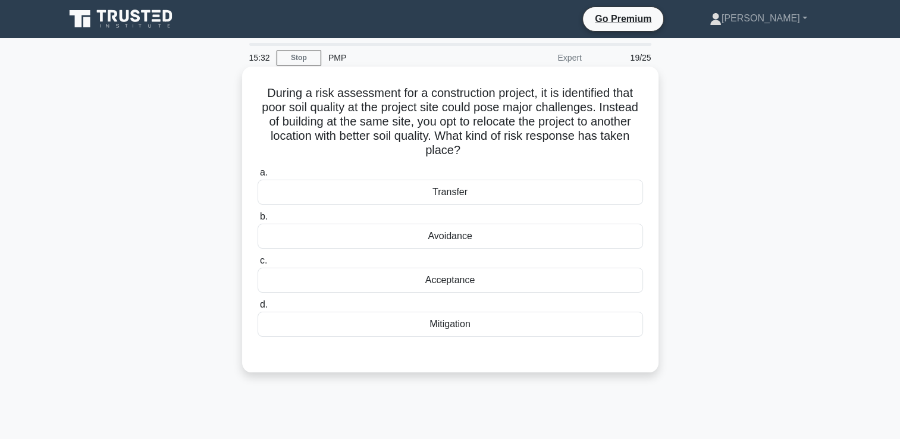
click at [401, 194] on div "Transfer" at bounding box center [451, 192] width 386 height 25
click at [258, 177] on input "a. Transfer" at bounding box center [258, 173] width 0 height 8
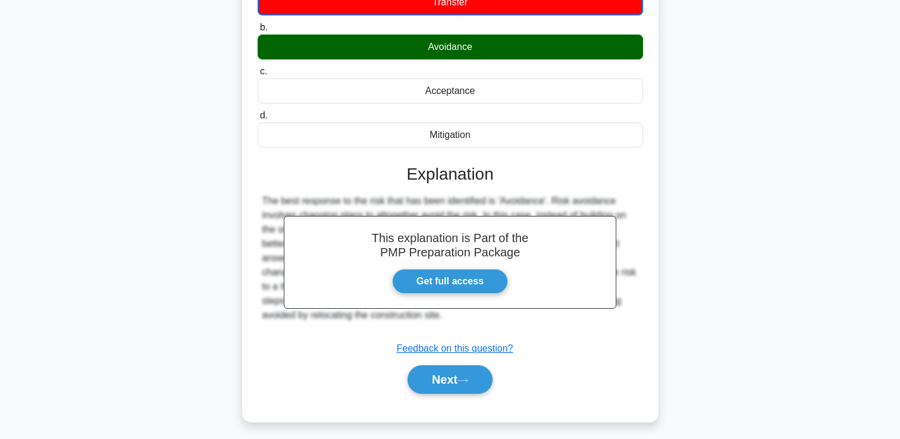
scroll to position [204, 0]
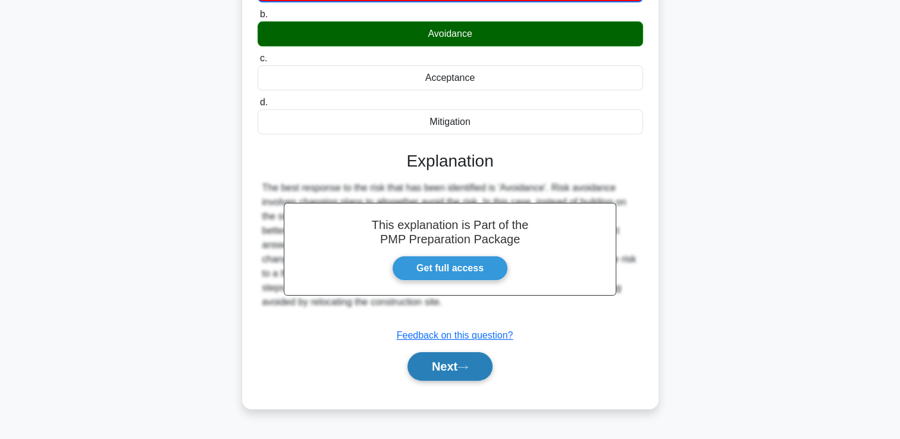
click at [452, 368] on button "Next" at bounding box center [450, 366] width 85 height 29
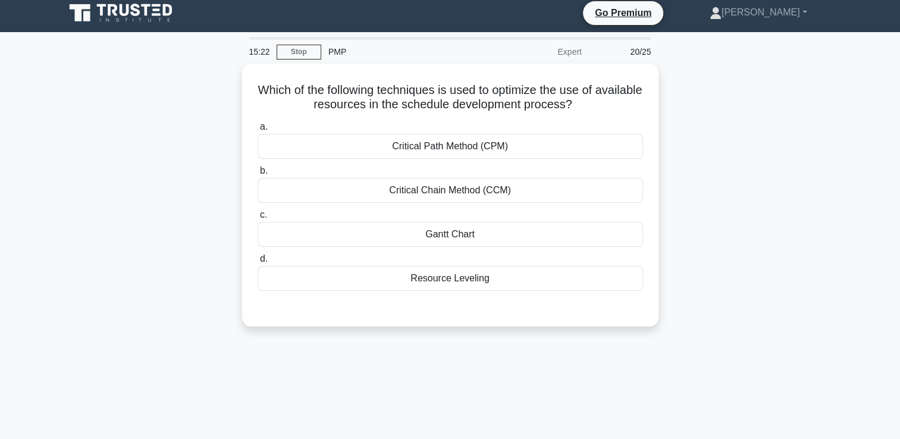
scroll to position [0, 0]
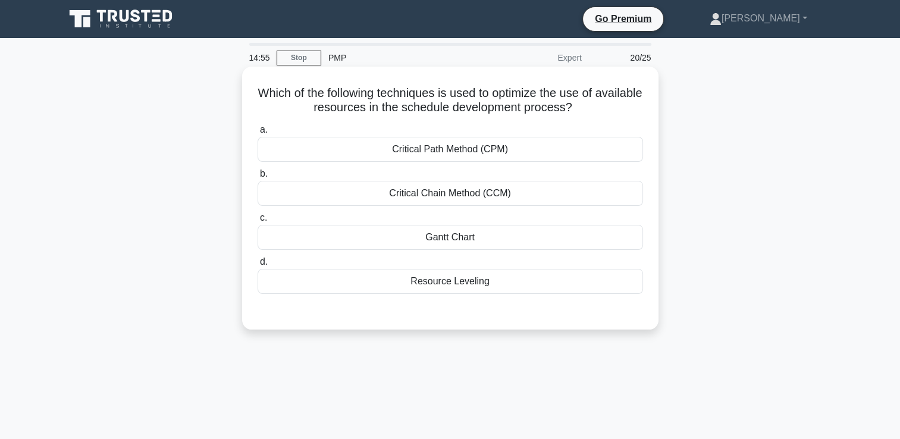
click at [449, 149] on div "Critical Path Method (CPM)" at bounding box center [451, 149] width 386 height 25
click at [258, 134] on input "a. Critical Path Method (CPM)" at bounding box center [258, 130] width 0 height 8
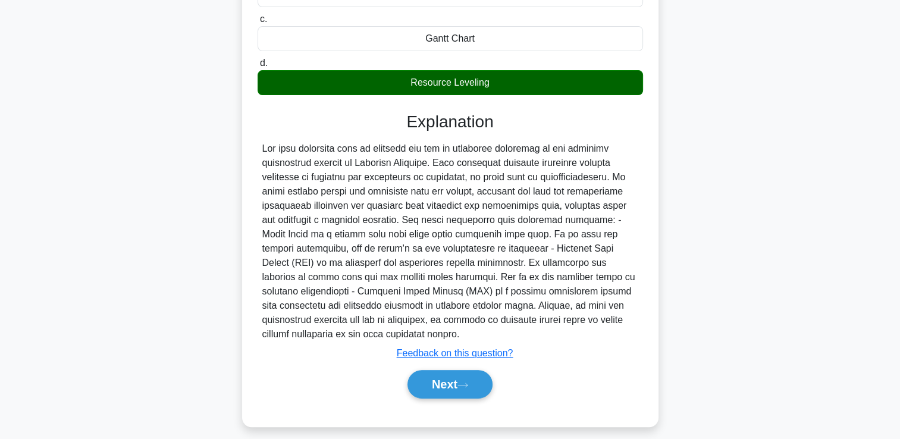
scroll to position [209, 0]
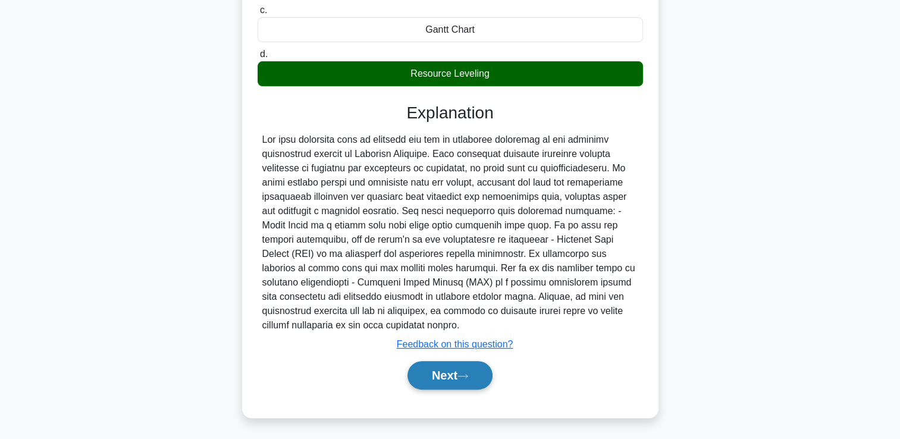
click at [477, 380] on button "Next" at bounding box center [450, 375] width 85 height 29
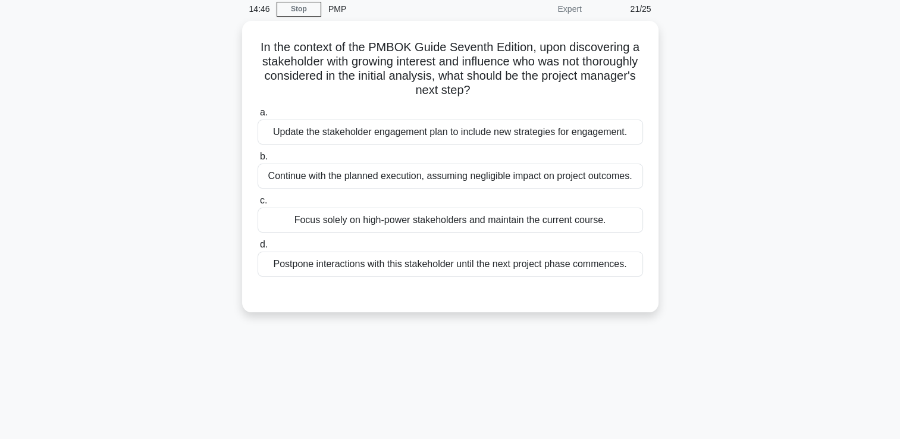
scroll to position [0, 0]
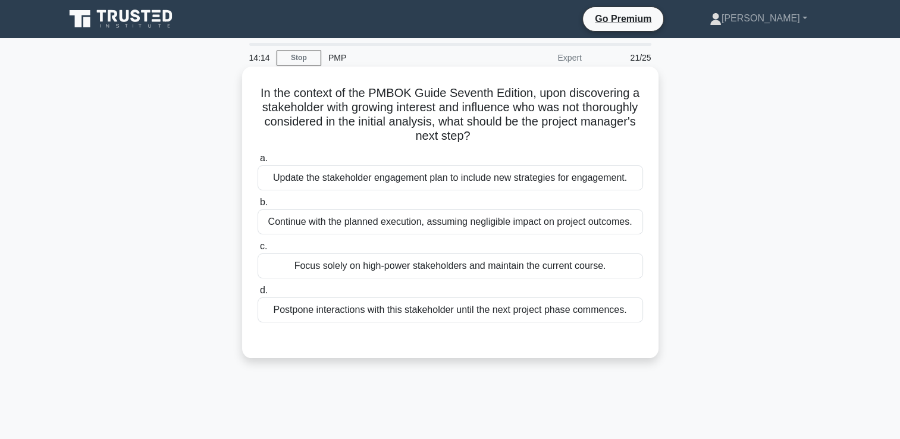
click at [418, 180] on div "Update the stakeholder engagement plan to include new strategies for engagement." at bounding box center [451, 177] width 386 height 25
click at [258, 162] on input "a. Update the stakeholder engagement plan to include new strategies for engagem…" at bounding box center [258, 159] width 0 height 8
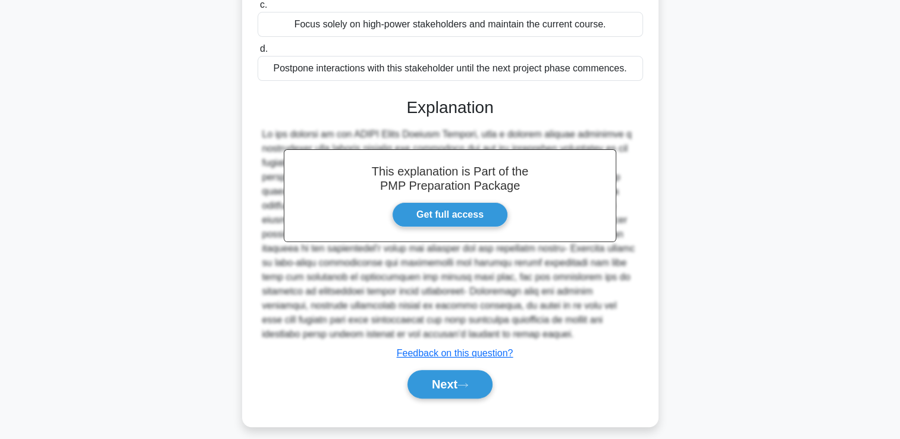
scroll to position [251, 0]
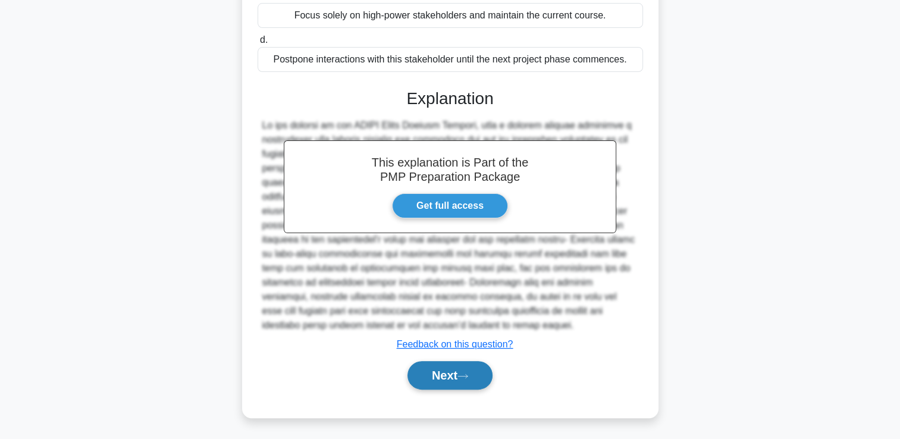
click at [476, 373] on button "Next" at bounding box center [450, 375] width 85 height 29
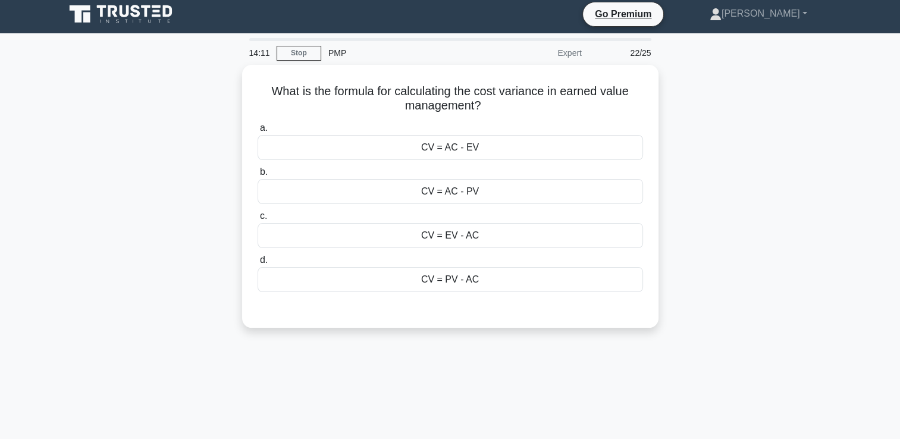
scroll to position [0, 0]
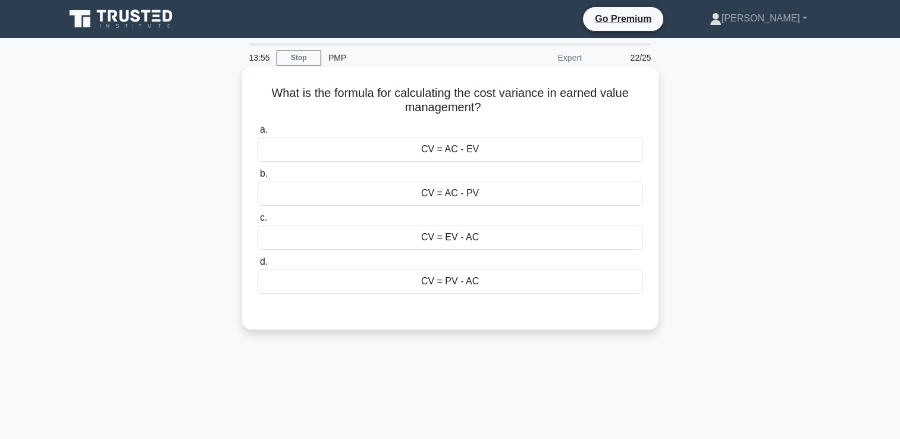
click at [364, 239] on div "CV = EV - AC" at bounding box center [451, 237] width 386 height 25
click at [258, 222] on input "c. CV = EV - AC" at bounding box center [258, 218] width 0 height 8
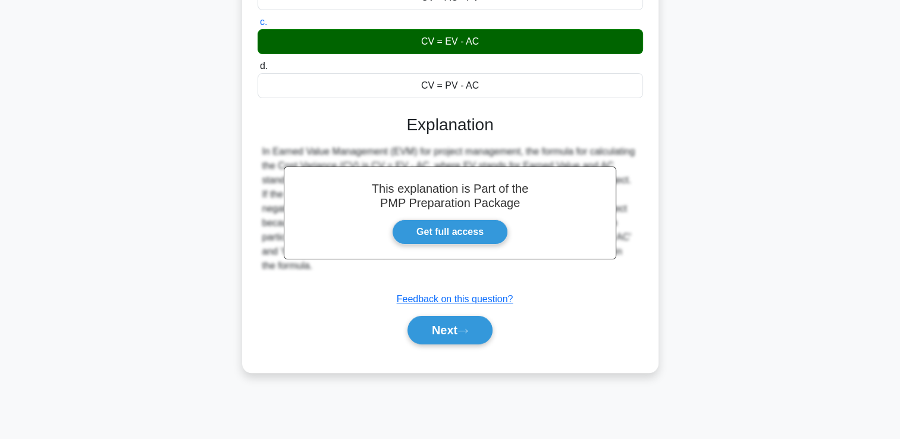
scroll to position [204, 0]
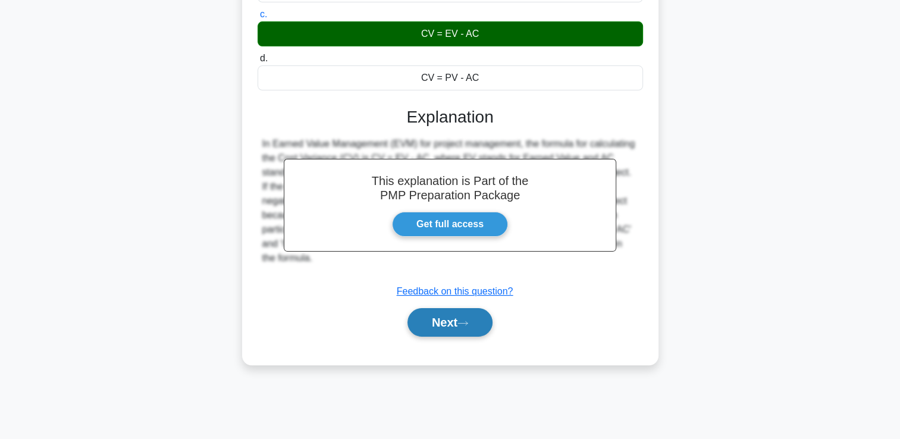
click at [426, 324] on button "Next" at bounding box center [450, 322] width 85 height 29
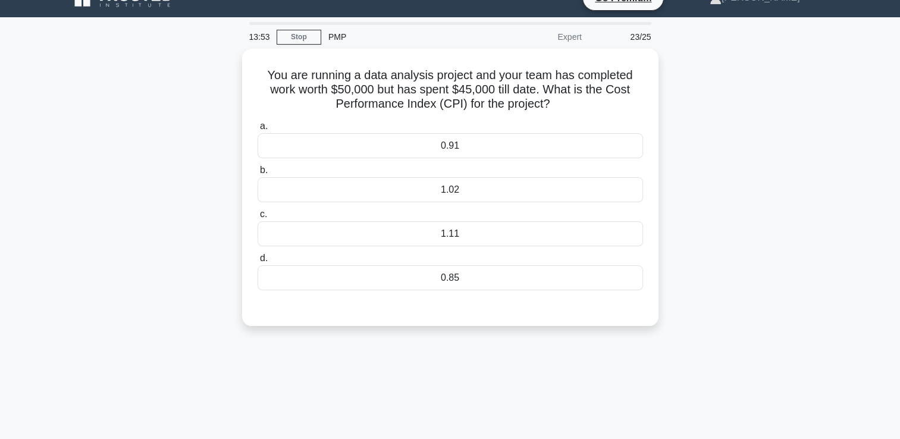
scroll to position [0, 0]
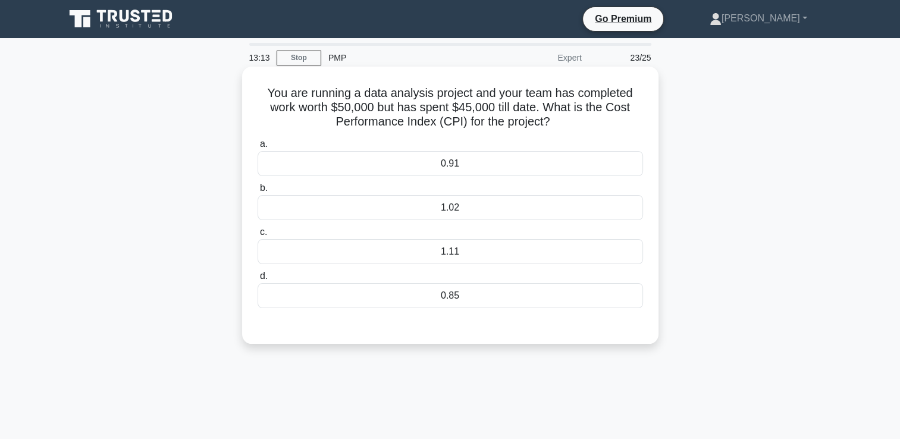
click at [507, 252] on div "1.11" at bounding box center [451, 251] width 386 height 25
click at [258, 236] on input "c. 1.11" at bounding box center [258, 233] width 0 height 8
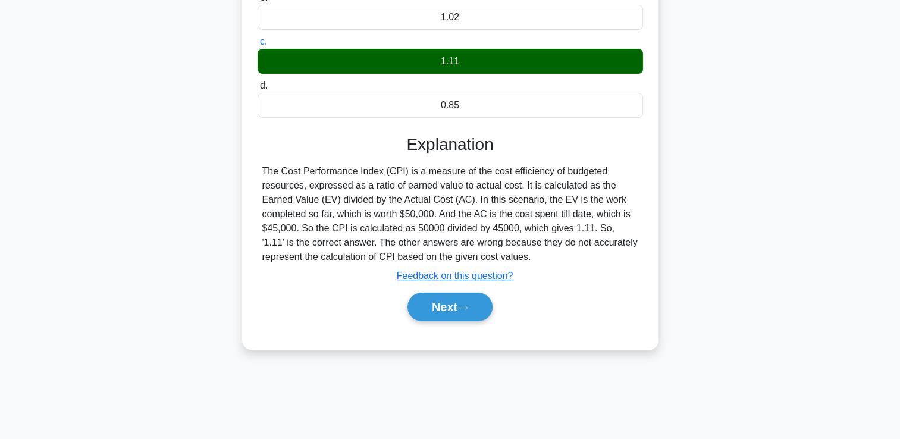
scroll to position [204, 0]
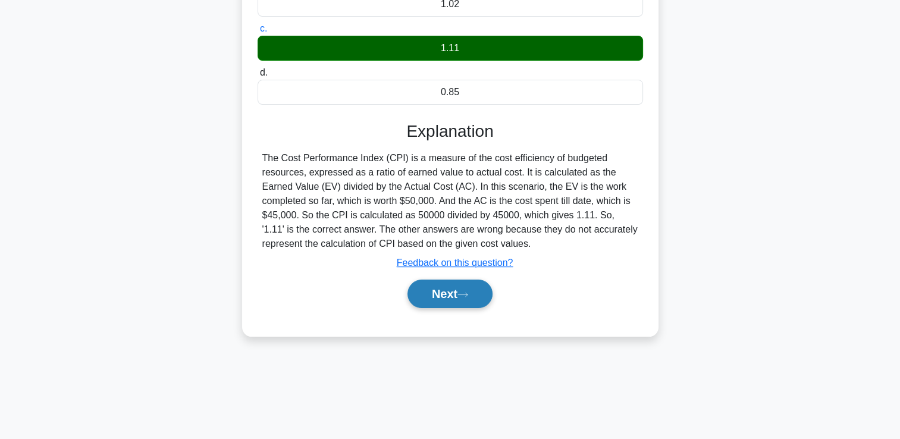
click at [458, 289] on button "Next" at bounding box center [450, 294] width 85 height 29
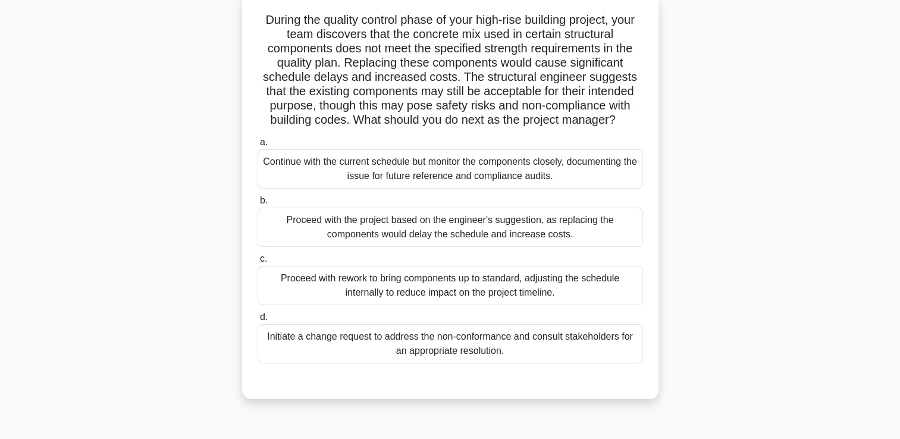
scroll to position [79, 0]
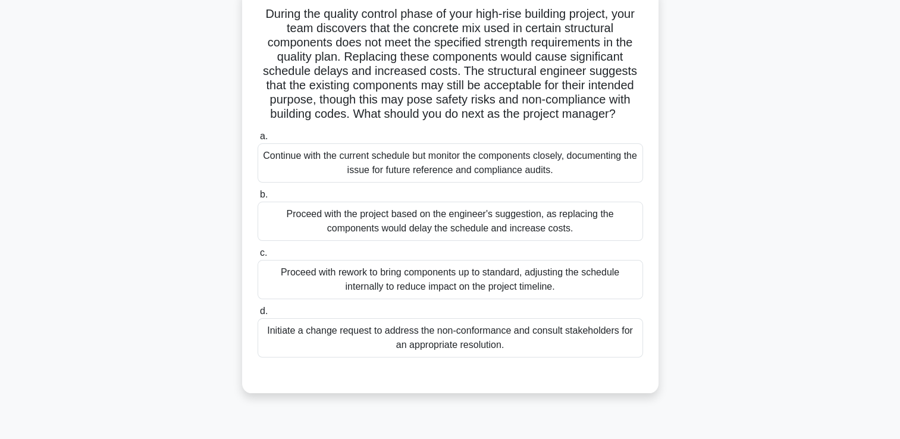
click at [314, 337] on div "Initiate a change request to address the non-conformance and consult stakeholde…" at bounding box center [451, 337] width 386 height 39
click at [258, 315] on input "d. Initiate a change request to address the non-conformance and consult stakeho…" at bounding box center [258, 312] width 0 height 8
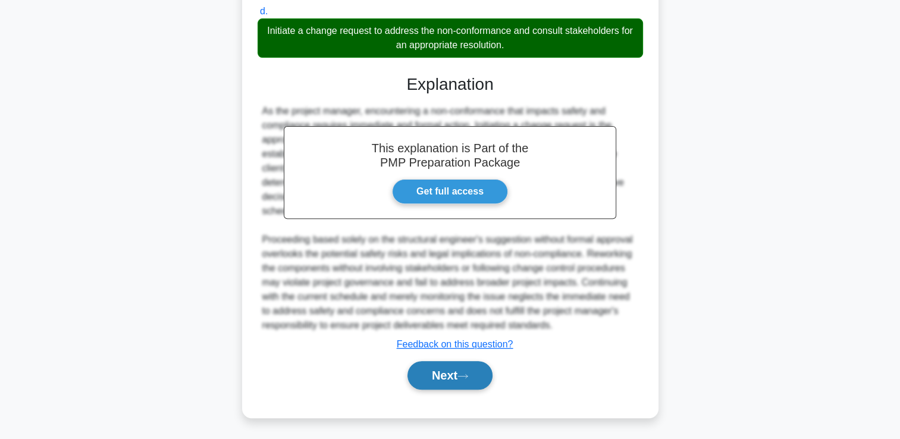
click at [455, 379] on button "Next" at bounding box center [450, 375] width 85 height 29
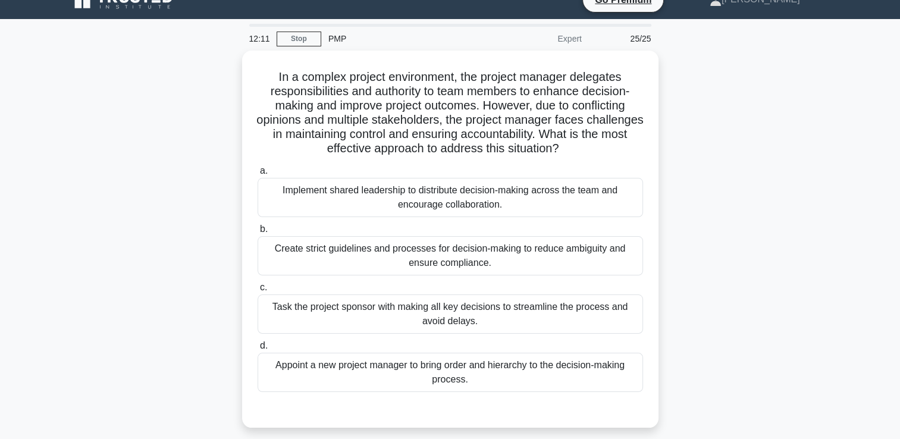
scroll to position [20, 0]
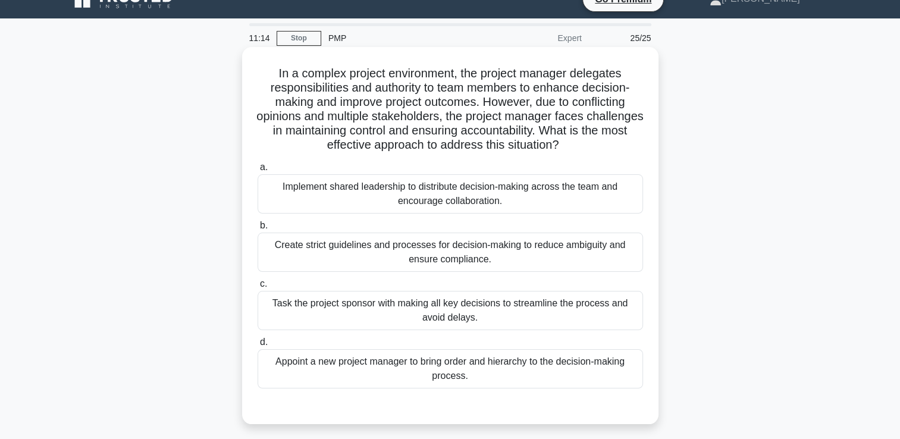
click at [362, 192] on div "Implement shared leadership to distribute decision-making across the team and e…" at bounding box center [451, 193] width 386 height 39
click at [258, 171] on input "a. Implement shared leadership to distribute decision-making across the team an…" at bounding box center [258, 168] width 0 height 8
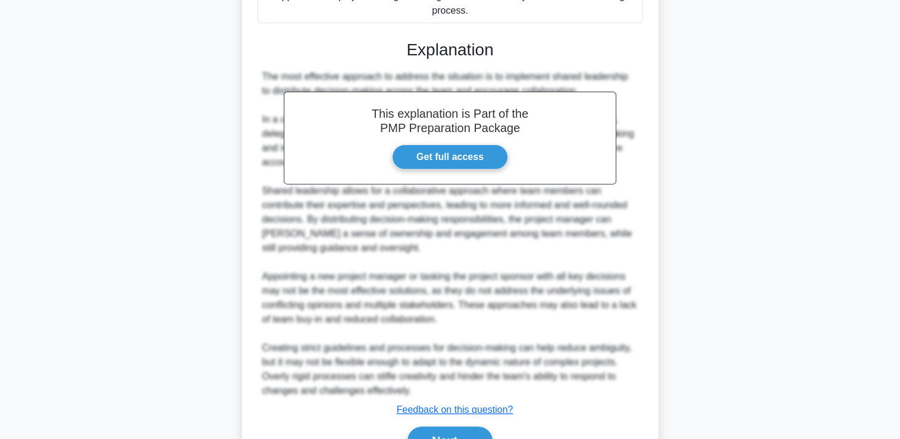
scroll to position [451, 0]
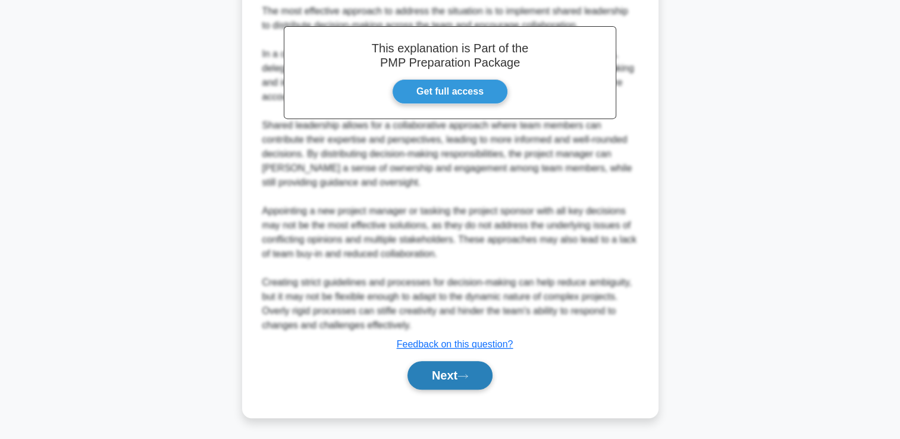
click at [419, 370] on button "Next" at bounding box center [450, 375] width 85 height 29
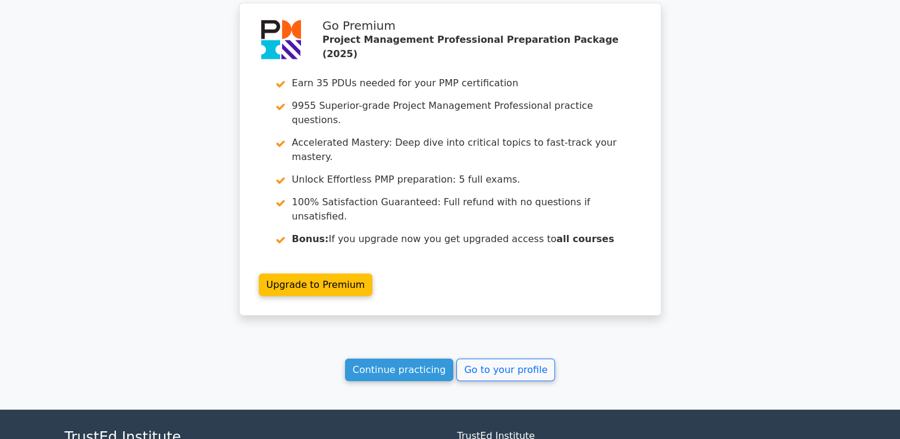
scroll to position [2772, 0]
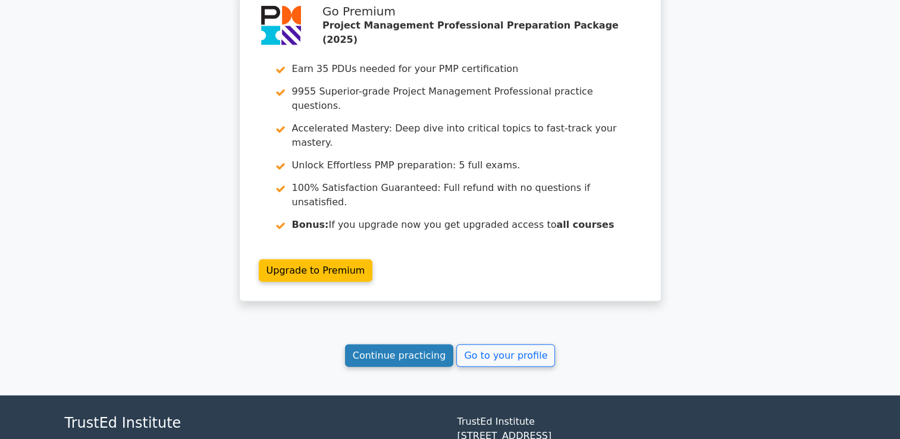
click at [414, 345] on link "Continue practicing" at bounding box center [399, 356] width 109 height 23
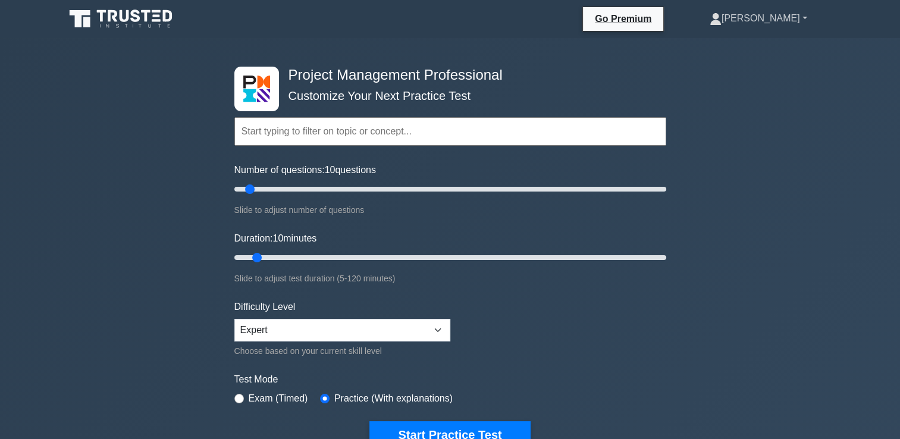
click at [756, 20] on link "[PERSON_NAME]" at bounding box center [758, 19] width 155 height 24
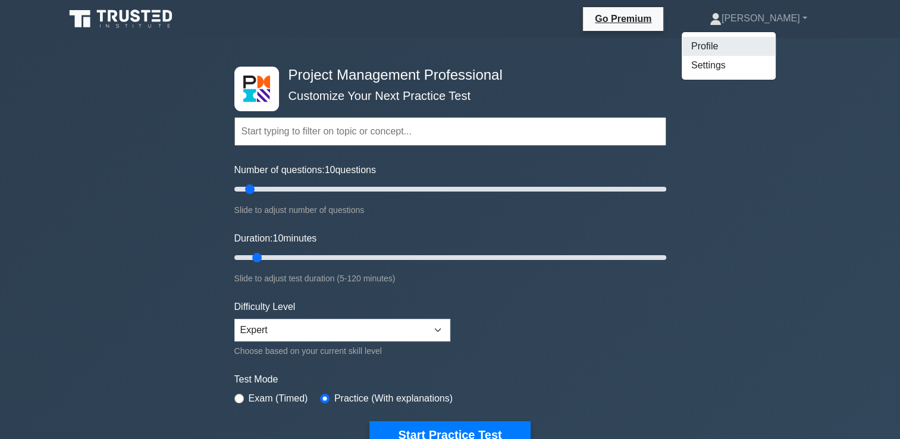
click at [745, 46] on link "Profile" at bounding box center [729, 46] width 94 height 19
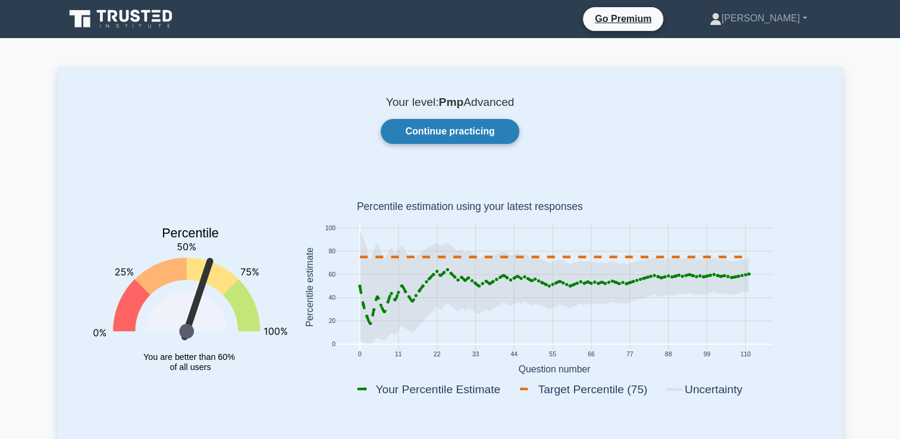
click at [415, 132] on link "Continue practicing" at bounding box center [450, 131] width 138 height 25
